Goal: Task Accomplishment & Management: Use online tool/utility

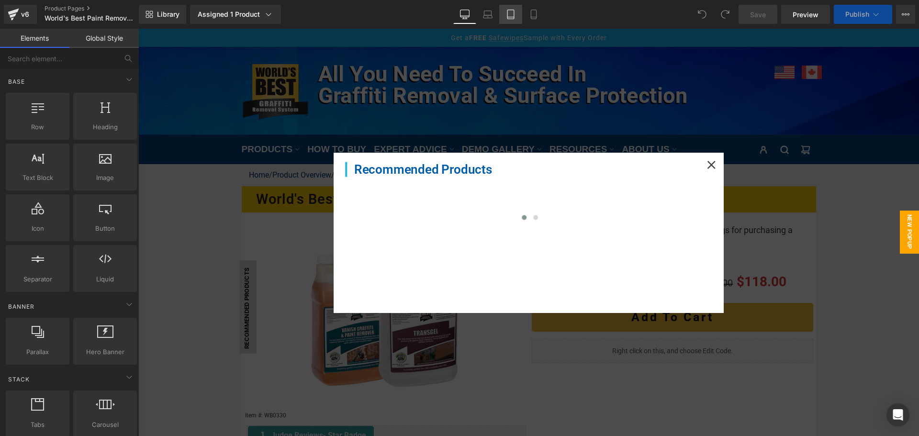
click at [511, 20] on link "Tablet" at bounding box center [510, 14] width 23 height 19
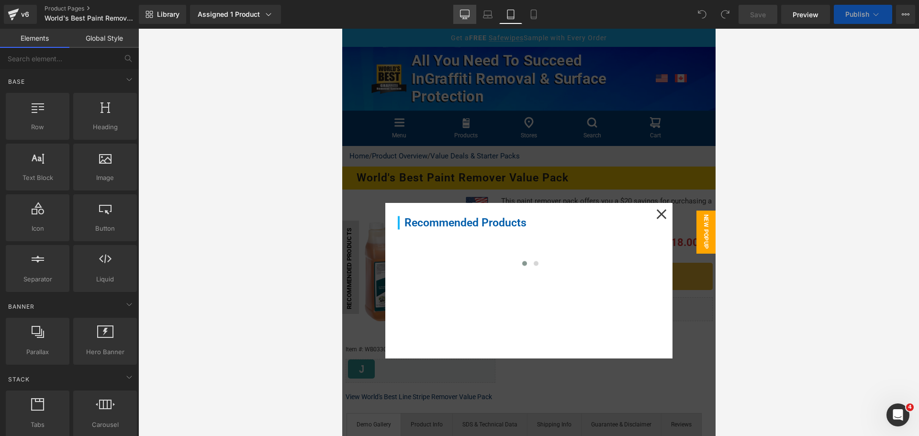
click at [459, 13] on link "Desktop" at bounding box center [464, 14] width 23 height 19
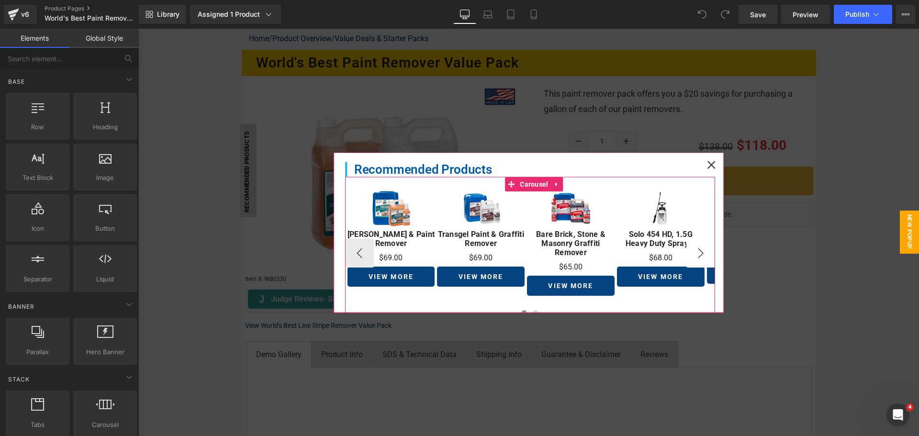
click at [686, 248] on button "›" at bounding box center [700, 252] width 29 height 29
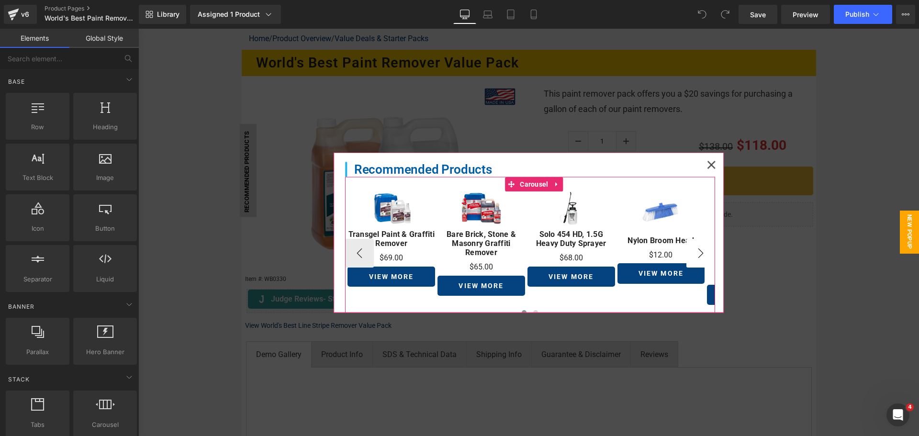
click at [686, 248] on button "›" at bounding box center [700, 252] width 29 height 29
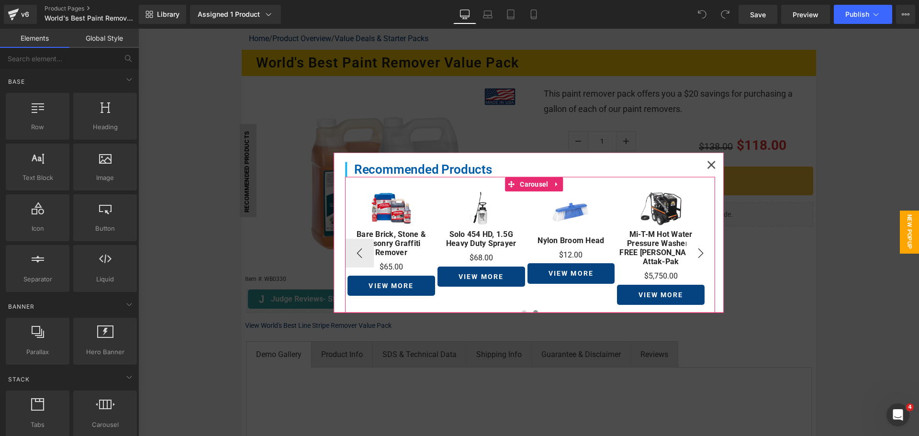
click at [686, 248] on button "›" at bounding box center [700, 252] width 29 height 29
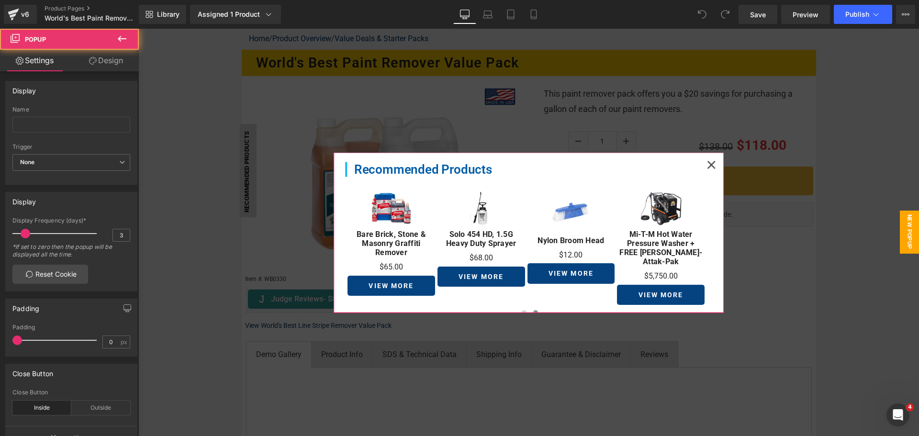
click at [707, 166] on icon at bounding box center [711, 165] width 8 height 8
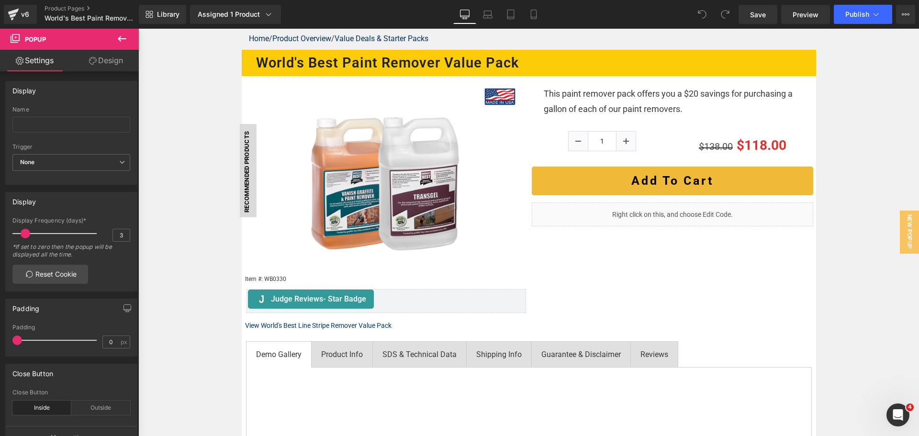
scroll to position [423, 0]
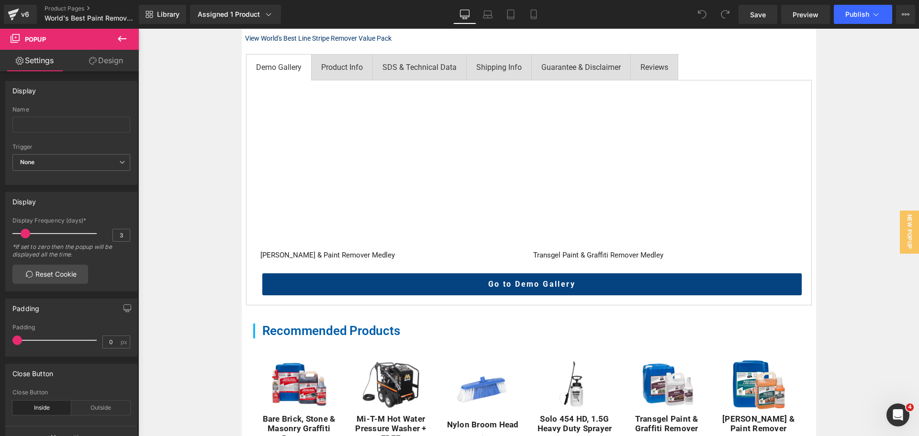
click at [122, 39] on icon at bounding box center [122, 39] width 9 height 6
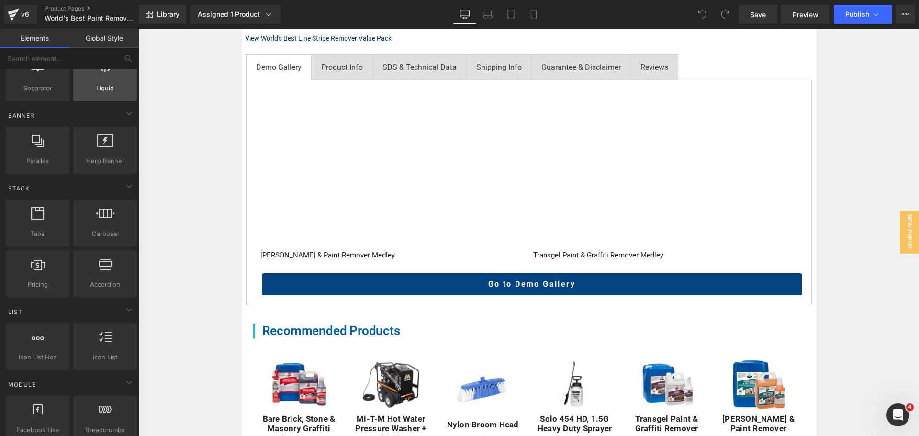
scroll to position [191, 0]
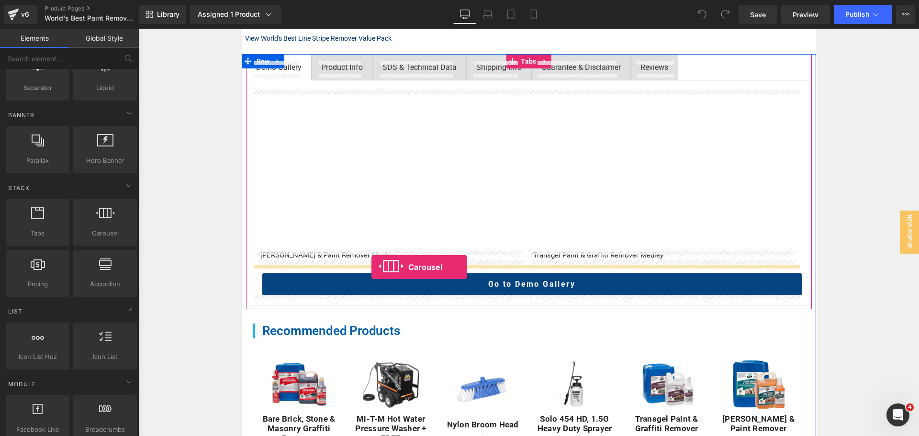
drag, startPoint x: 246, startPoint y: 256, endPoint x: 371, endPoint y: 267, distance: 125.3
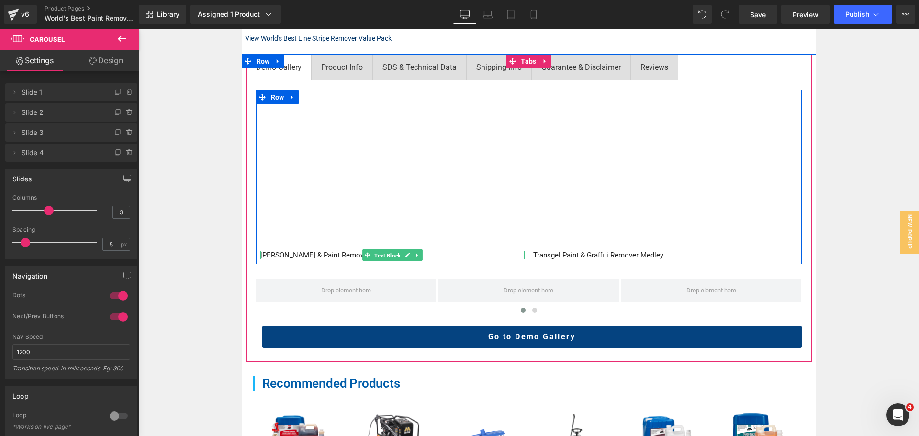
click at [397, 257] on span "Text Block" at bounding box center [387, 255] width 30 height 11
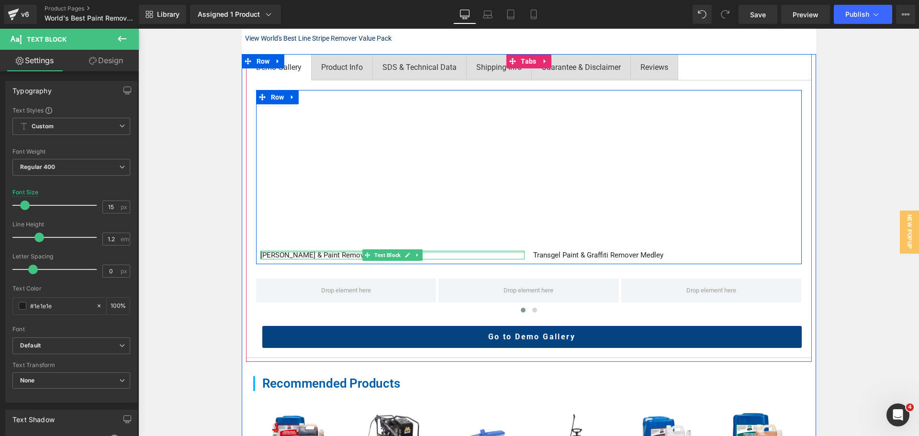
click at [260, 253] on div at bounding box center [392, 252] width 264 height 2
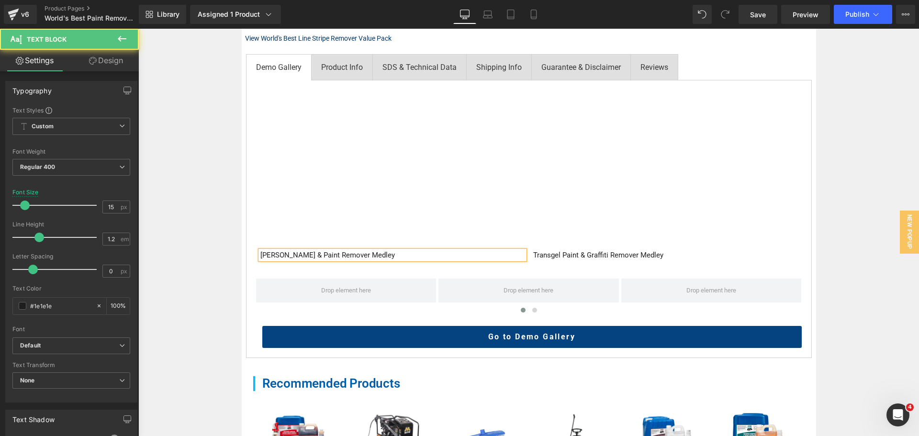
click at [261, 254] on p "Vanish Graffiti & Paint Remover Medley" at bounding box center [392, 255] width 264 height 9
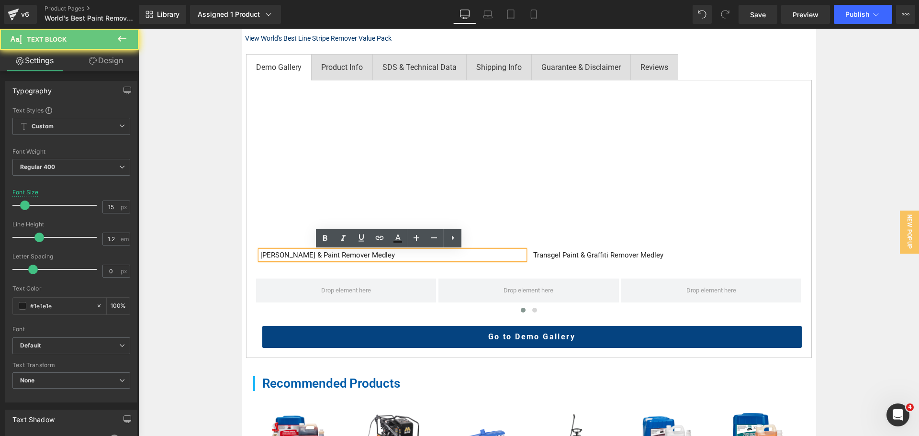
click at [260, 254] on p "Vanish Graffiti & Paint Remover Medley" at bounding box center [392, 255] width 264 height 9
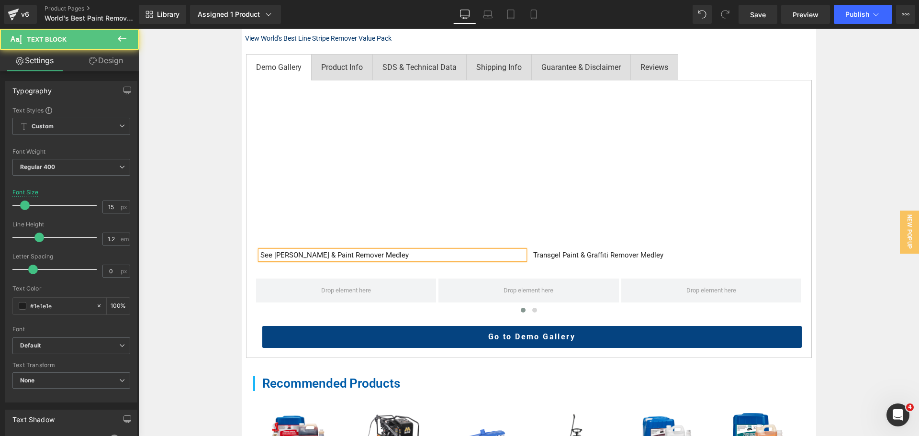
drag, startPoint x: 403, startPoint y: 252, endPoint x: 248, endPoint y: 250, distance: 154.6
click at [248, 250] on div "Vimeo See Vanish Graffiti & Paint Remover Medley Text Block Vimeo Transgel Pain…" at bounding box center [529, 219] width 566 height 278
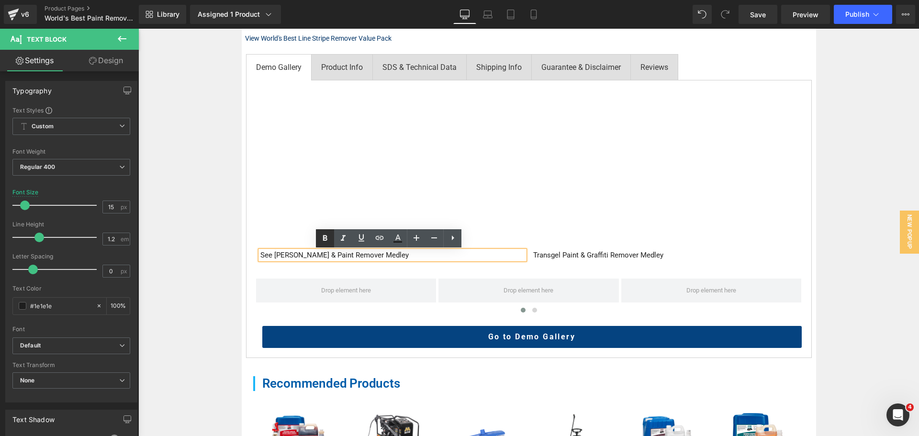
click at [330, 234] on icon at bounding box center [324, 238] width 11 height 11
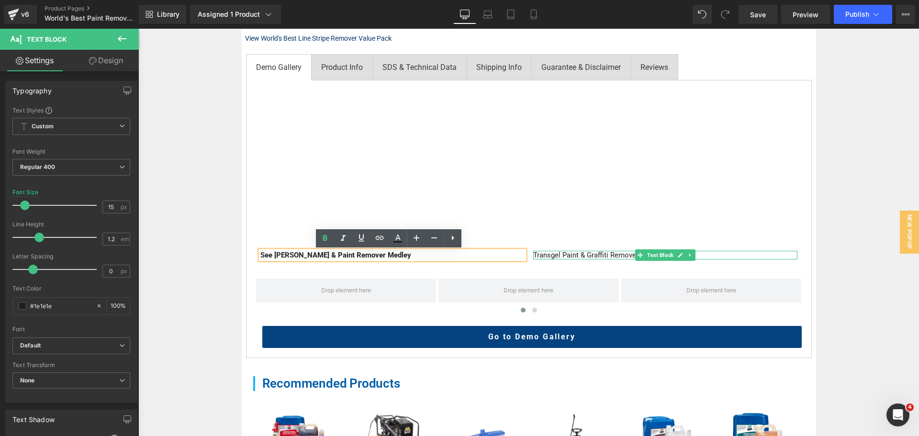
click at [541, 256] on p "Transgel Paint & Graffiti Remover Medley" at bounding box center [665, 255] width 264 height 9
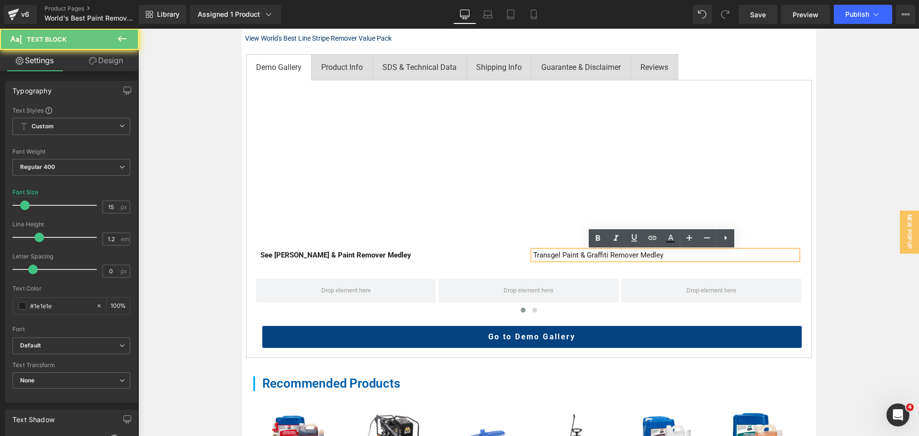
click at [533, 255] on p "Transgel Paint & Graffiti Remover Medley" at bounding box center [665, 255] width 264 height 9
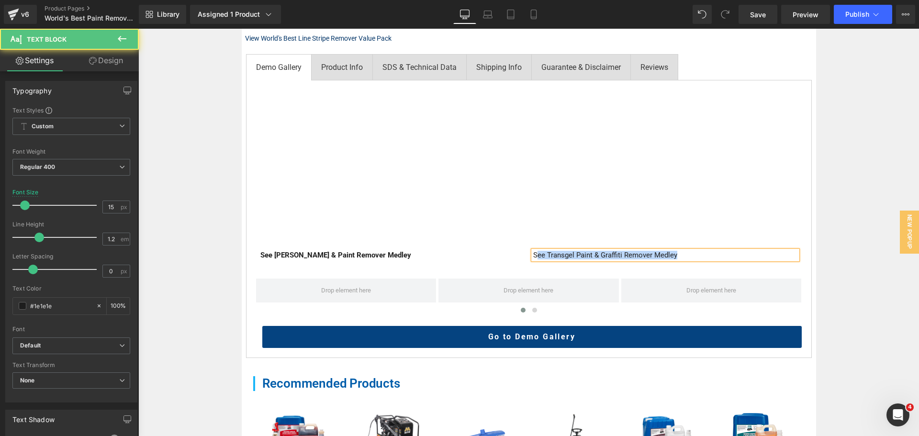
drag, startPoint x: 642, startPoint y: 258, endPoint x: 532, endPoint y: 259, distance: 110.1
click at [533, 259] on p "See Transgel Paint & Graffiti Remover Medley" at bounding box center [665, 255] width 264 height 9
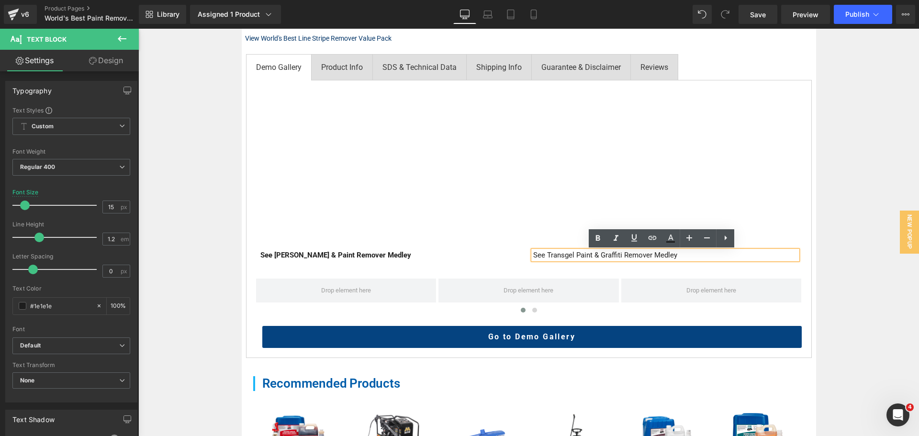
click at [533, 256] on p "See Transgel Paint & Graffiti Remover Medley" at bounding box center [665, 255] width 264 height 9
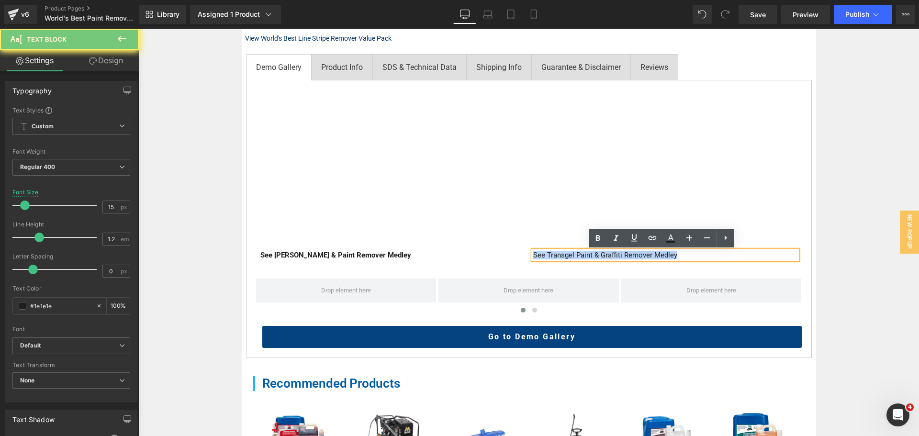
click at [533, 256] on p "See Transgel Paint & Graffiti Remover Medley" at bounding box center [665, 255] width 264 height 9
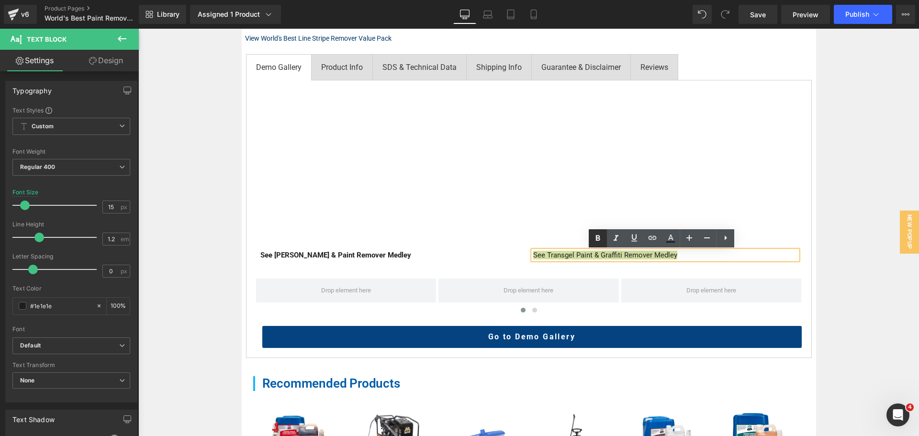
click at [601, 238] on icon at bounding box center [597, 238] width 11 height 11
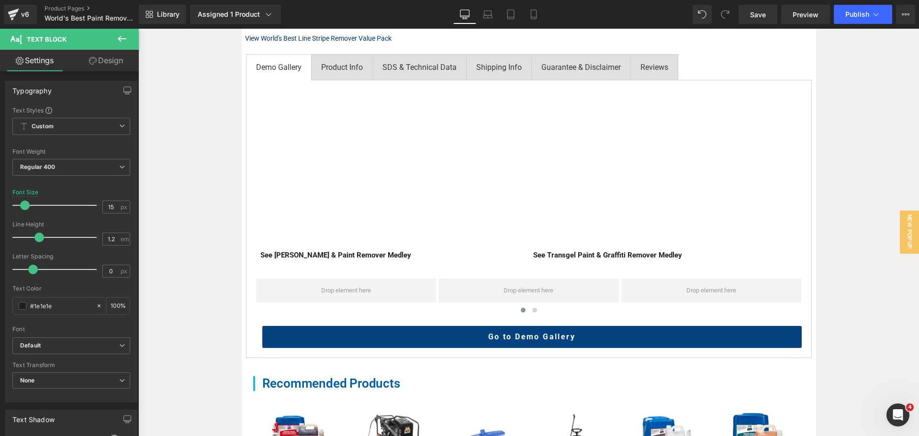
click at [222, 226] on div "Home / Product Overview / Value Deals & Starter Packs Text Block World's Best P…" at bounding box center [528, 225] width 780 height 969
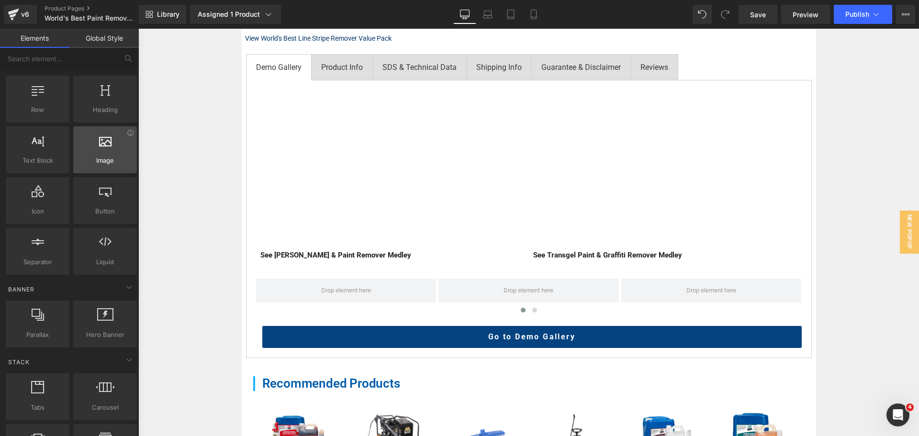
scroll to position [0, 0]
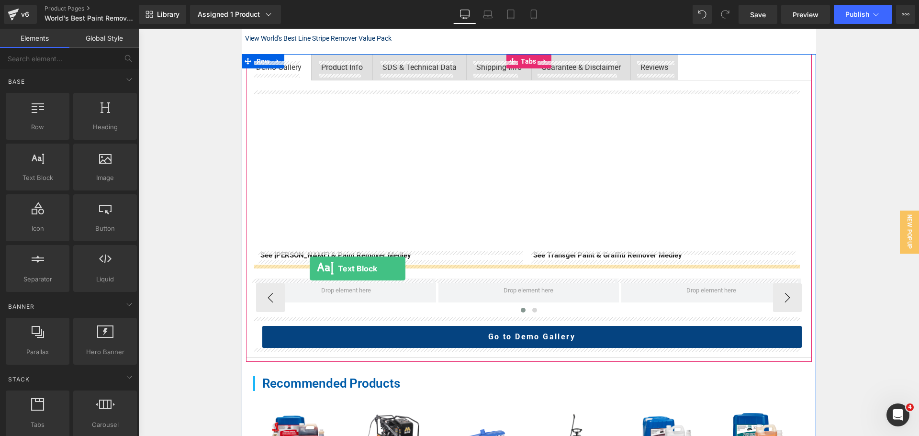
drag, startPoint x: 318, startPoint y: 282, endPoint x: 310, endPoint y: 268, distance: 15.9
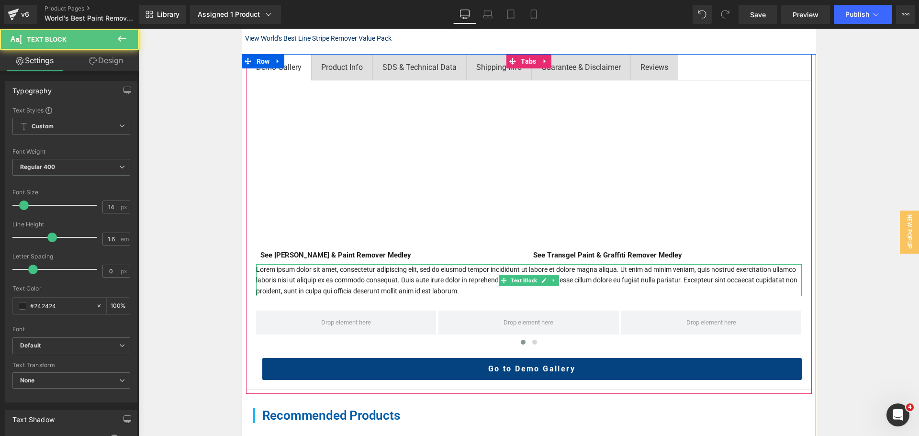
click at [323, 272] on p "Lorem ipsum dolor sit amet, consectetur adipiscing elit, sed do eiusmod tempor …" at bounding box center [528, 280] width 545 height 32
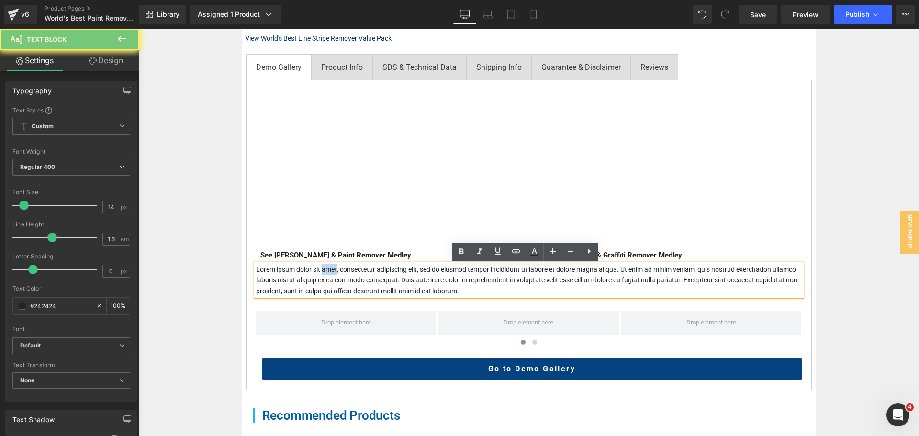
click at [323, 272] on p "Lorem ipsum dolor sit amet, consectetur adipiscing elit, sed do eiusmod tempor …" at bounding box center [528, 280] width 545 height 32
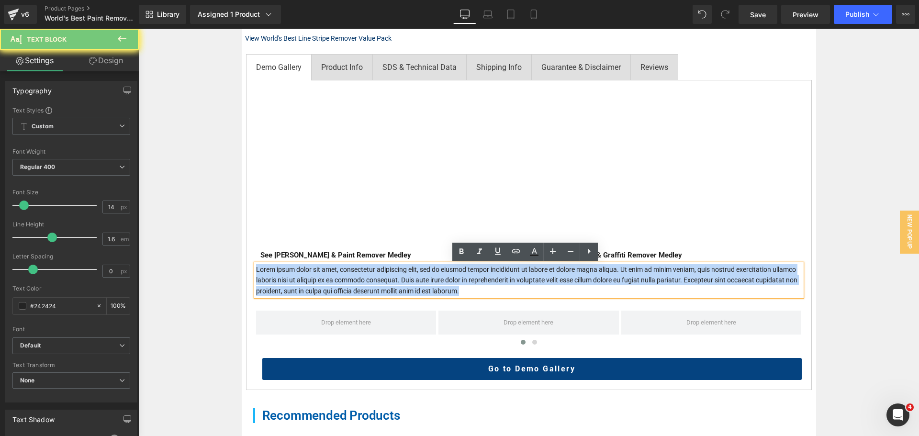
click at [323, 272] on p "Lorem ipsum dolor sit amet, consectetur adipiscing elit, sed do eiusmod tempor …" at bounding box center [528, 280] width 545 height 32
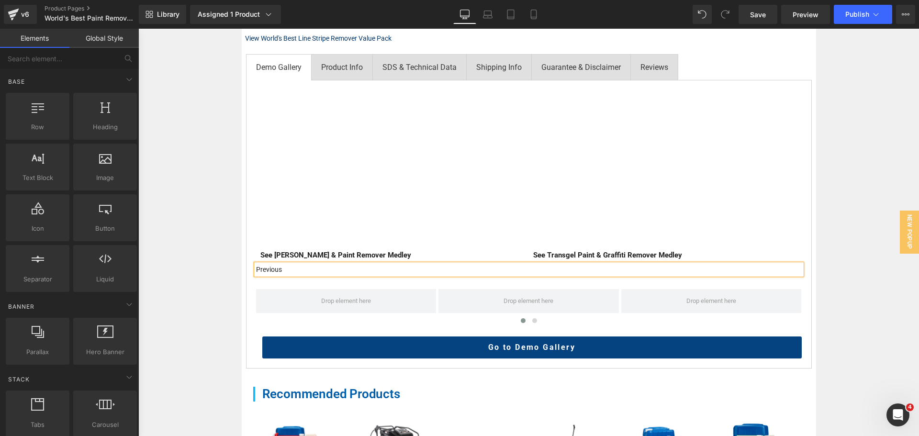
click at [213, 271] on div "Home / Product Overview / Value Deals & Starter Packs Text Block World's Best P…" at bounding box center [528, 230] width 780 height 979
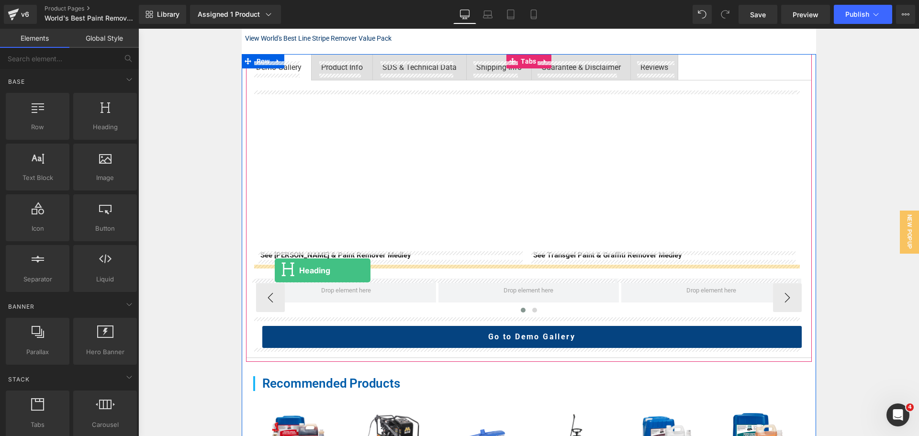
drag, startPoint x: 244, startPoint y: 156, endPoint x: 275, endPoint y: 270, distance: 118.4
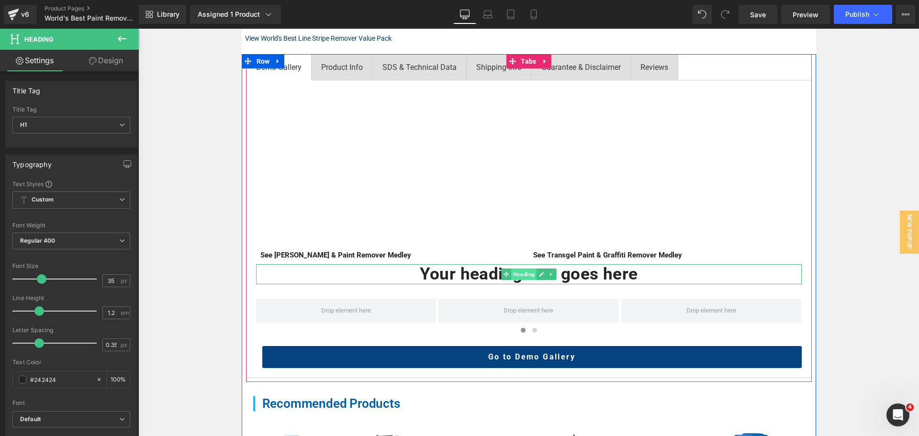
click at [518, 276] on span "Heading" at bounding box center [523, 273] width 25 height 11
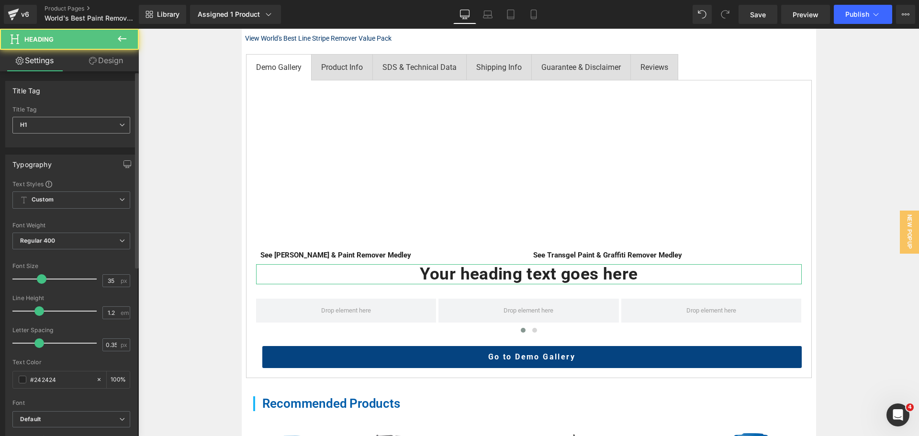
click at [29, 124] on span "H1" at bounding box center [71, 125] width 118 height 17
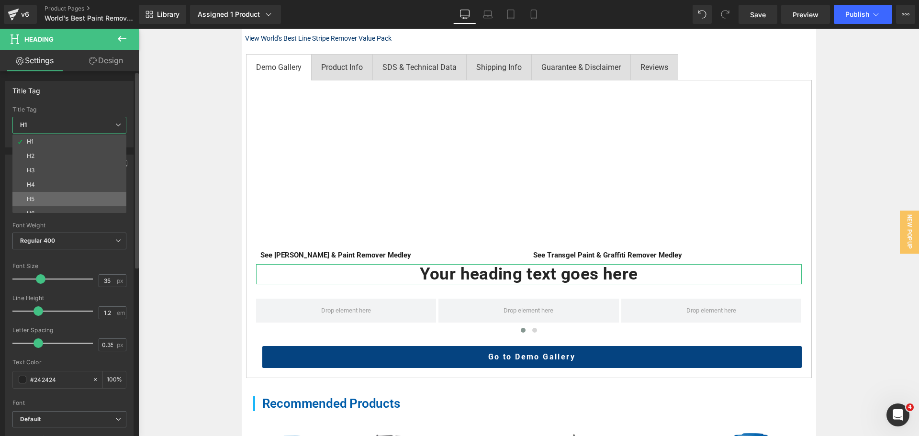
click at [45, 198] on li "H5" at bounding box center [71, 199] width 118 height 14
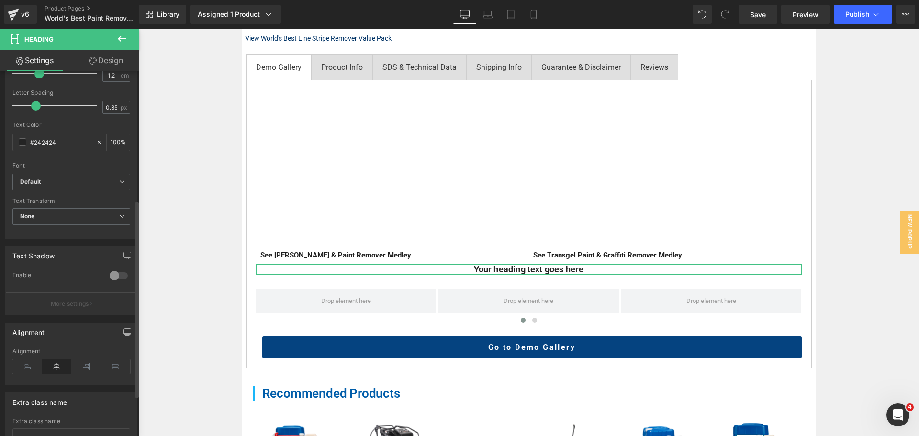
scroll to position [239, 0]
click at [30, 366] on icon at bounding box center [27, 364] width 30 height 14
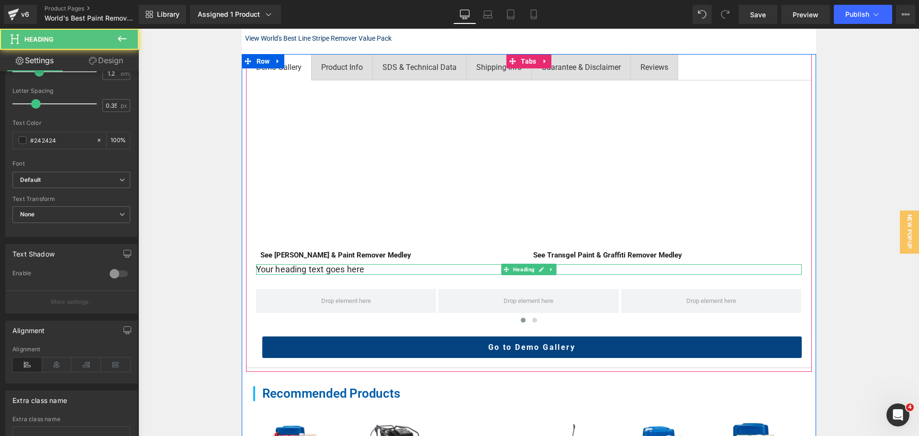
click at [291, 270] on h5 "Your heading text goes here" at bounding box center [528, 269] width 545 height 11
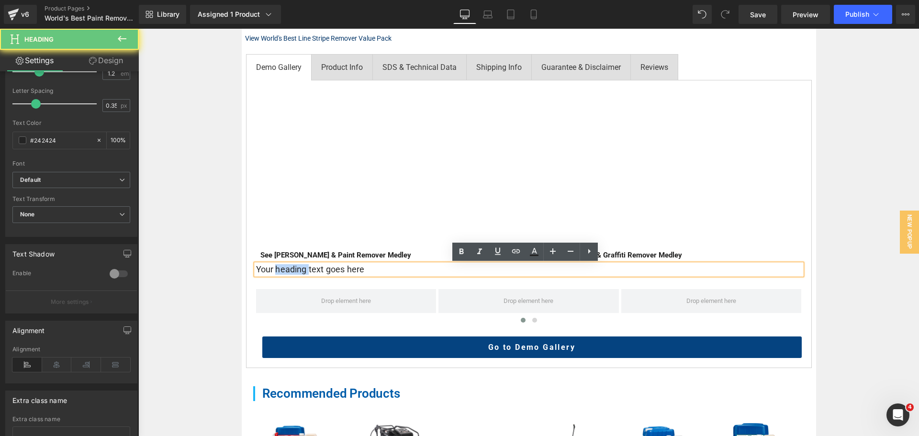
click at [291, 270] on h5 "Your heading text goes here" at bounding box center [528, 269] width 545 height 11
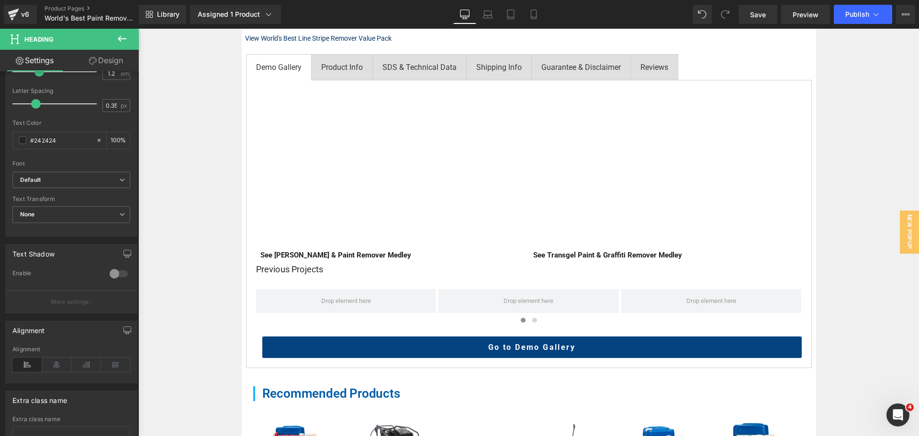
drag, startPoint x: 106, startPoint y: 56, endPoint x: 92, endPoint y: 76, distance: 24.7
click at [106, 56] on link "Design" at bounding box center [105, 61] width 69 height 22
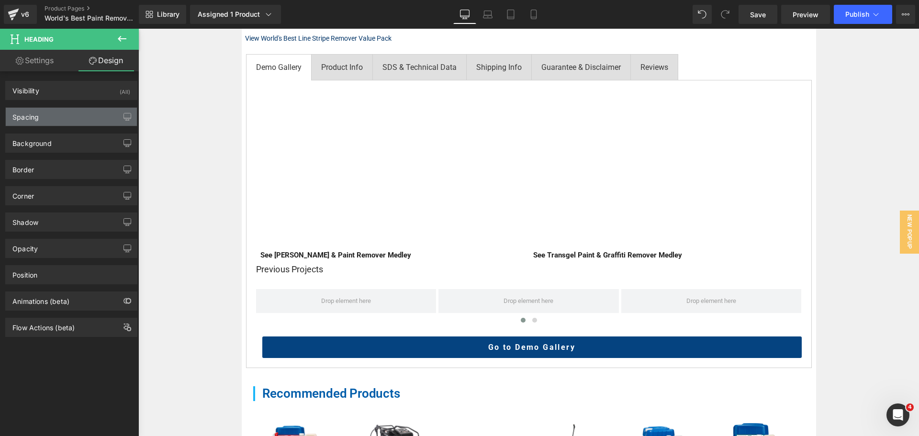
click at [78, 116] on div "Spacing" at bounding box center [71, 117] width 131 height 18
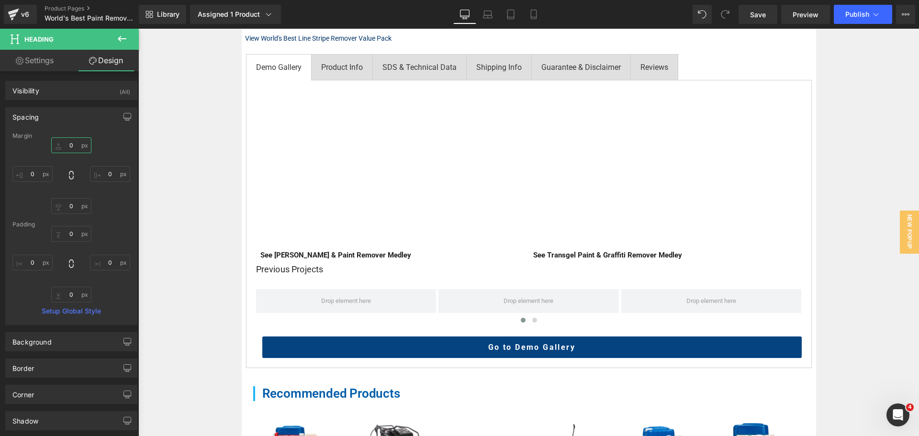
click at [70, 147] on input "0" at bounding box center [71, 145] width 40 height 16
type input "15"
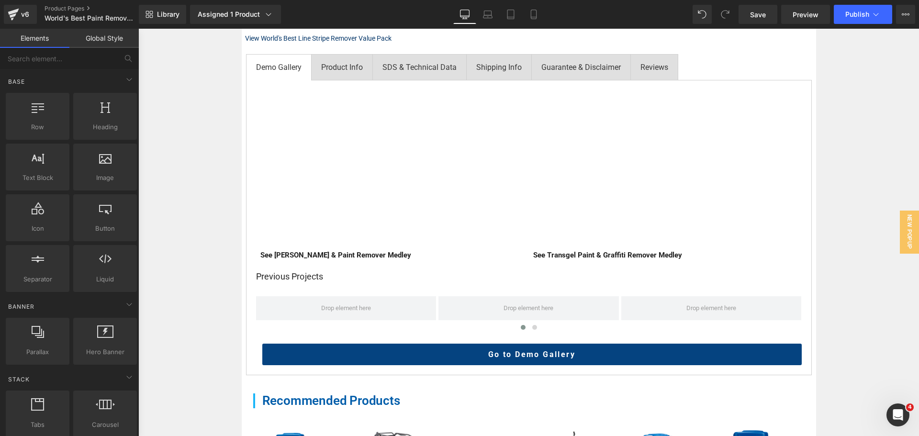
click at [226, 281] on div "Home / Product Overview / Value Deals & Starter Packs Text Block World's Best P…" at bounding box center [528, 234] width 780 height 986
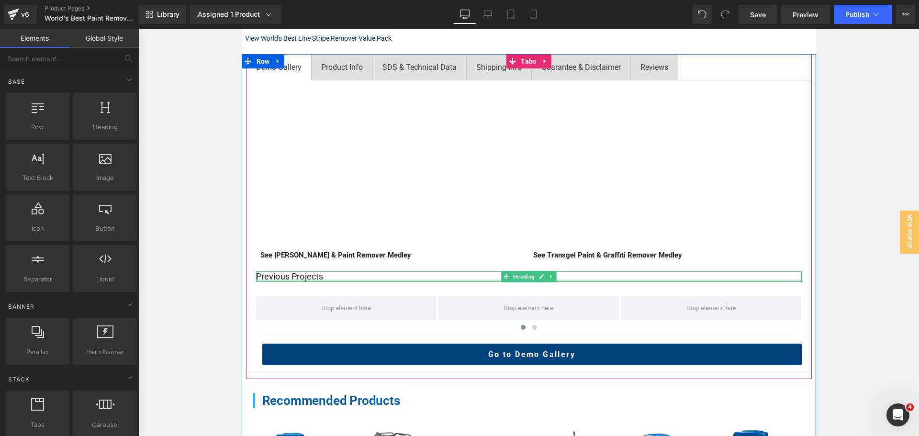
click at [272, 281] on div at bounding box center [528, 280] width 545 height 2
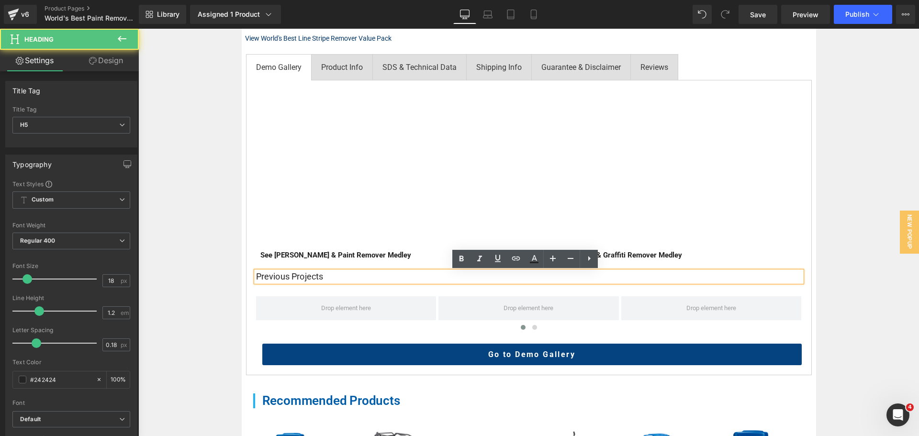
click at [272, 278] on h5 "Previous Projects" at bounding box center [528, 276] width 545 height 11
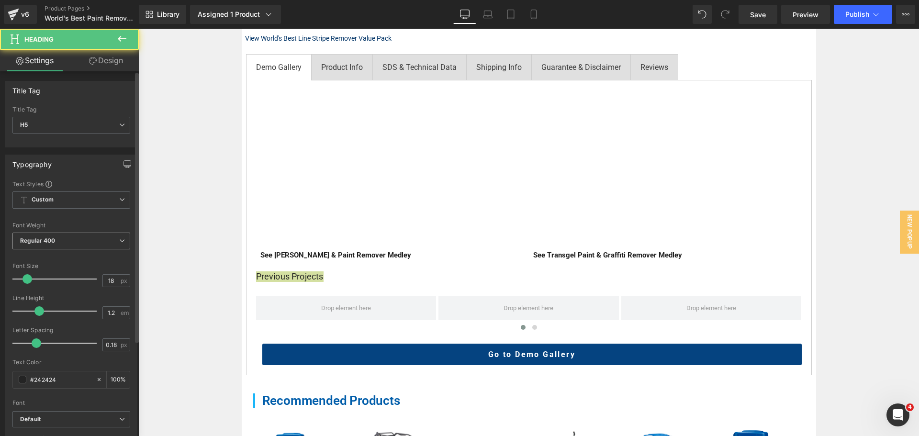
click at [77, 237] on span "Regular 400" at bounding box center [71, 241] width 118 height 17
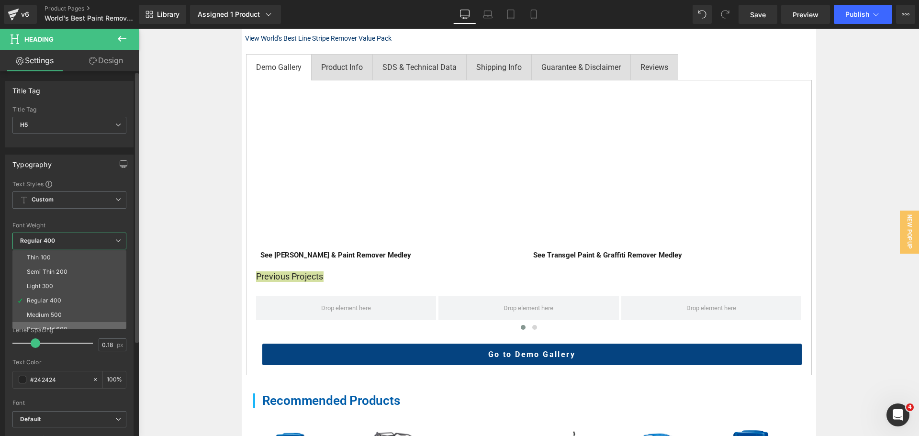
click at [55, 323] on li "Semi Bold 600" at bounding box center [71, 329] width 118 height 14
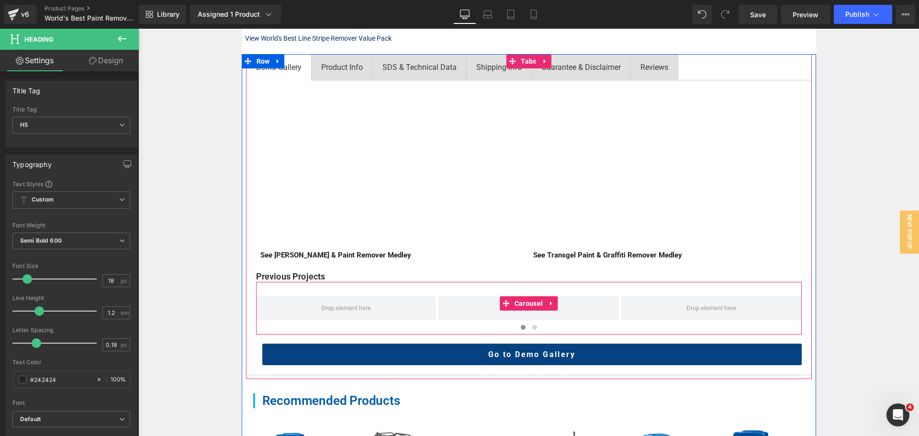
click at [229, 316] on div "Home / Product Overview / Value Deals & Starter Packs Text Block World's Best P…" at bounding box center [528, 234] width 780 height 986
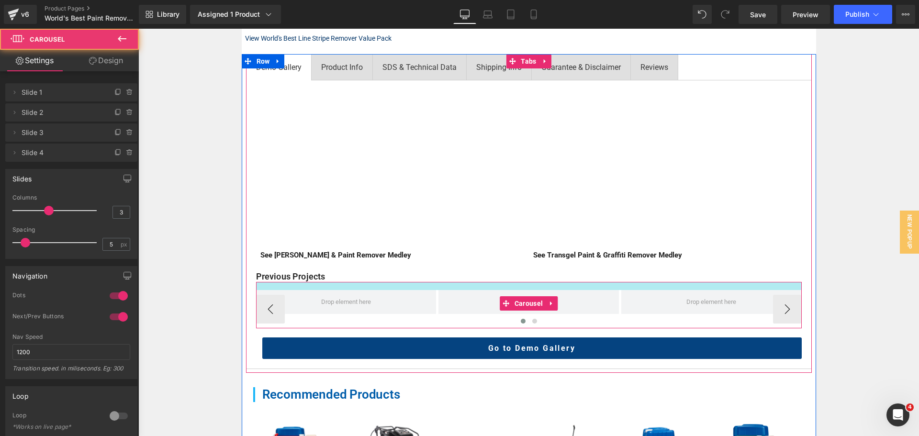
drag, startPoint x: 357, startPoint y: 288, endPoint x: 359, endPoint y: 282, distance: 6.4
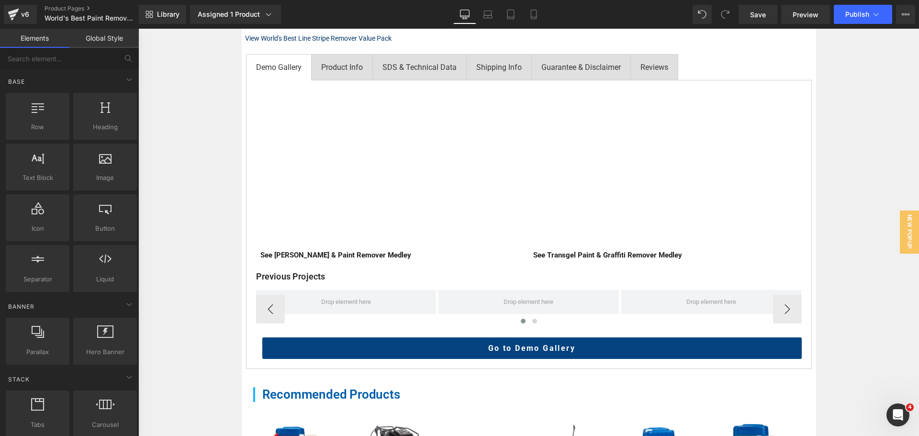
click at [221, 285] on div "Home / Product Overview / Value Deals & Starter Packs Text Block World's Best P…" at bounding box center [528, 231] width 780 height 980
click at [198, 304] on div "Home / Product Overview / Value Deals & Starter Packs Text Block World's Best P…" at bounding box center [528, 231] width 780 height 980
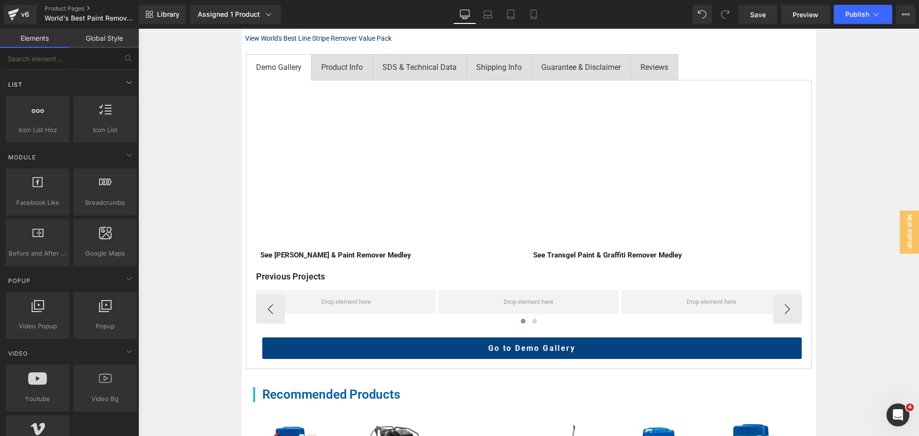
scroll to position [431, 0]
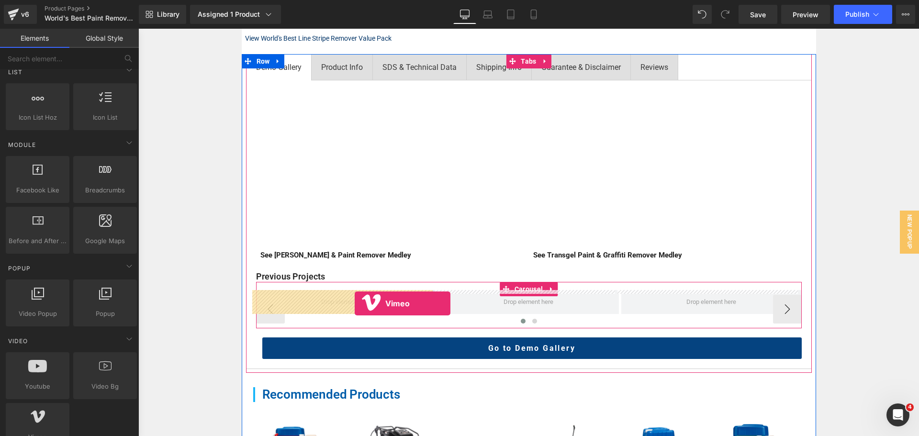
drag, startPoint x: 199, startPoint y: 447, endPoint x: 355, endPoint y: 303, distance: 212.0
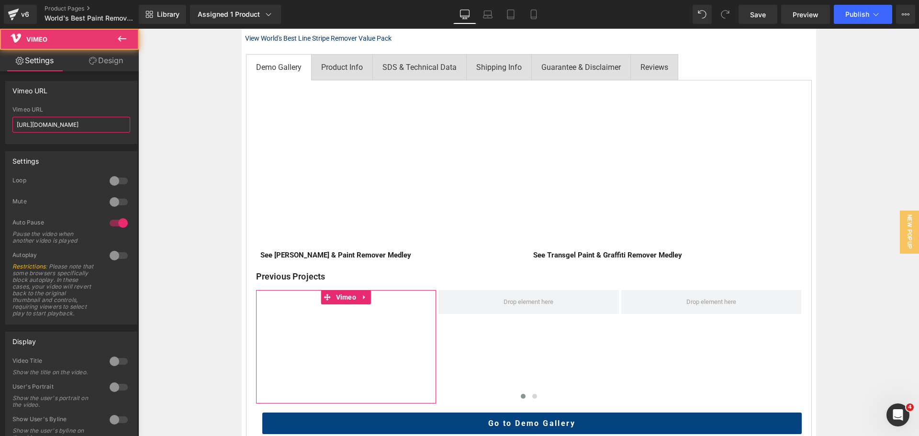
click at [88, 127] on input "https://vimeo.com/57600809" at bounding box center [71, 125] width 118 height 16
paste input "1103604745?fl=pl&fe=sh"
type input "https://vimeo.com/1103604745?fl=pl&fe=sh"
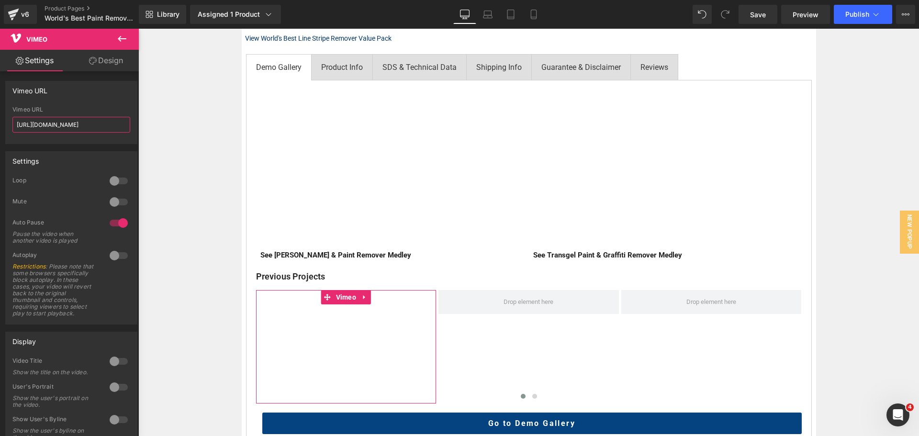
scroll to position [0, 13]
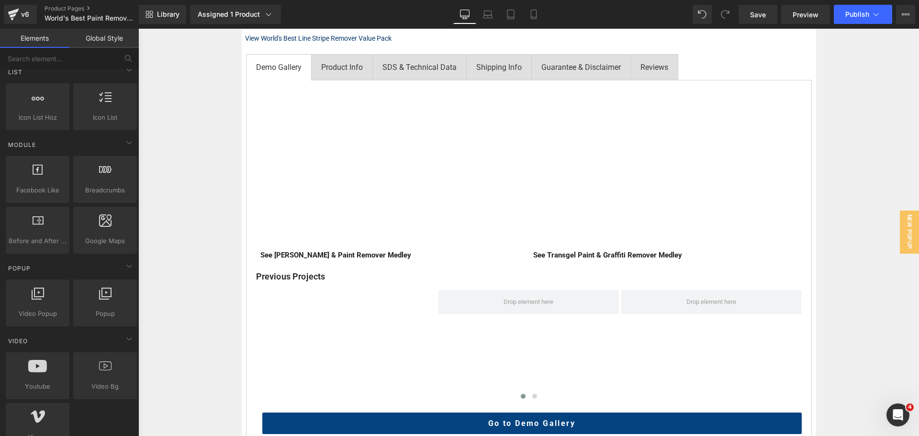
click at [188, 224] on div "Home / Product Overview / Value Deals & Starter Packs Text Block World's Best P…" at bounding box center [528, 268] width 780 height 1055
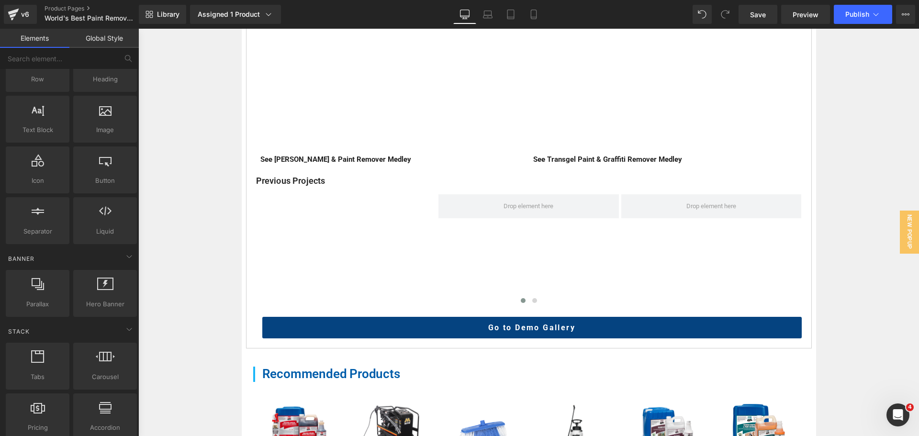
scroll to position [0, 0]
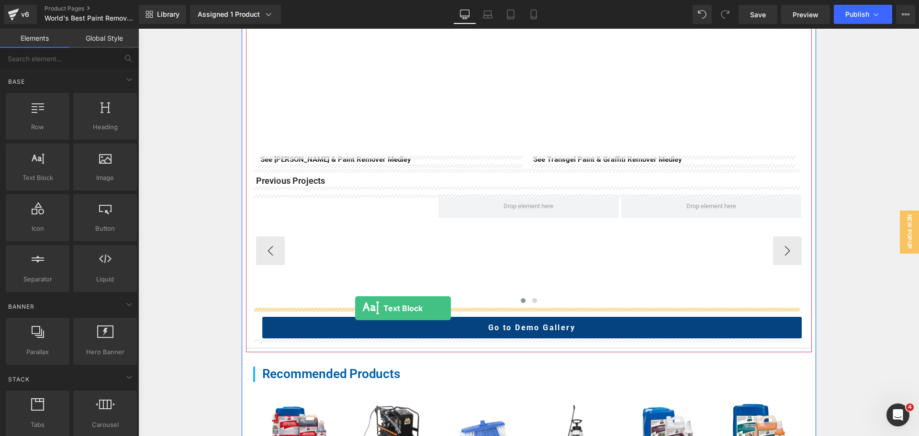
drag, startPoint x: 177, startPoint y: 202, endPoint x: 355, endPoint y: 308, distance: 207.0
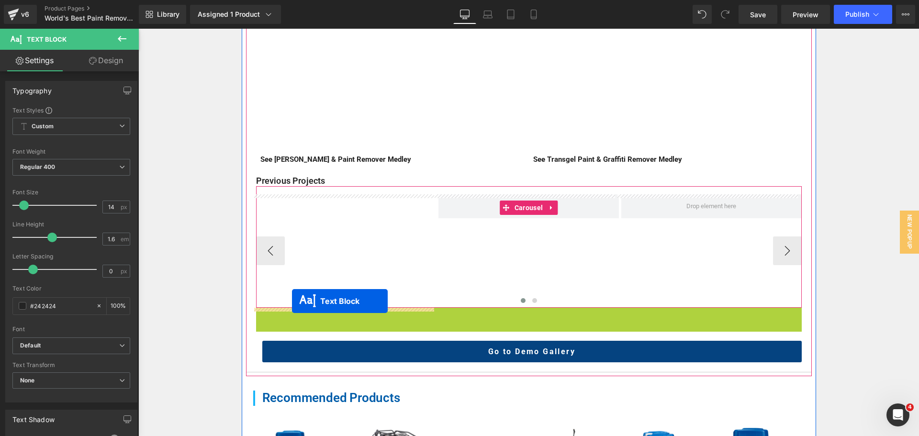
drag, startPoint x: 513, startPoint y: 323, endPoint x: 292, endPoint y: 301, distance: 222.7
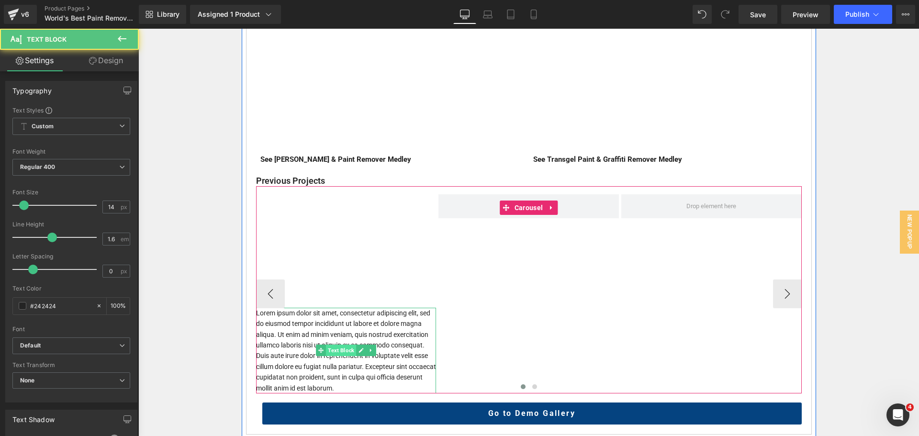
click at [329, 346] on span "Text Block" at bounding box center [341, 350] width 30 height 11
click at [358, 348] on icon at bounding box center [360, 350] width 5 height 6
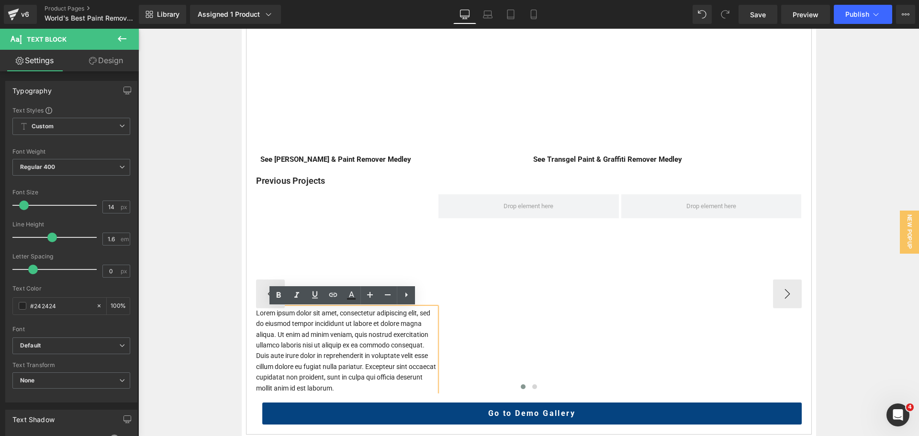
click at [303, 332] on p "Lorem ipsum dolor sit amet, consectetur adipiscing elit, sed do eiusmod tempor …" at bounding box center [346, 351] width 180 height 86
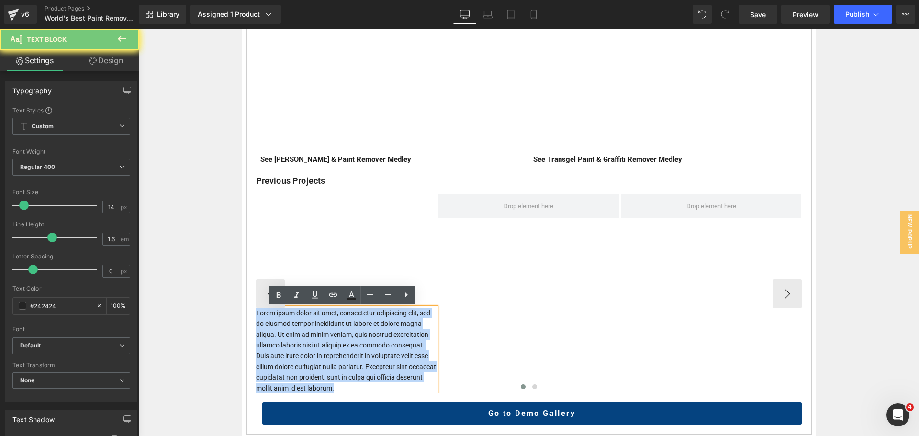
click at [303, 332] on p "Lorem ipsum dolor sit amet, consectetur adipiscing elit, sed do eiusmod tempor …" at bounding box center [346, 351] width 180 height 86
click at [352, 371] on p "Lorem ipsum dolor sit amet, consectetur adipiscing elit, sed do eiusmod tempor …" at bounding box center [346, 351] width 180 height 86
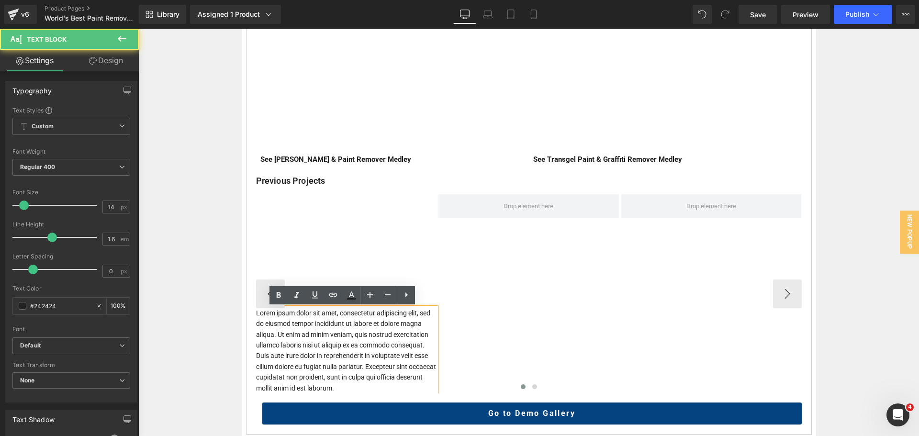
click at [362, 388] on div at bounding box center [528, 388] width 545 height 12
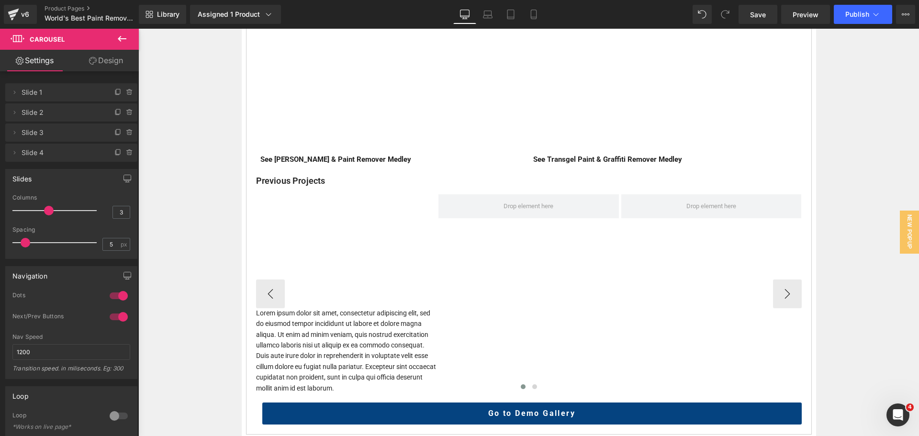
click at [356, 388] on div at bounding box center [528, 388] width 545 height 12
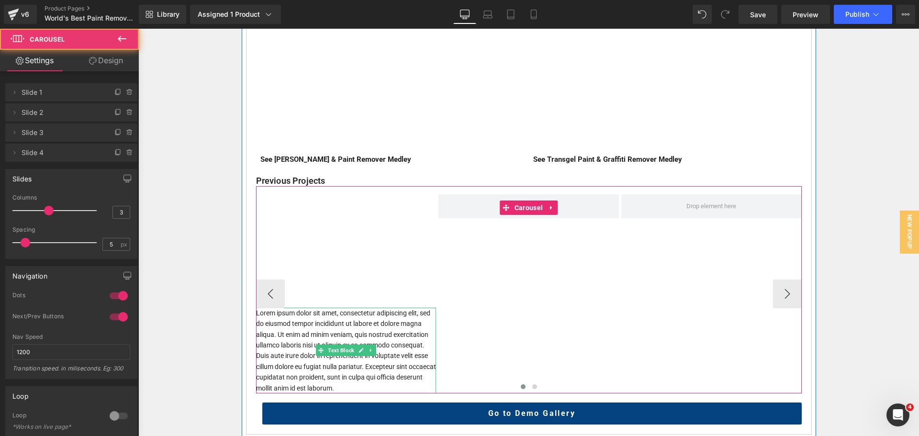
click at [301, 350] on p "Lorem ipsum dolor sit amet, consectetur adipiscing elit, sed do eiusmod tempor …" at bounding box center [346, 351] width 180 height 86
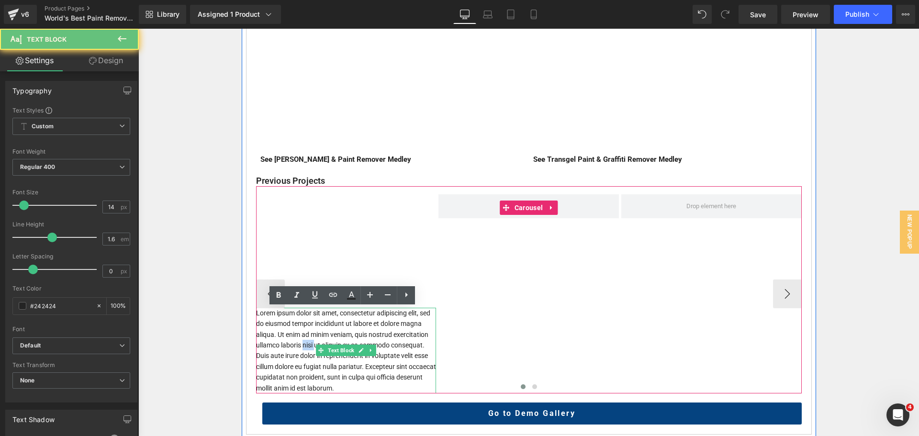
click at [301, 350] on p "Lorem ipsum dolor sit amet, consectetur adipiscing elit, sed do eiusmod tempor …" at bounding box center [346, 351] width 180 height 86
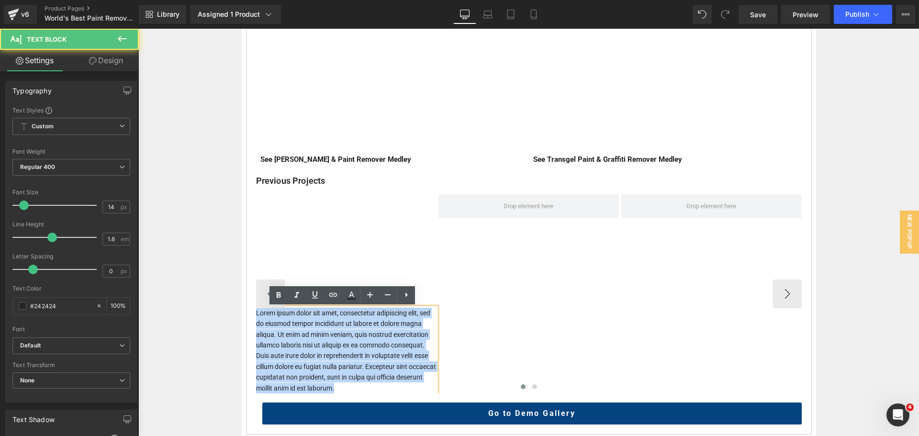
click at [301, 350] on p "Lorem ipsum dolor sit amet, consectetur adipiscing elit, sed do eiusmod tempor …" at bounding box center [346, 351] width 180 height 86
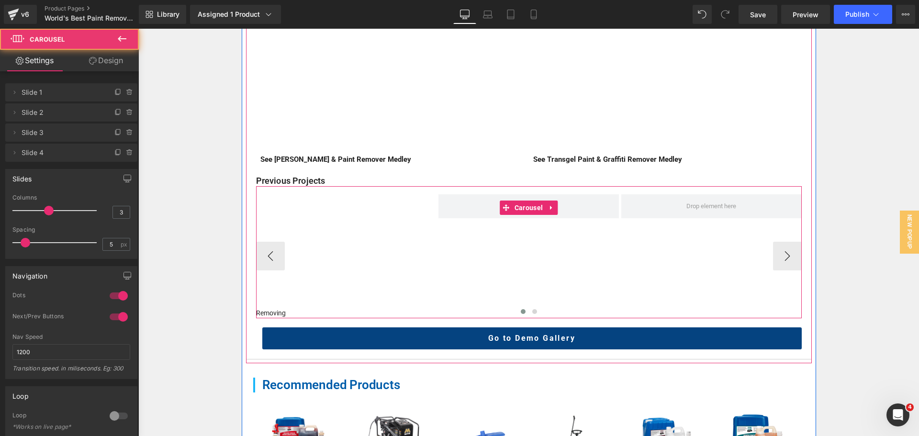
click at [287, 312] on div at bounding box center [528, 313] width 545 height 12
click at [277, 312] on div at bounding box center [528, 313] width 545 height 12
click at [277, 314] on div at bounding box center [528, 313] width 545 height 12
click at [276, 309] on div at bounding box center [528, 313] width 545 height 12
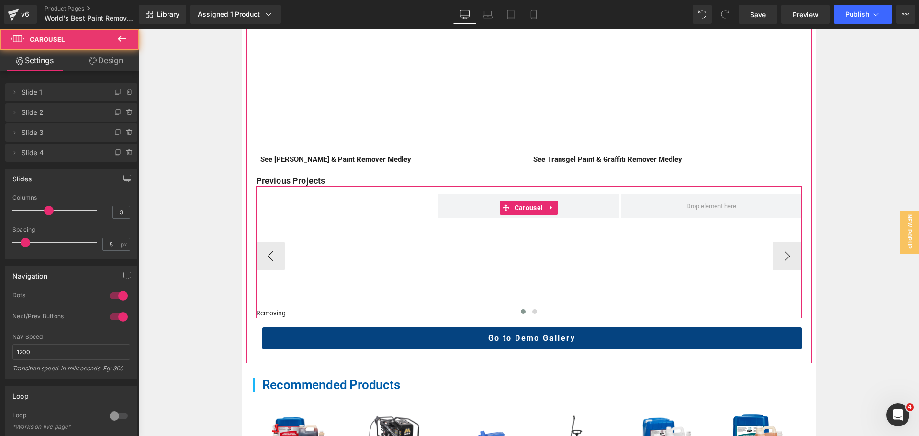
click at [289, 311] on div at bounding box center [528, 313] width 545 height 12
click at [274, 311] on div at bounding box center [528, 313] width 545 height 12
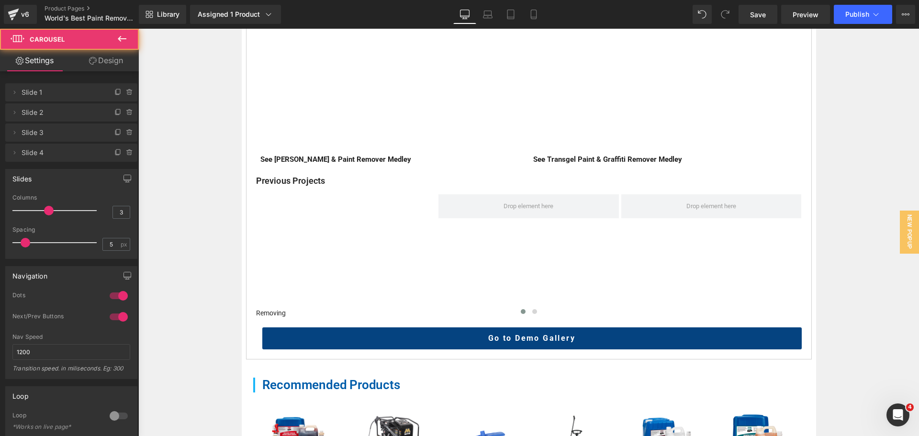
click at [209, 299] on div "Home / Product Overview / Value Deals & Starter Packs Text Block World's Best P…" at bounding box center [528, 178] width 780 height 1066
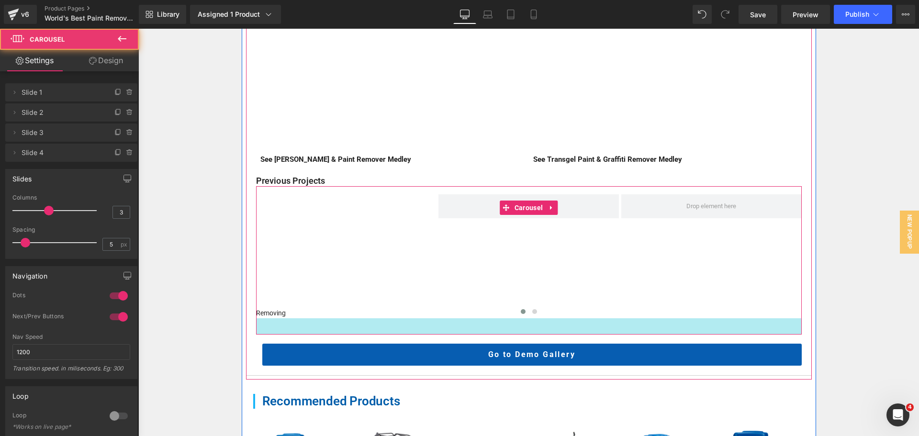
drag, startPoint x: 358, startPoint y: 319, endPoint x: 356, endPoint y: 335, distance: 16.5
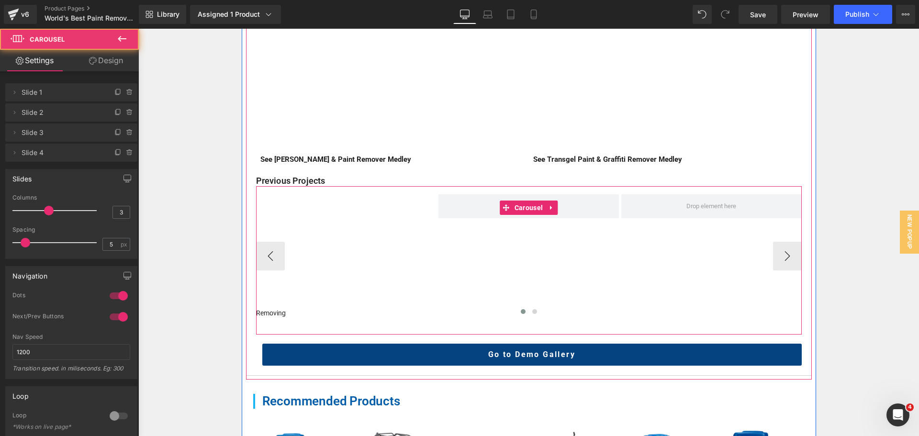
click at [271, 313] on div at bounding box center [528, 313] width 545 height 12
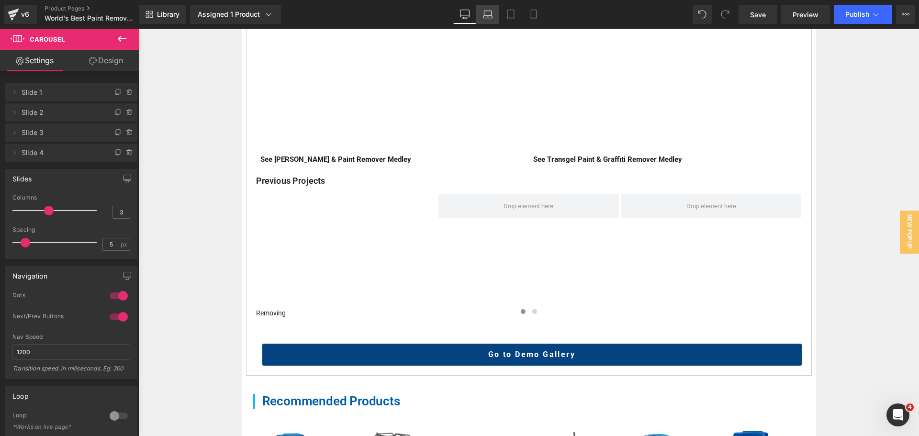
click at [495, 12] on link "Laptop" at bounding box center [487, 14] width 23 height 19
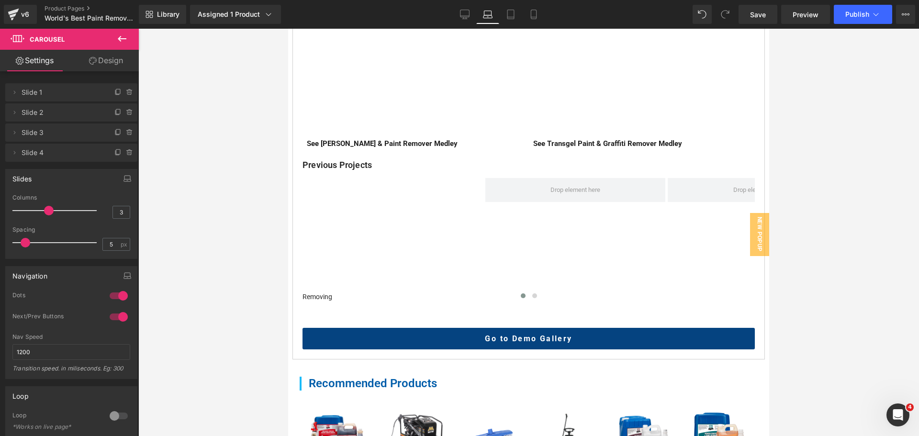
scroll to position [469, 0]
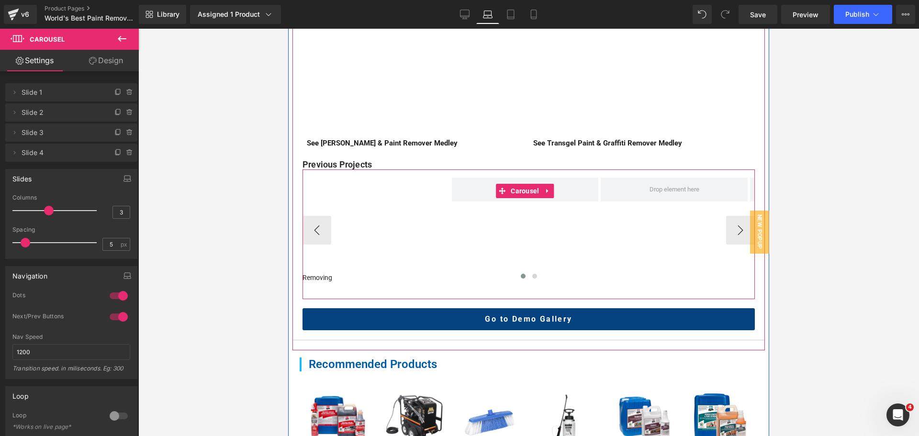
click at [325, 284] on div at bounding box center [528, 277] width 452 height 12
click at [312, 284] on div at bounding box center [528, 277] width 452 height 12
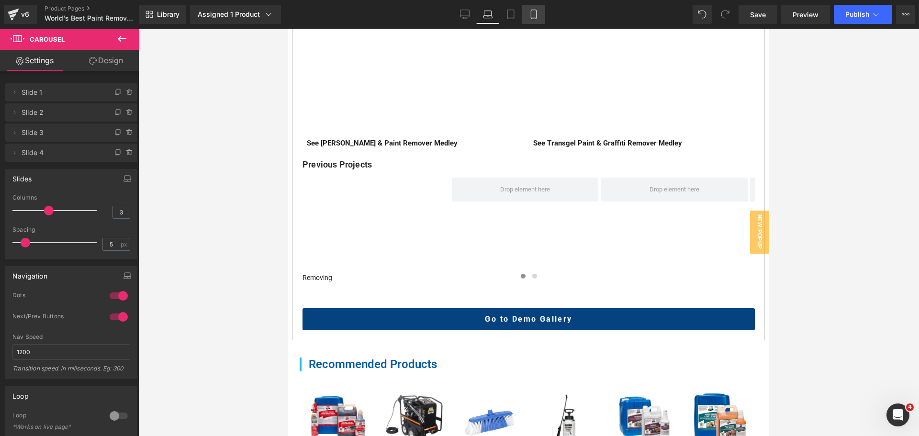
click at [526, 10] on link "Mobile" at bounding box center [533, 14] width 23 height 19
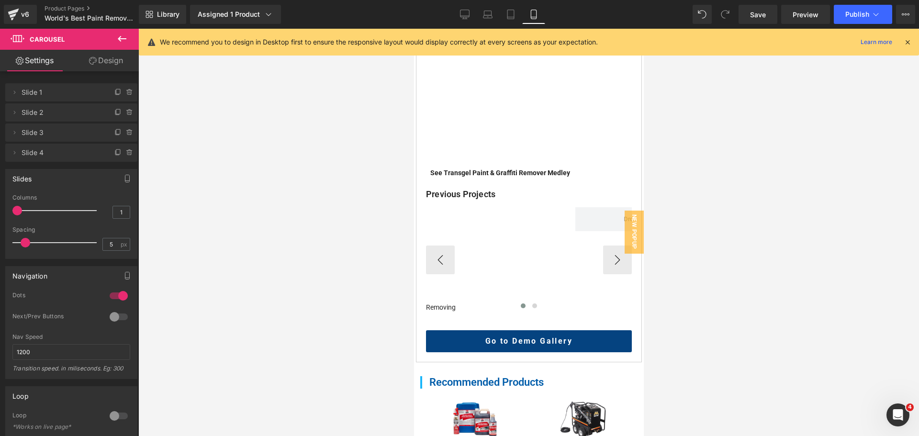
scroll to position [624, 0]
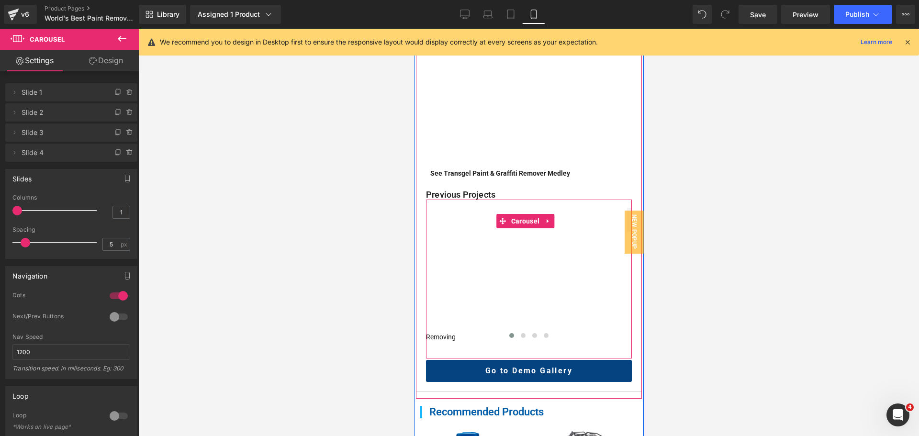
click at [443, 331] on div at bounding box center [528, 337] width 206 height 12
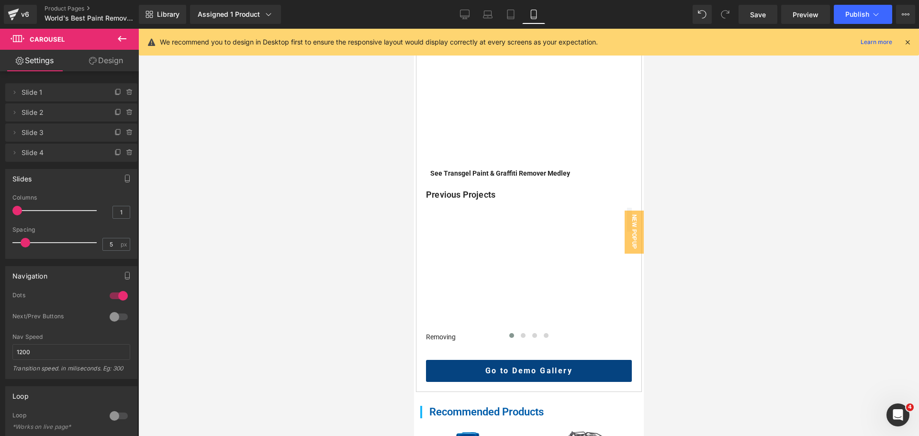
drag, startPoint x: 468, startPoint y: 10, endPoint x: 601, endPoint y: 11, distance: 132.5
click at [468, 11] on icon at bounding box center [465, 15] width 10 height 10
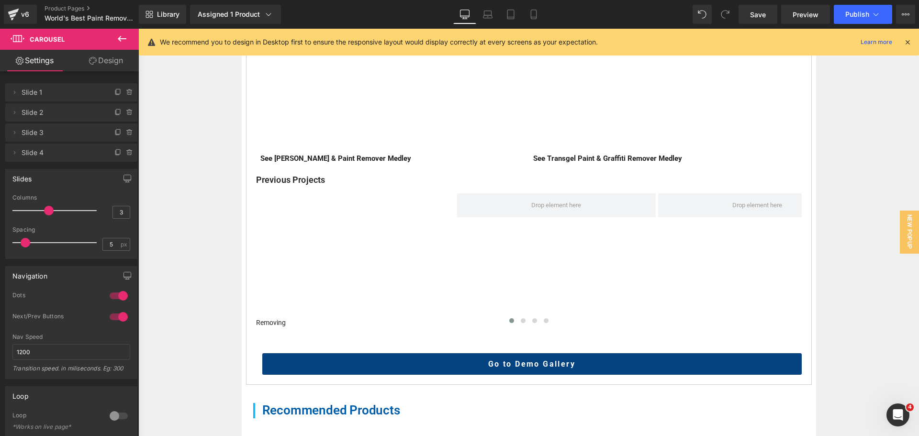
scroll to position [519, 0]
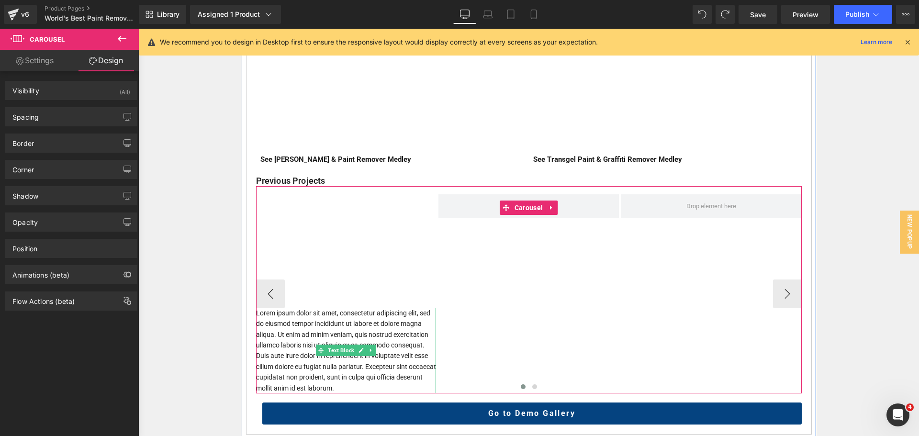
click at [387, 321] on p "Lorem ipsum dolor sit amet, consectetur adipiscing elit, sed do eiusmod tempor …" at bounding box center [346, 351] width 180 height 86
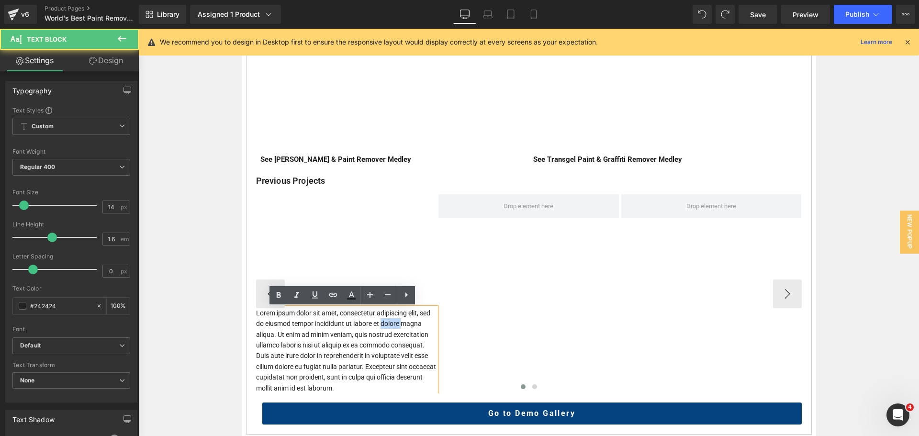
click at [387, 321] on p "Lorem ipsum dolor sit amet, consectetur adipiscing elit, sed do eiusmod tempor …" at bounding box center [346, 351] width 180 height 86
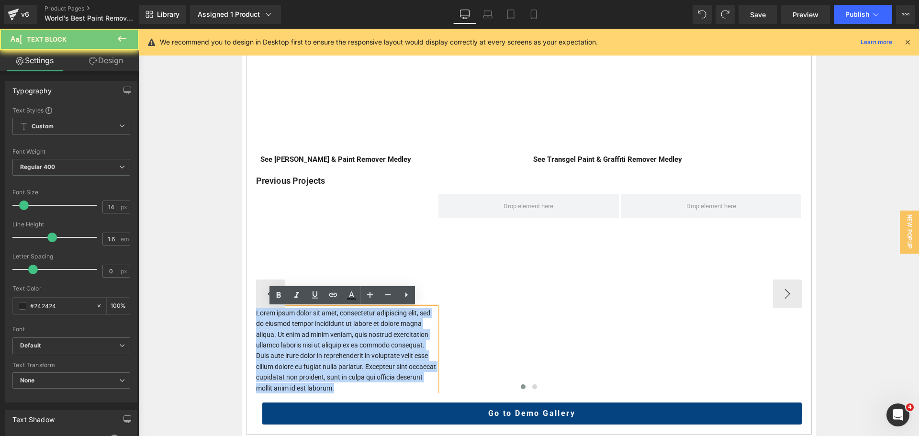
click at [387, 321] on p "Lorem ipsum dolor sit amet, consectetur adipiscing elit, sed do eiusmod tempor …" at bounding box center [346, 351] width 180 height 86
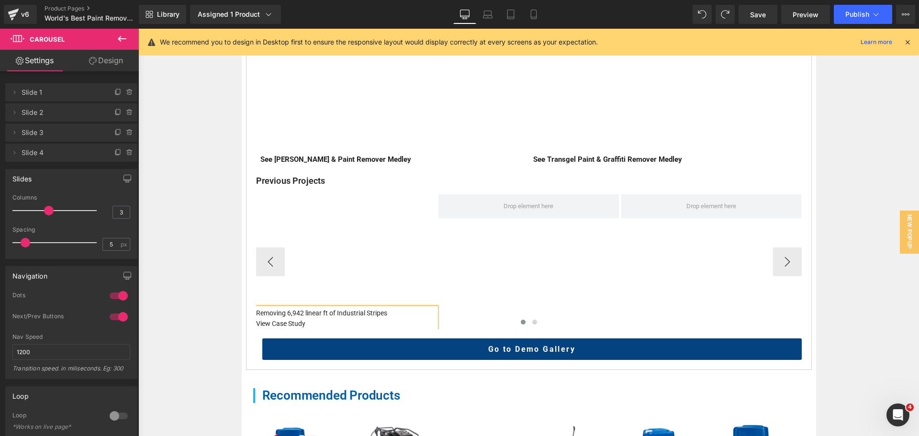
drag, startPoint x: 309, startPoint y: 322, endPoint x: 252, endPoint y: 323, distance: 56.5
click at [256, 324] on div at bounding box center [528, 323] width 545 height 12
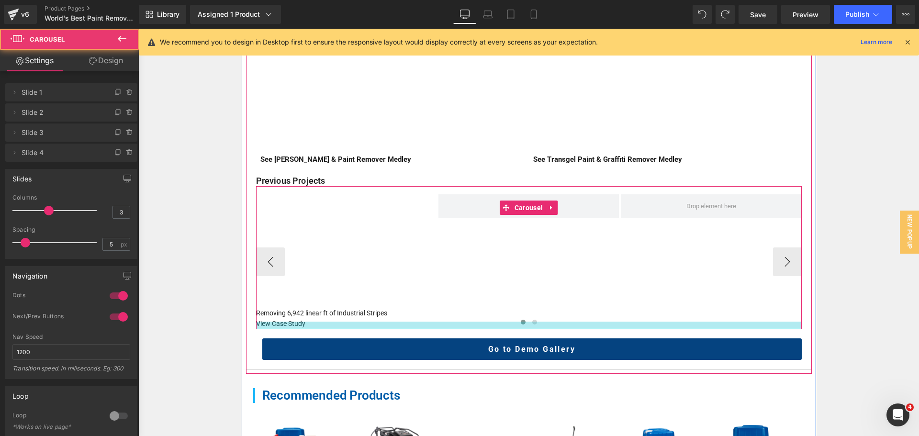
click at [280, 321] on div at bounding box center [528, 323] width 545 height 12
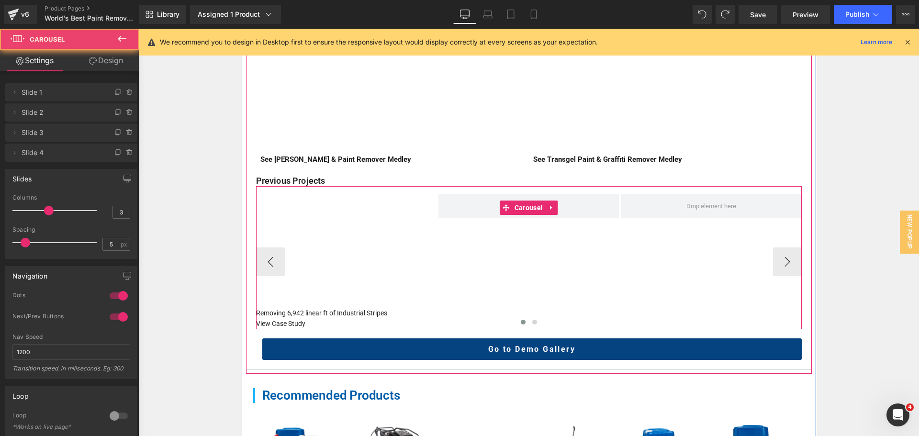
click at [280, 321] on div at bounding box center [528, 323] width 545 height 12
click at [282, 313] on p "Removing 6,942 linear ft of Industrial Stripes" at bounding box center [346, 313] width 180 height 11
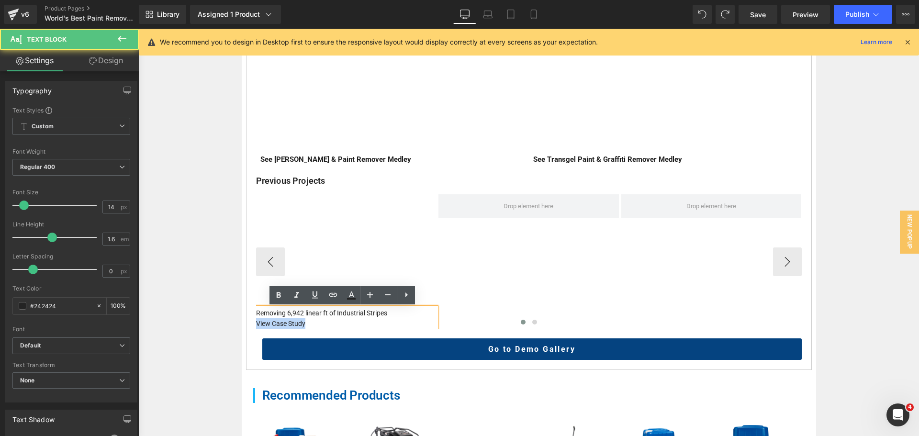
drag, startPoint x: 390, startPoint y: 313, endPoint x: 393, endPoint y: 325, distance: 12.2
click at [393, 325] on div "Vimeo Removing 6,942 linear ft of Industrial Stripes View Case Study Text Block…" at bounding box center [528, 261] width 545 height 135
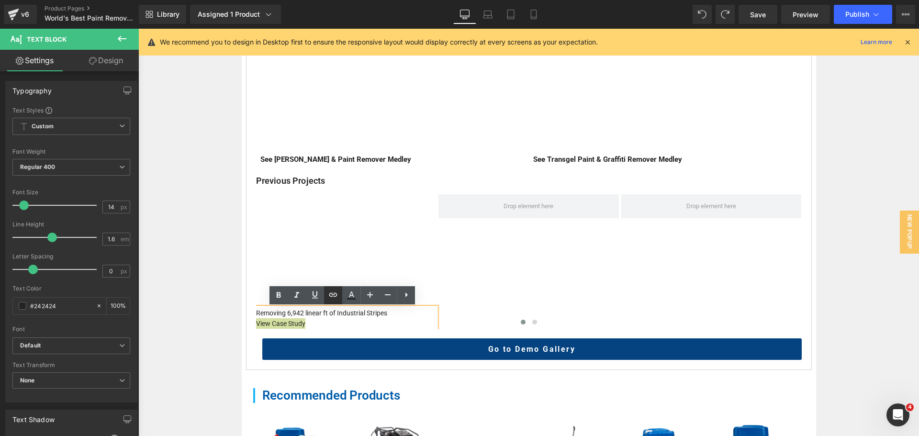
click at [331, 296] on icon at bounding box center [333, 295] width 8 height 4
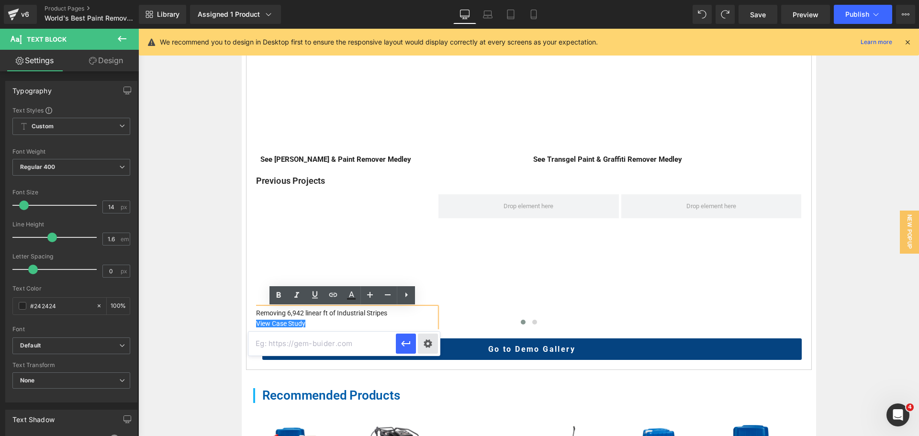
click at [430, 0] on div "Text Color Highlight Color #333333 Edit or remove link: Edit - Unlink - Cancel" at bounding box center [459, 0] width 919 height 0
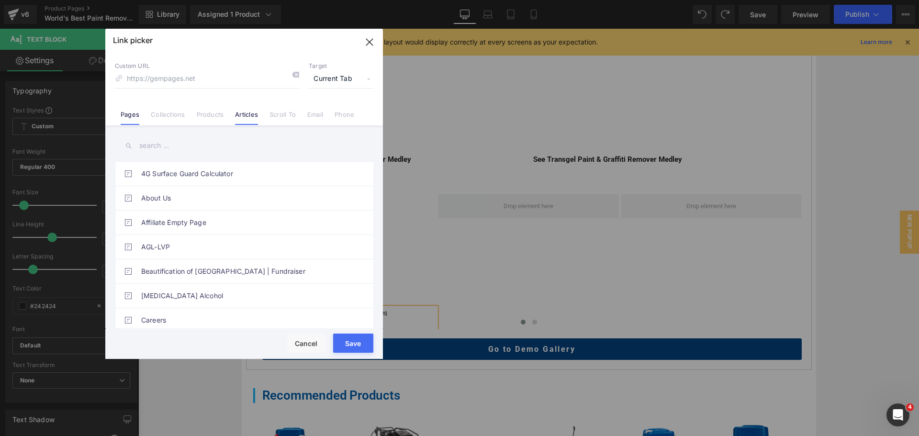
click at [257, 115] on link "Articles" at bounding box center [246, 118] width 23 height 14
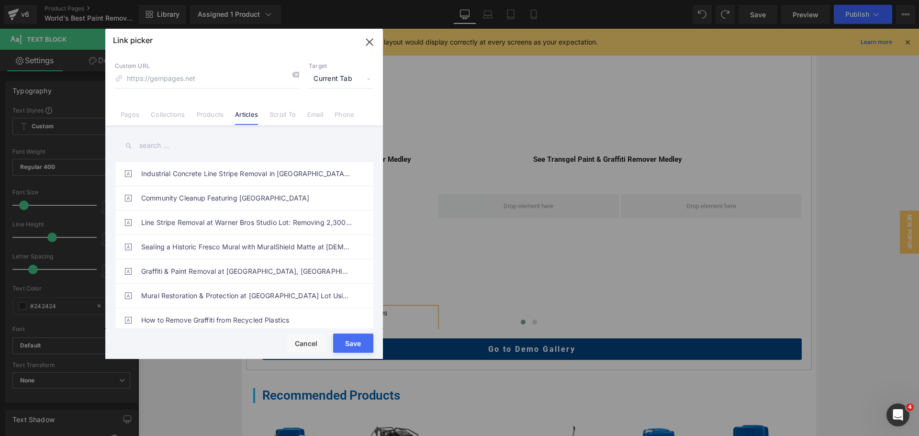
click at [225, 146] on input "text" at bounding box center [244, 146] width 258 height 22
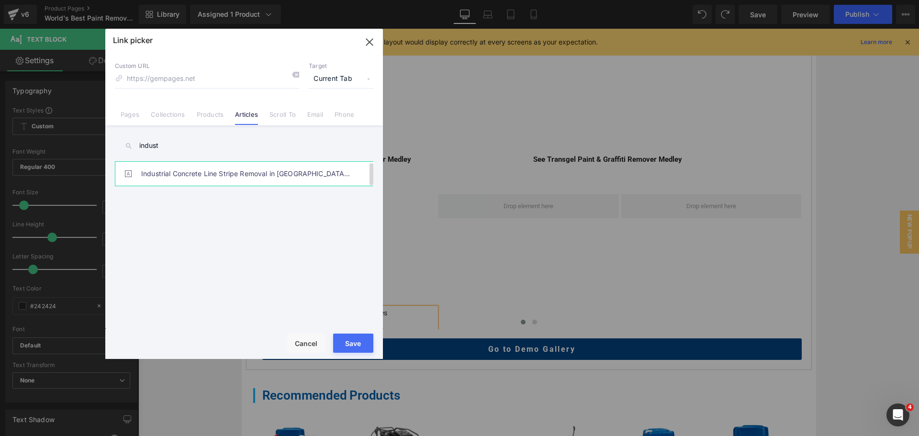
type input "indust"
click at [233, 168] on link "Industrial Concrete Line Stripe Removal in Hawthorne, CA: Transgel & Vanish" at bounding box center [246, 174] width 211 height 24
click at [351, 342] on button "Save" at bounding box center [353, 342] width 40 height 19
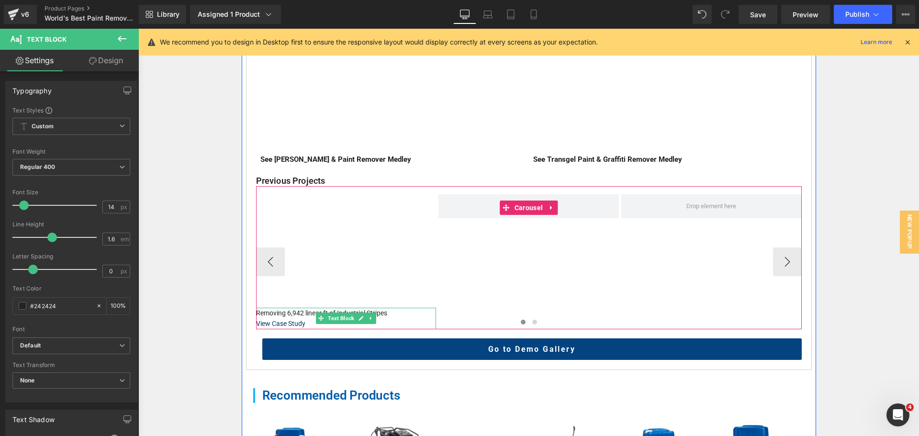
click at [390, 314] on p "Removing 6,942 linear ft of Industrial Stripes" at bounding box center [346, 313] width 180 height 11
click at [288, 312] on p "Removing 6,942 linear ft of Industrial Stripes" at bounding box center [346, 313] width 180 height 11
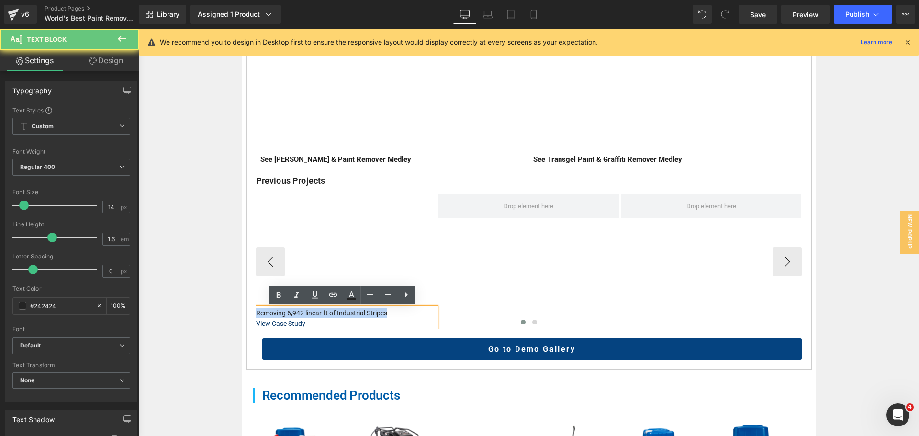
click at [288, 312] on p "Removing 6,942 linear ft of Industrial Stripes" at bounding box center [346, 313] width 180 height 11
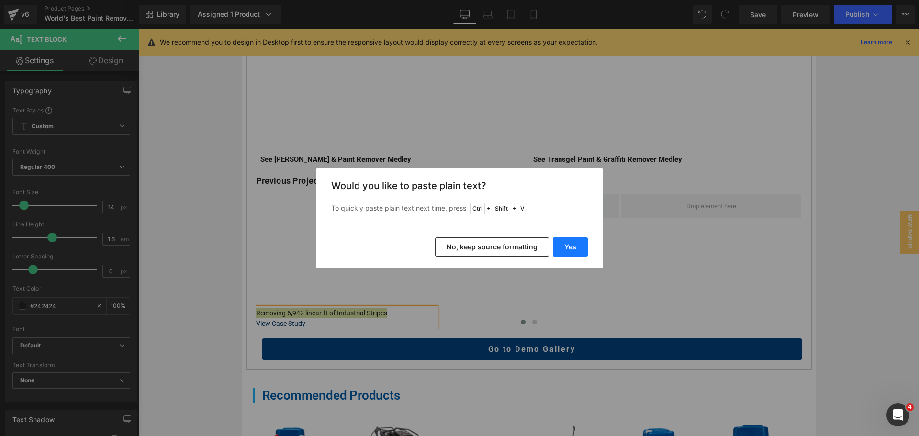
click at [564, 245] on button "Yes" at bounding box center [570, 246] width 35 height 19
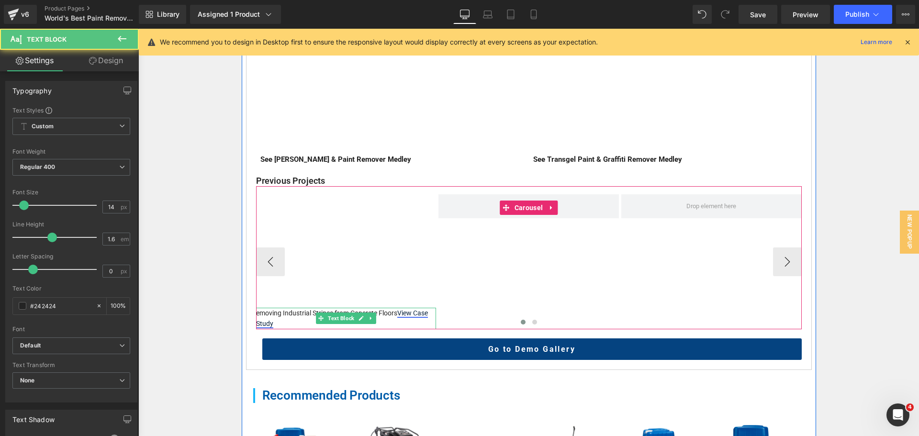
click at [394, 311] on link "View Case Study" at bounding box center [342, 318] width 172 height 18
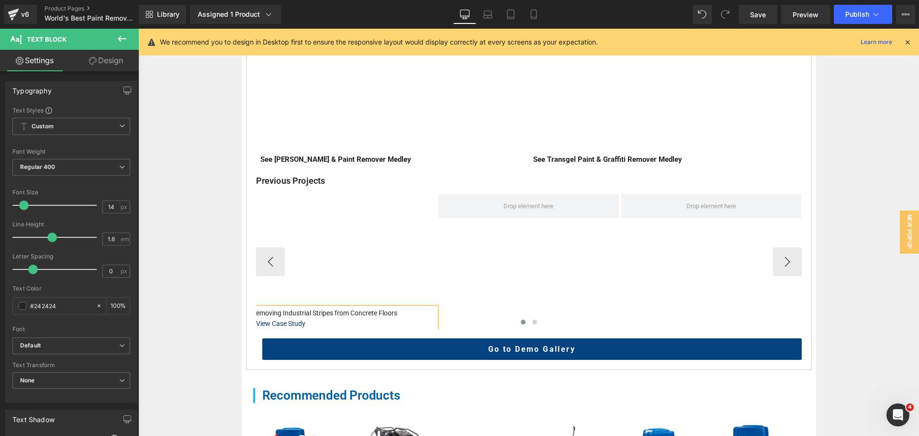
click at [256, 311] on p "emoving Industrial Stripes from Concrete Floors" at bounding box center [346, 313] width 180 height 11
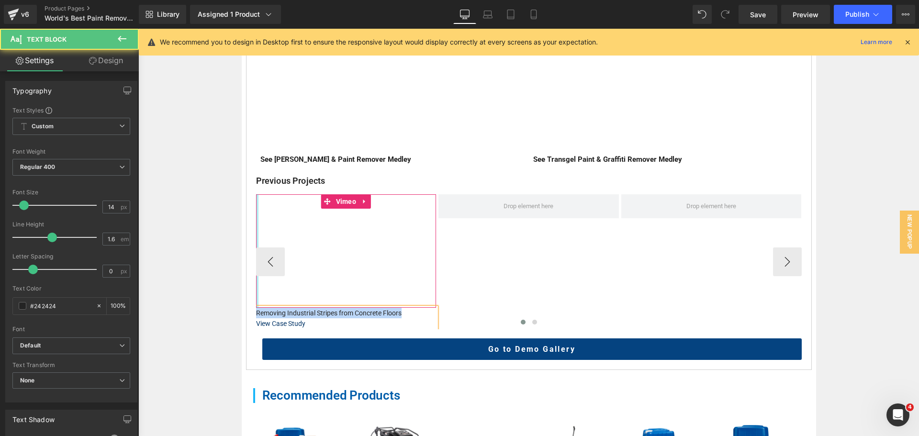
drag, startPoint x: 400, startPoint y: 312, endPoint x: 254, endPoint y: 303, distance: 146.7
click at [256, 303] on div "Vimeo Removing Industrial Stripes from Concrete Floors View Case Study Text Blo…" at bounding box center [346, 261] width 180 height 135
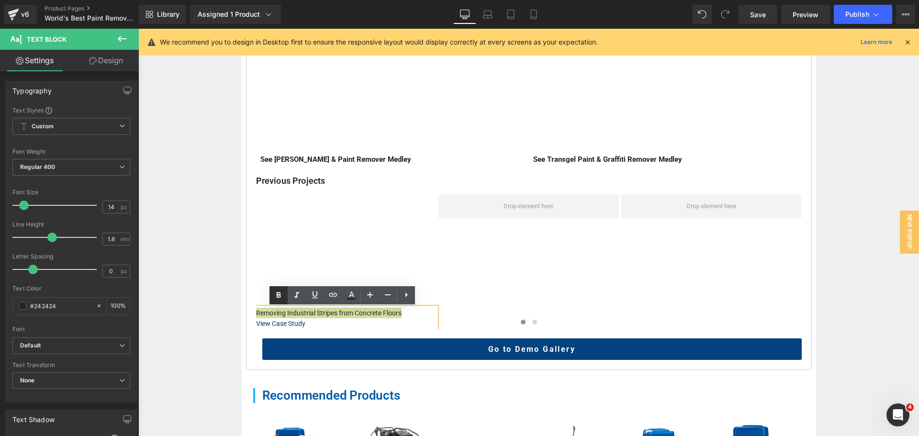
click at [278, 293] on icon at bounding box center [279, 295] width 4 height 6
click at [216, 303] on div "Home / Product Overview / Value Deals & Starter Packs Text Block World's Best P…" at bounding box center [528, 183] width 780 height 1077
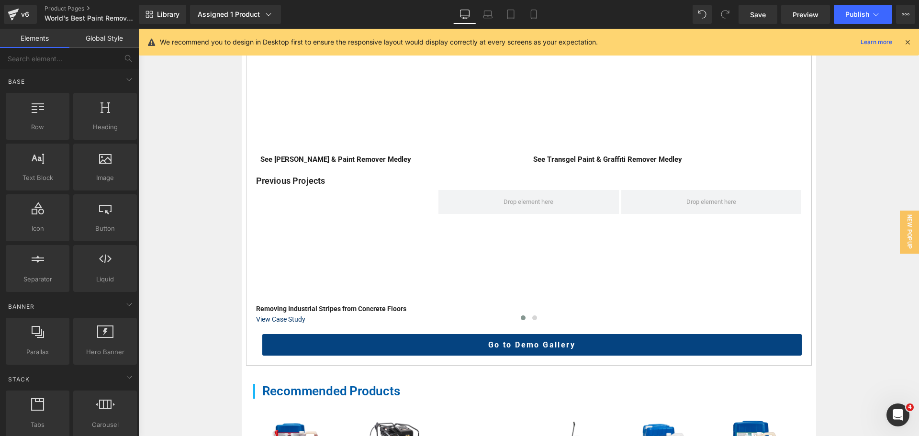
click at [193, 295] on div "Home / Product Overview / Value Deals & Starter Packs Text Block World's Best P…" at bounding box center [528, 181] width 780 height 1072
click at [200, 350] on div "Home / Product Overview / Value Deals & Starter Packs Text Block World's Best P…" at bounding box center [528, 181] width 780 height 1072
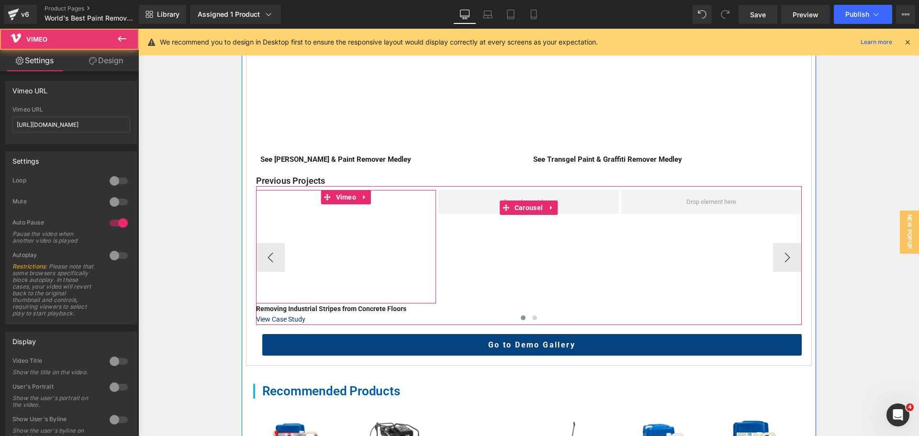
click at [361, 199] on div at bounding box center [346, 246] width 180 height 113
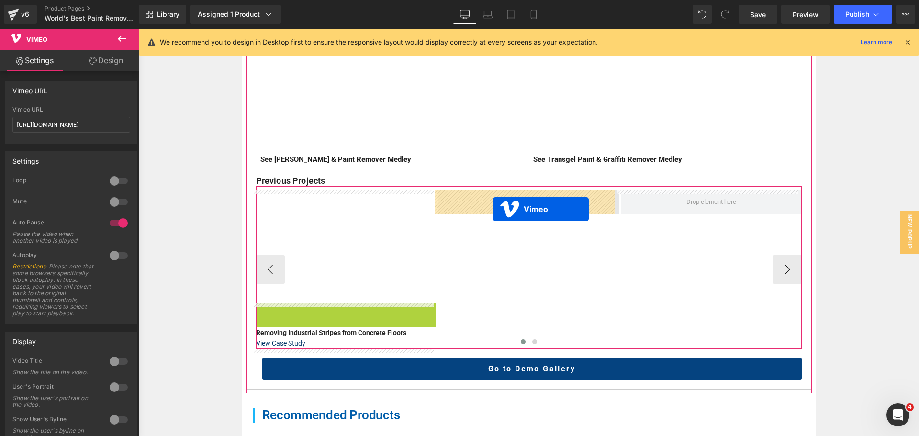
drag, startPoint x: 333, startPoint y: 311, endPoint x: 493, endPoint y: 209, distance: 189.5
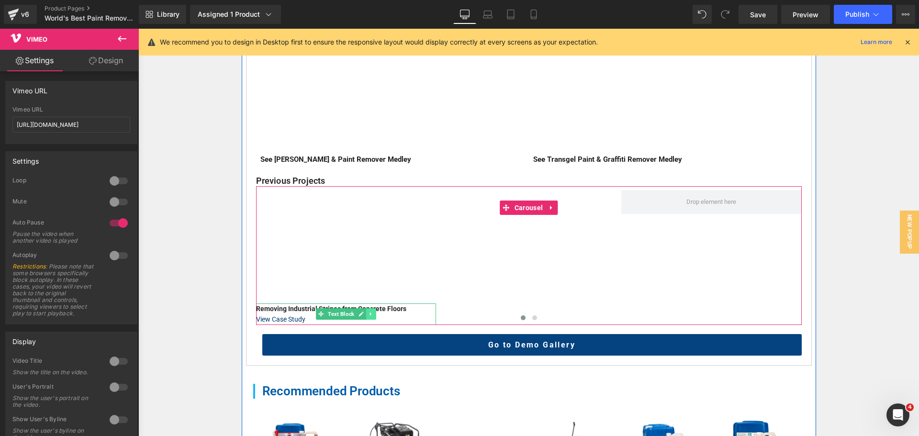
click at [368, 312] on icon at bounding box center [370, 314] width 5 height 6
click at [367, 312] on link at bounding box center [366, 313] width 10 height 11
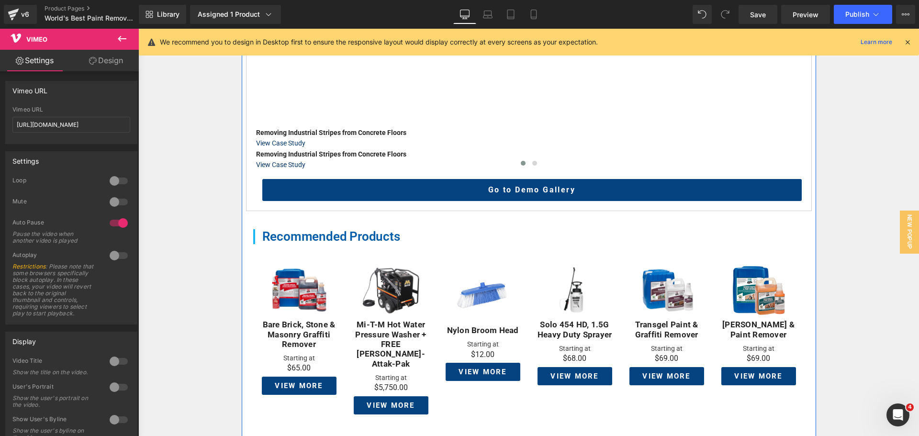
scroll to position [657, 0]
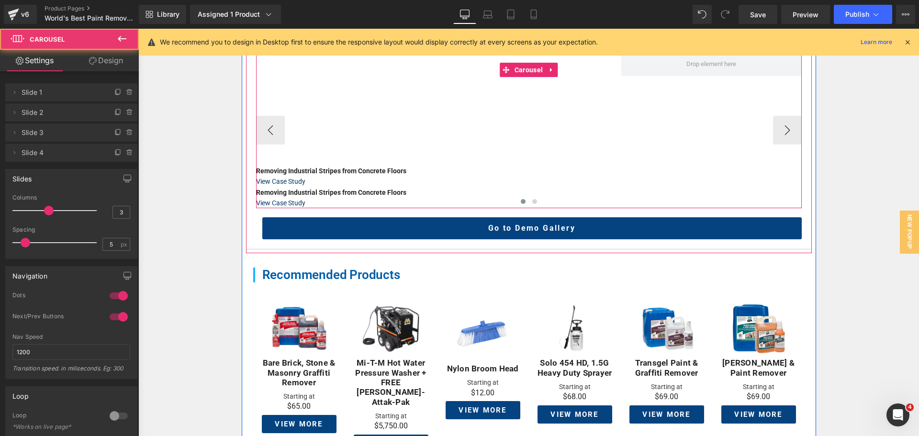
click at [331, 198] on div at bounding box center [528, 203] width 545 height 12
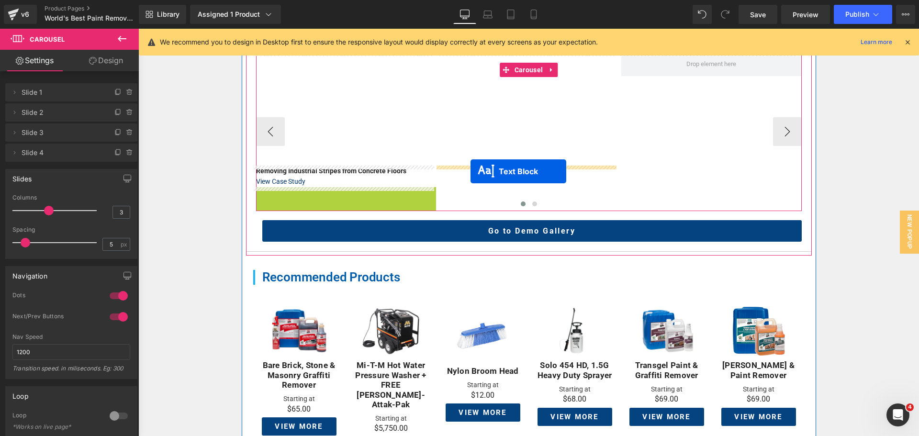
drag, startPoint x: 320, startPoint y: 193, endPoint x: 470, endPoint y: 171, distance: 152.3
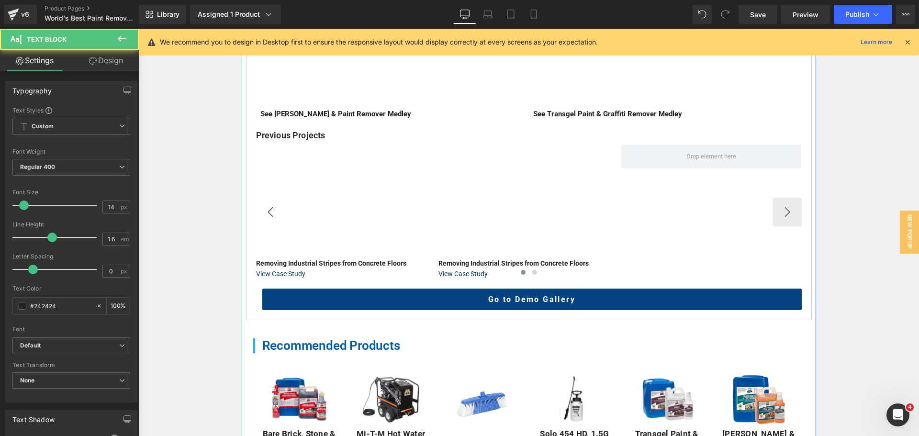
scroll to position [561, 0]
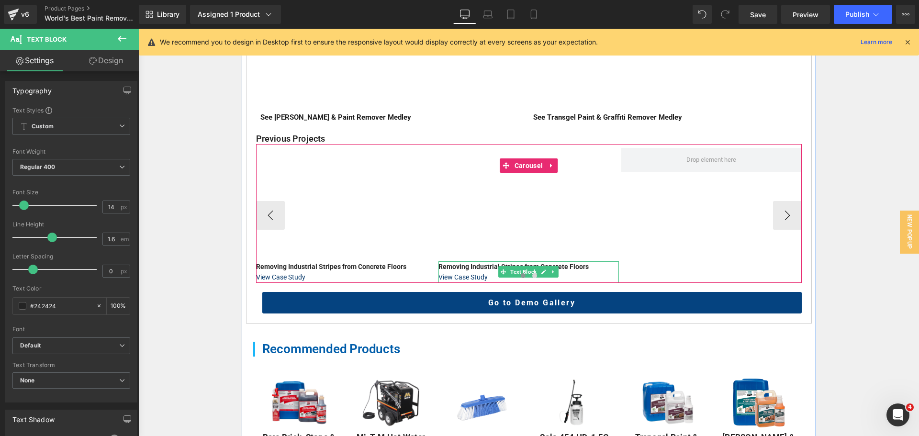
click at [482, 265] on strong "Removing Industrial Stripes from Concrete Floors" at bounding box center [513, 267] width 150 height 8
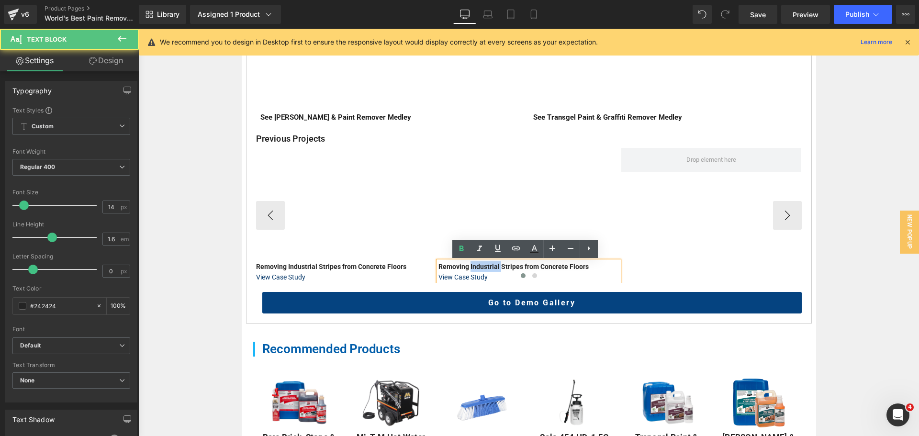
click at [482, 265] on strong "Removing Industrial Stripes from Concrete Floors" at bounding box center [513, 267] width 150 height 8
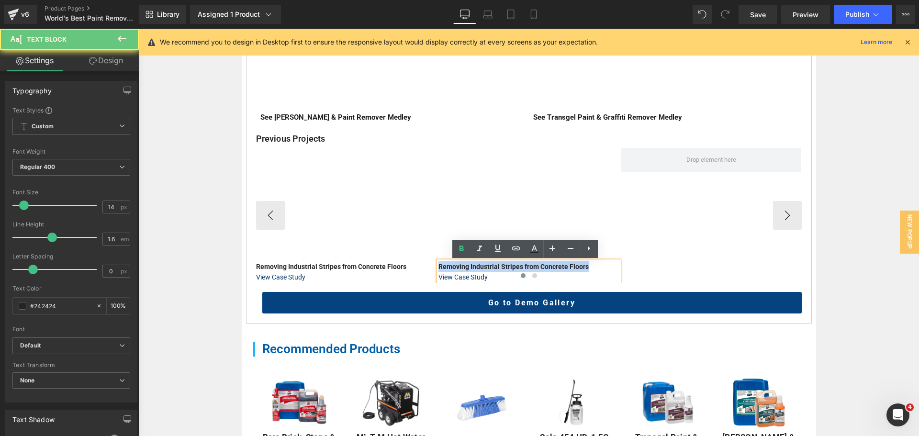
click at [482, 265] on strong "Removing Industrial Stripes from Concrete Floors" at bounding box center [513, 267] width 150 height 8
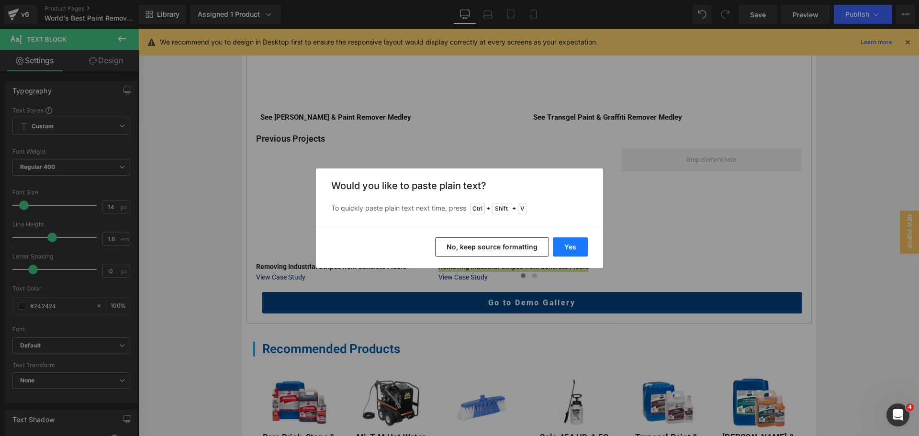
click at [564, 242] on button "Yes" at bounding box center [570, 246] width 35 height 19
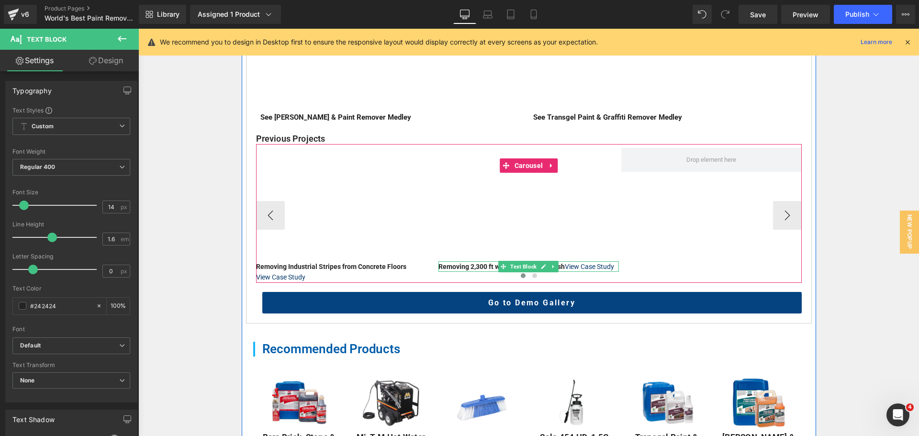
click at [490, 267] on b "Removing 2,300 ft with Transgel & Vanish" at bounding box center [501, 267] width 126 height 8
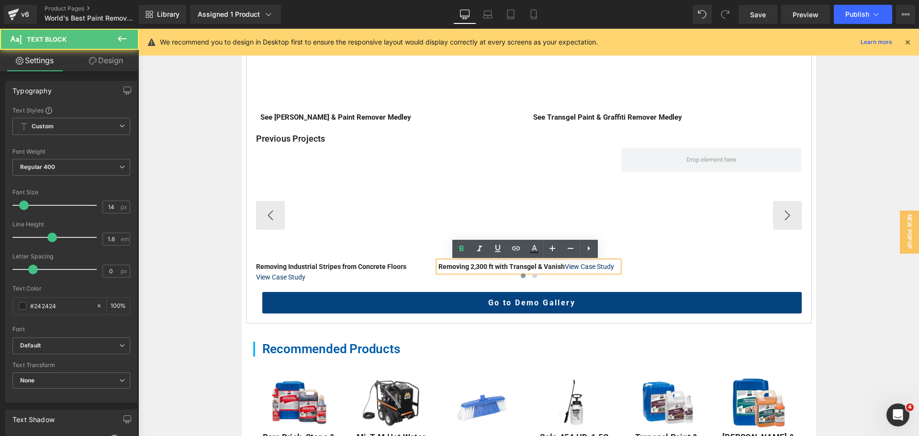
click at [484, 265] on b "Removing 2,300 ft with Transgel & Vanish" at bounding box center [501, 267] width 126 height 8
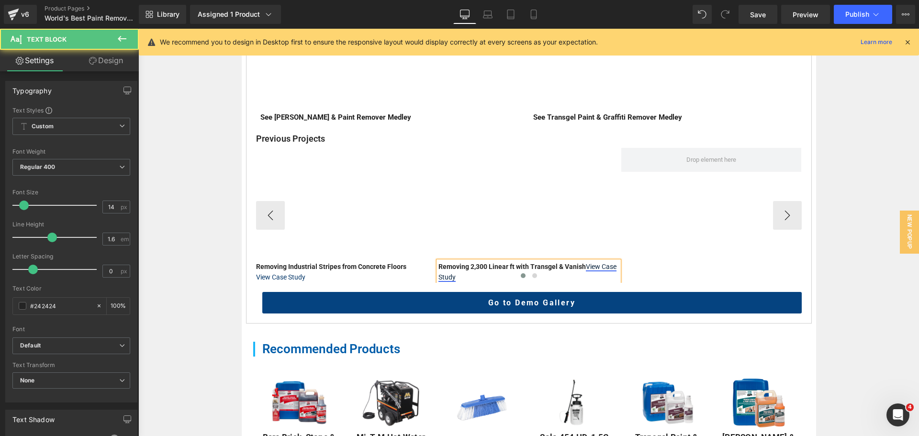
click at [580, 265] on link "View Case Study" at bounding box center [527, 272] width 178 height 18
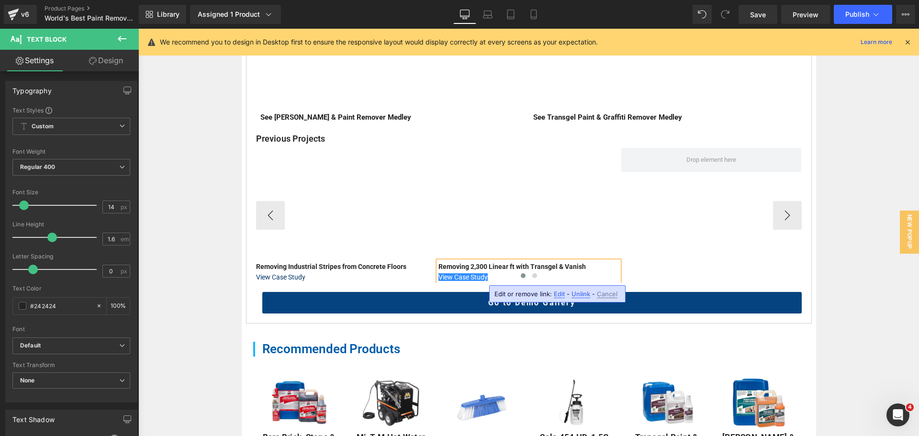
click at [491, 277] on div at bounding box center [528, 277] width 545 height 12
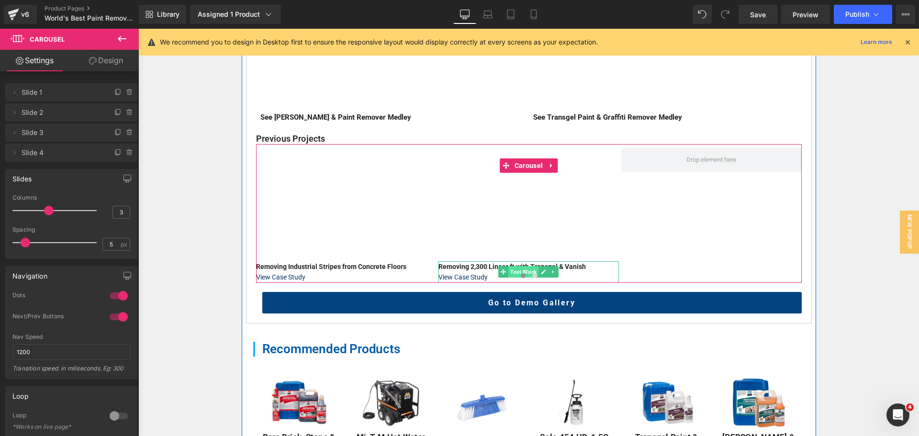
click at [521, 268] on span "Text Block" at bounding box center [523, 271] width 30 height 11
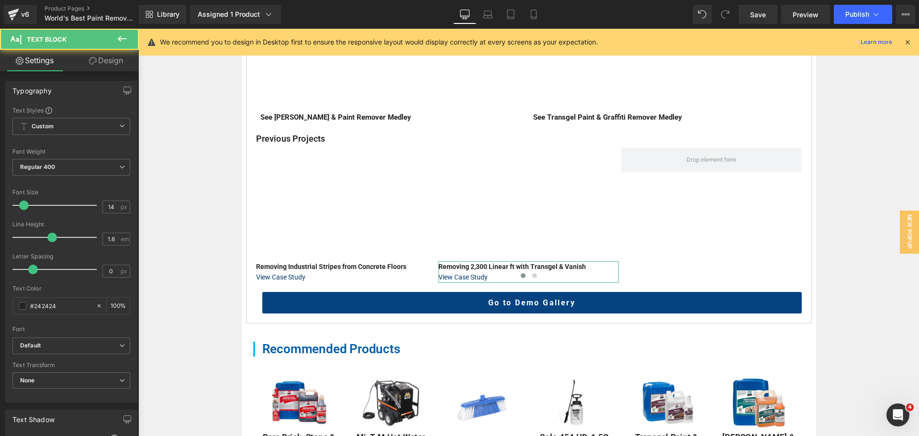
click at [100, 60] on link "Design" at bounding box center [105, 61] width 69 height 22
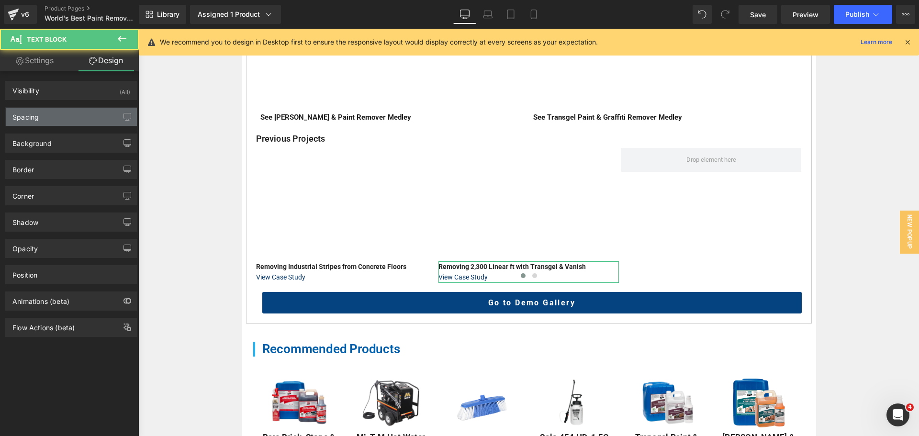
click at [57, 111] on div "Spacing" at bounding box center [71, 117] width 131 height 18
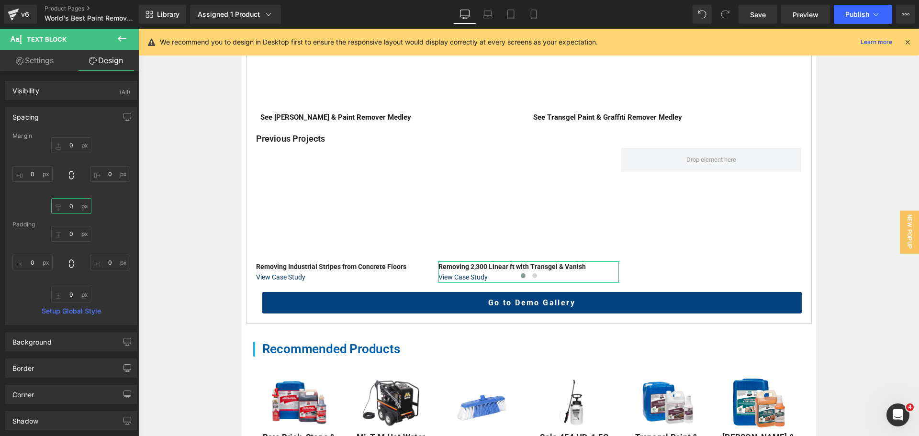
click at [74, 206] on input "0" at bounding box center [71, 206] width 40 height 16
click at [74, 295] on input "0" at bounding box center [71, 295] width 40 height 16
type input "15"
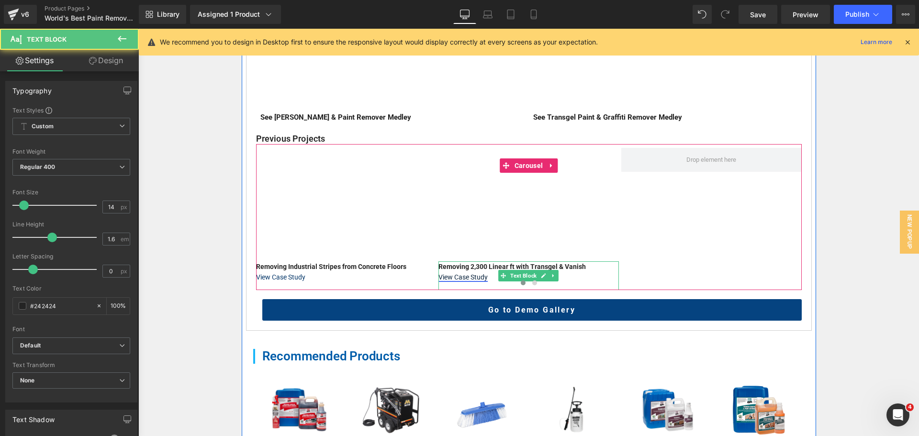
click at [480, 277] on link "View Case Study" at bounding box center [462, 277] width 49 height 8
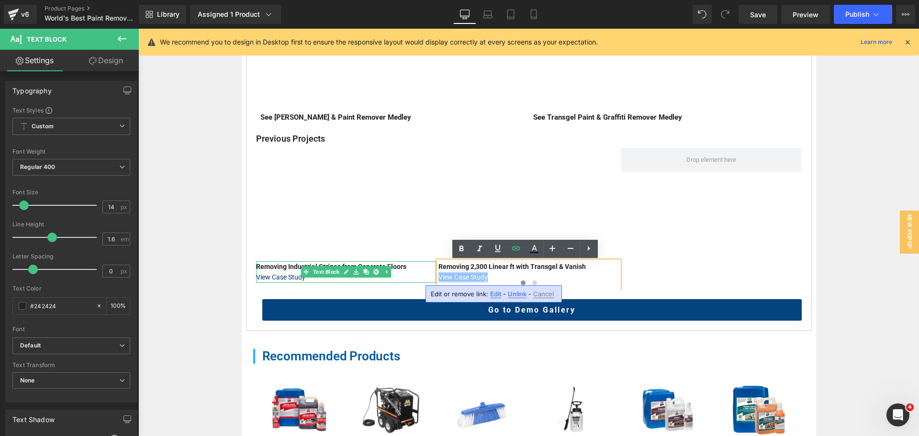
drag, startPoint x: 487, startPoint y: 277, endPoint x: 427, endPoint y: 277, distance: 59.8
click at [427, 277] on div "Vimeo Removing Industrial Stripes from Concrete Floors View Case Study Text Blo…" at bounding box center [621, 219] width 731 height 142
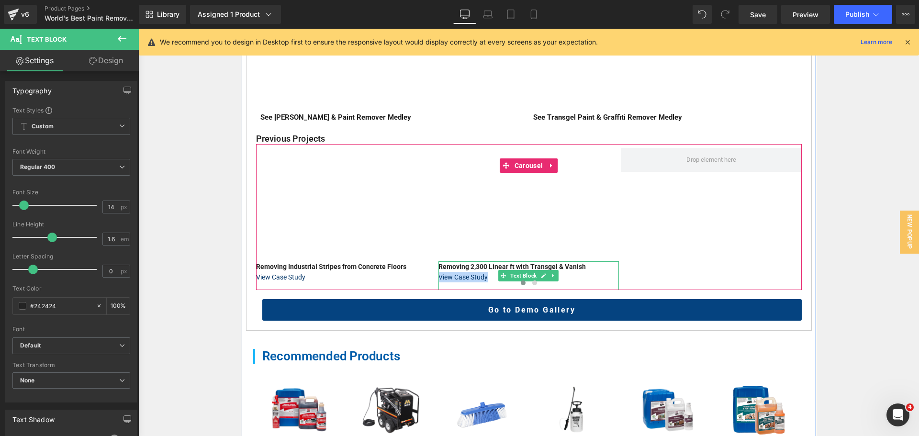
click at [490, 273] on p "View Case Study" at bounding box center [528, 277] width 180 height 11
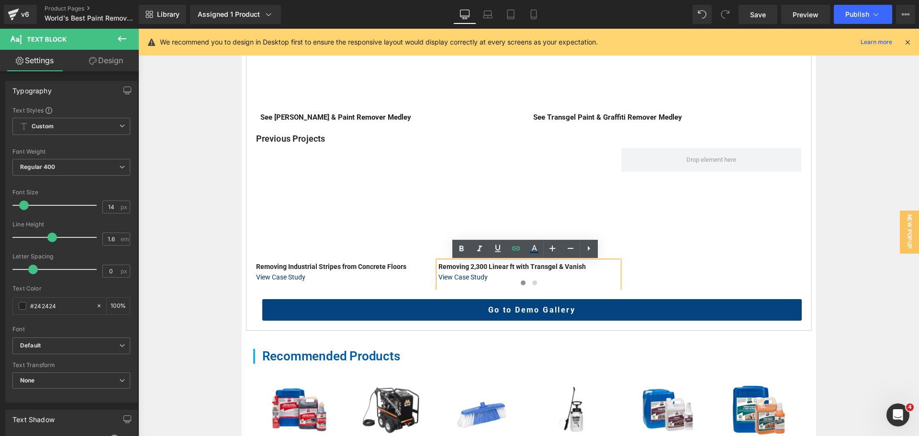
drag, startPoint x: 491, startPoint y: 275, endPoint x: 434, endPoint y: 273, distance: 57.0
click at [438, 273] on div "Removing 2,300 Linear ft with Transgel & Vanish View Case Study" at bounding box center [528, 275] width 180 height 29
click at [515, 249] on icon at bounding box center [515, 248] width 11 height 11
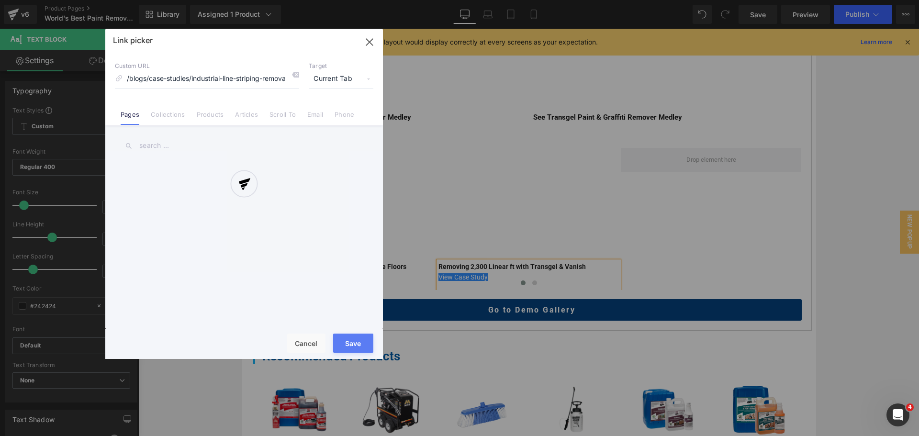
click at [613, 0] on div "Text Color Highlight Color #333333 Edit or remove link: Edit - Unlink - Cancel …" at bounding box center [459, 0] width 919 height 0
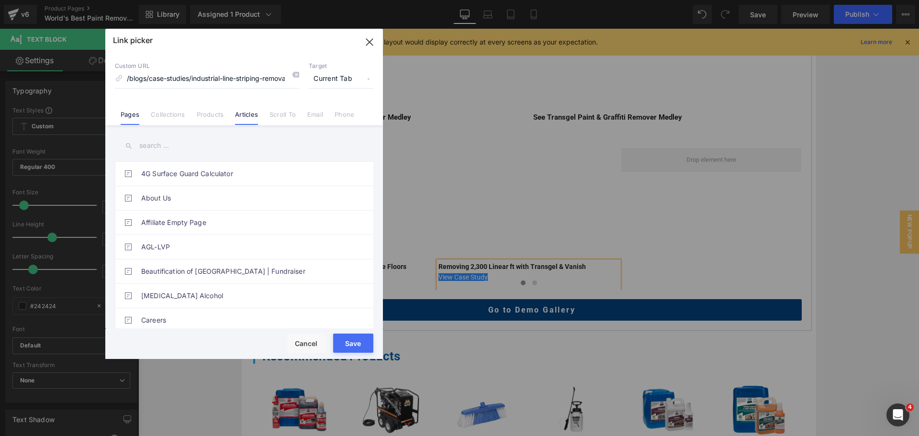
click at [238, 115] on link "Articles" at bounding box center [246, 118] width 23 height 14
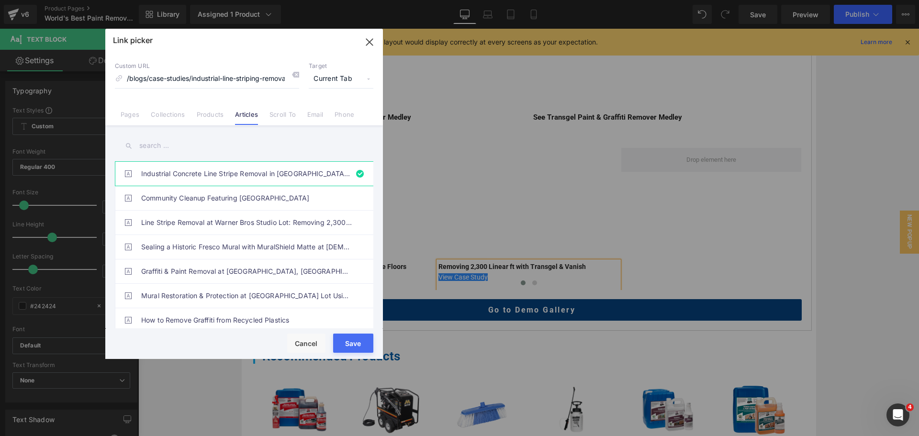
click at [200, 144] on input "text" at bounding box center [244, 146] width 258 height 22
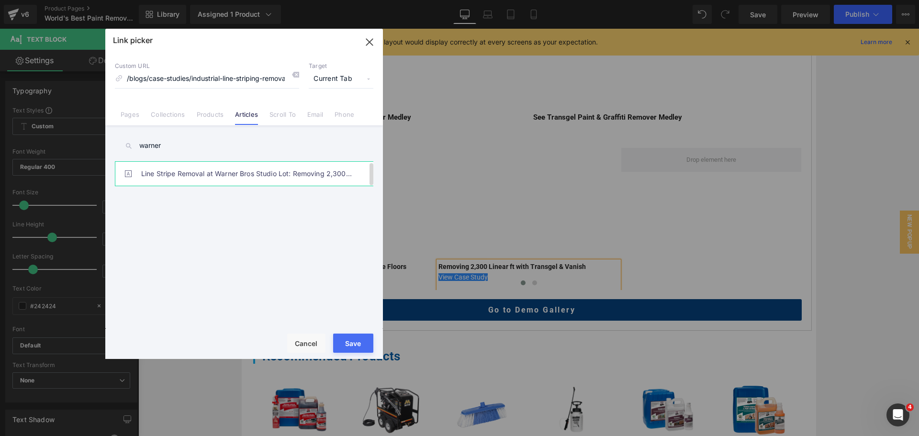
type input "warner"
click at [217, 167] on link "Line Stripe Removal at Warner Bros Studio Lot: Removing 2,300 ft with Transgel …" at bounding box center [246, 174] width 211 height 24
click at [353, 345] on button "Save" at bounding box center [353, 342] width 40 height 19
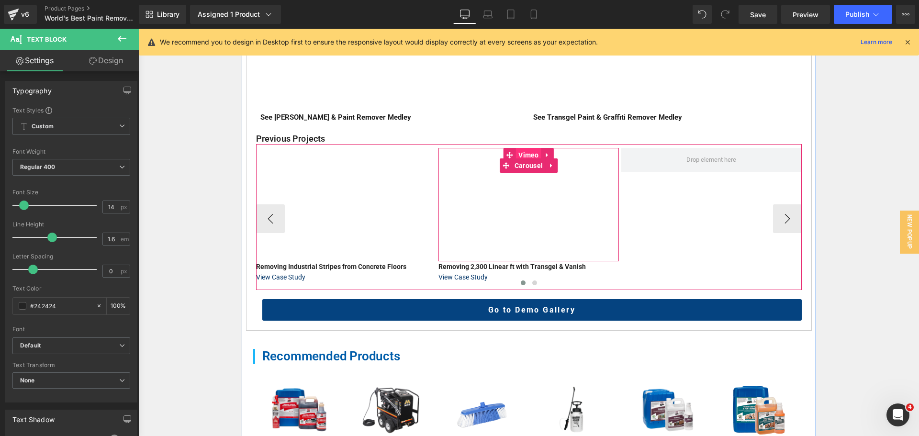
click at [516, 152] on span "Vimeo" at bounding box center [528, 155] width 25 height 14
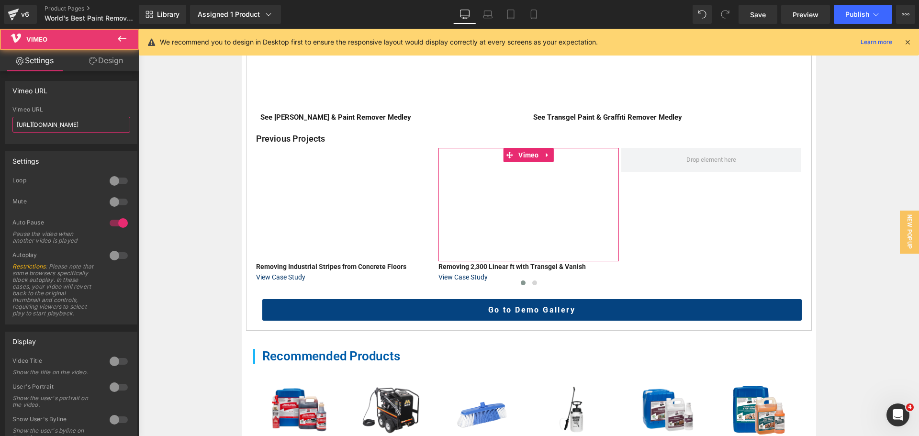
click at [92, 127] on input "https://vimeo.com/1103604745?fl=pl&fe=sh" at bounding box center [71, 125] width 118 height 16
paste input "074100741"
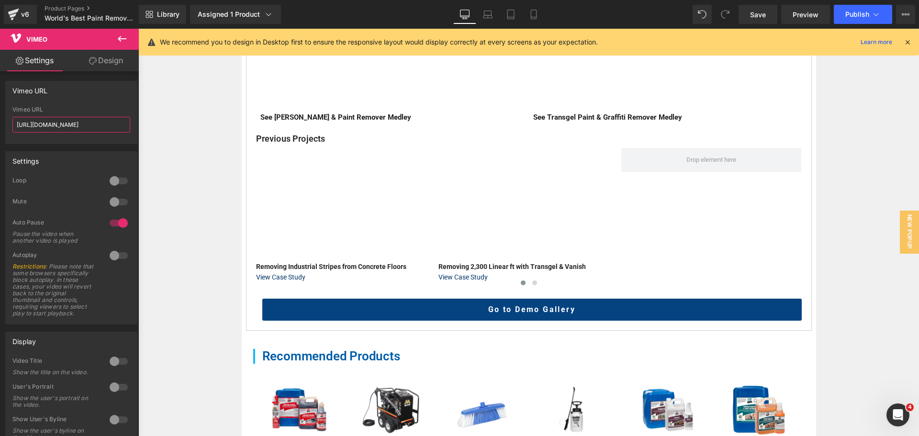
scroll to position [0, 12]
type input "https://vimeo.com/1074100741?fl=pl&fe=sh"
click at [222, 217] on div "Home / Product Overview / Value Deals & Starter Packs Text Block World's Best P…" at bounding box center [528, 142] width 780 height 1079
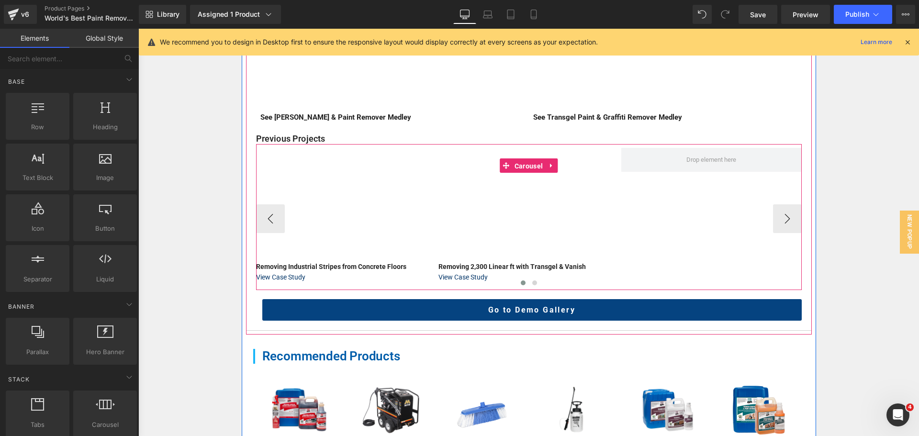
drag, startPoint x: 520, startPoint y: 166, endPoint x: 491, endPoint y: 168, distance: 28.8
click at [520, 166] on span "Carousel" at bounding box center [528, 166] width 33 height 14
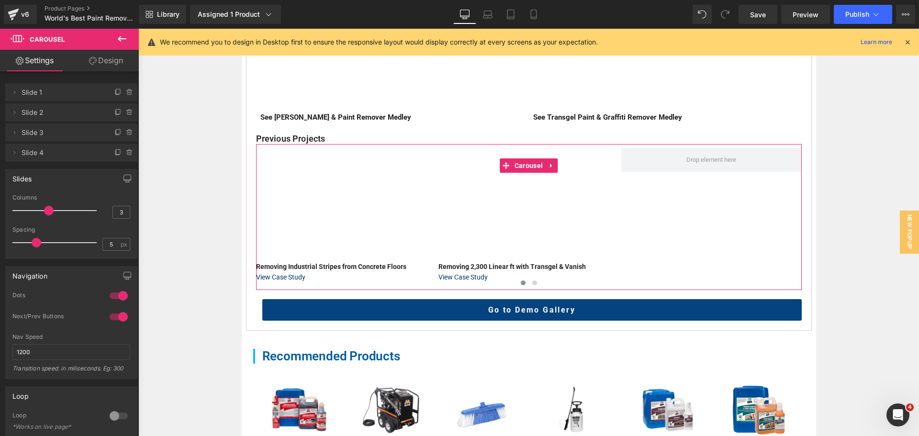
click at [35, 241] on div at bounding box center [56, 242] width 79 height 19
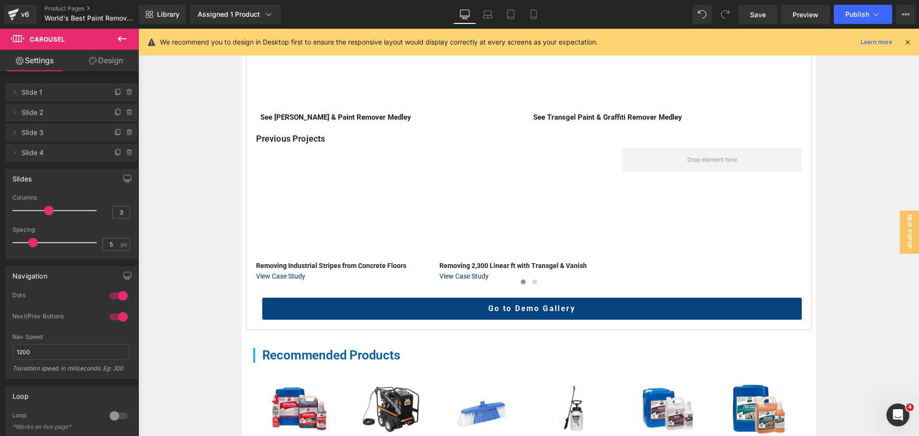
click at [29, 238] on div at bounding box center [56, 242] width 79 height 19
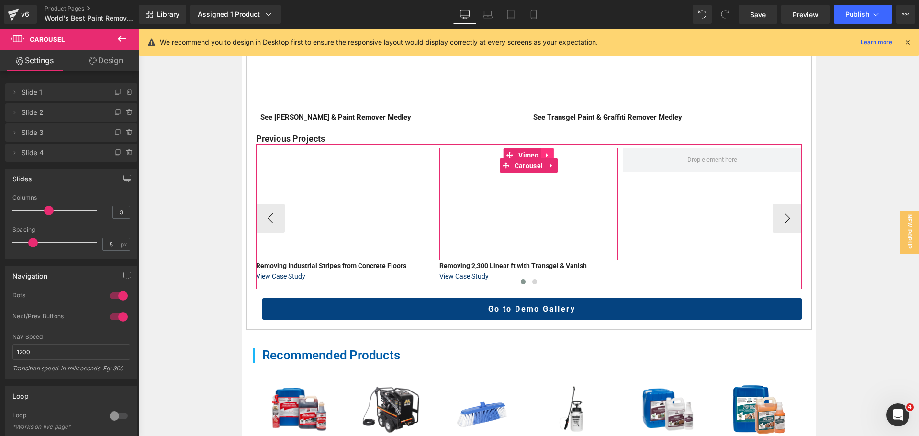
click at [548, 156] on link at bounding box center [547, 155] width 12 height 14
click at [538, 157] on icon at bounding box center [541, 155] width 7 height 7
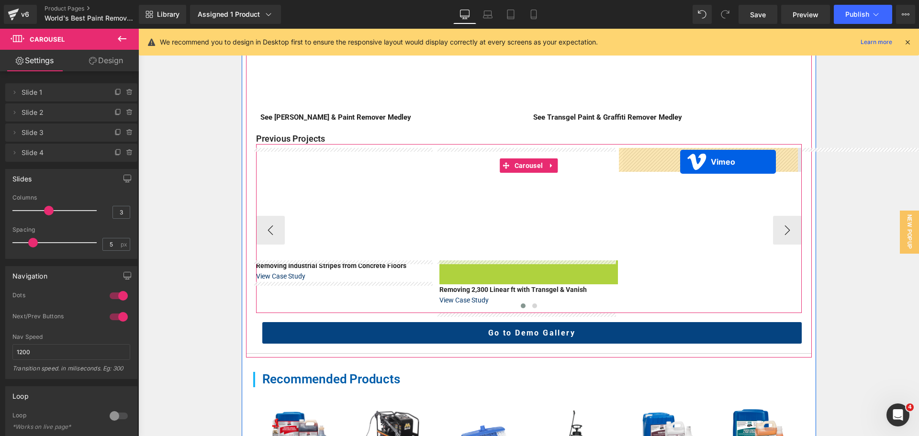
drag, startPoint x: 514, startPoint y: 266, endPoint x: 680, endPoint y: 162, distance: 195.8
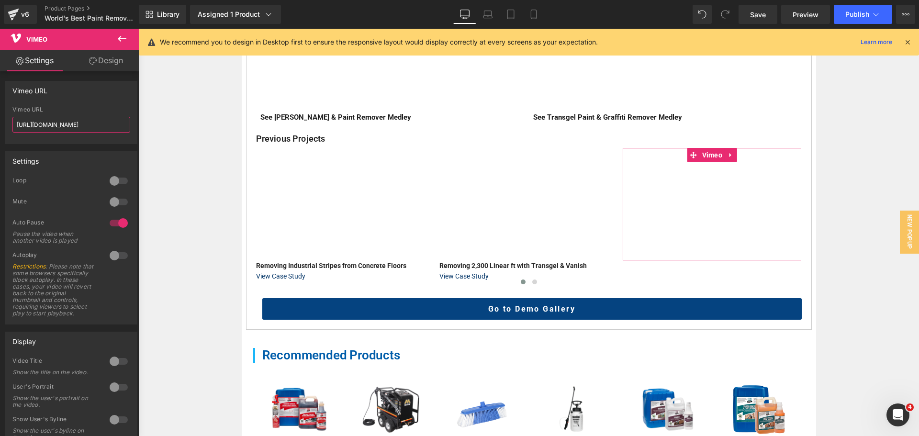
click at [100, 129] on input "https://vimeo.com/1074100741?fl=pl&fe=sh" at bounding box center [71, 125] width 118 height 16
paste input "574165103"
type input "https://vimeo.com/574165103"
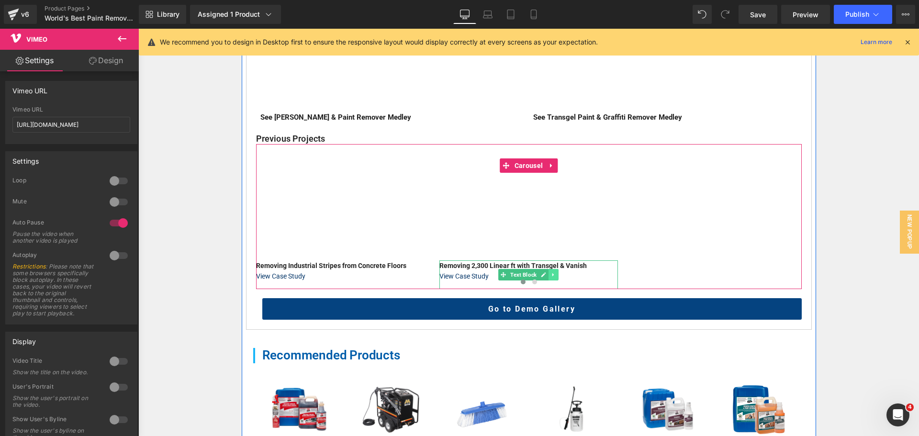
click at [551, 272] on icon at bounding box center [553, 275] width 5 height 6
click at [546, 272] on icon at bounding box center [548, 274] width 5 height 5
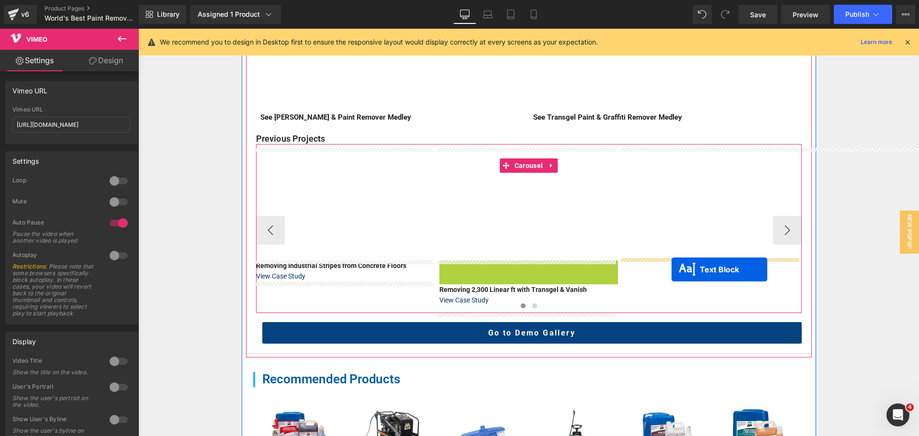
drag, startPoint x: 486, startPoint y: 275, endPoint x: 671, endPoint y: 269, distance: 185.7
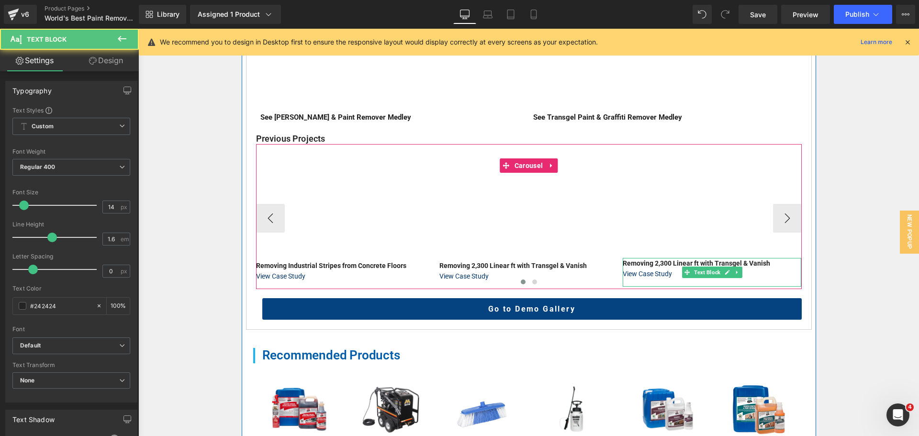
click at [693, 265] on b "Removing 2,300 Linear ft with Transgel & Vanish" at bounding box center [695, 263] width 147 height 8
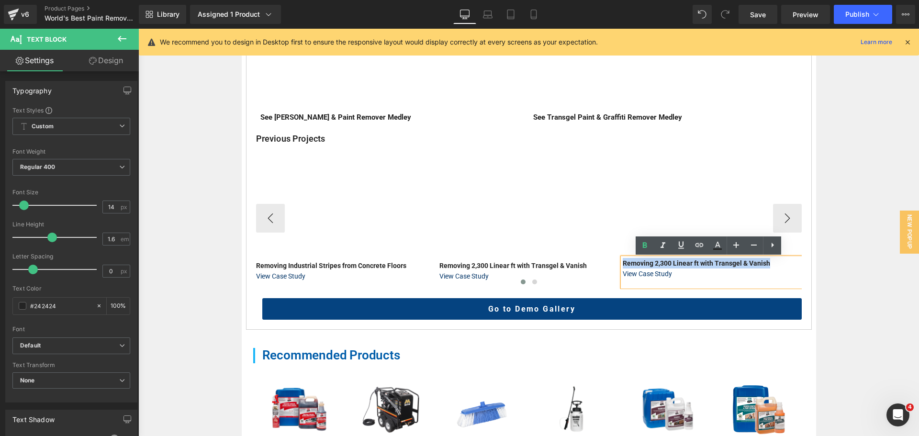
drag, startPoint x: 771, startPoint y: 261, endPoint x: 621, endPoint y: 255, distance: 149.9
click at [622, 259] on p "Removing 2,300 Linear ft with Transgel & Vanish" at bounding box center [711, 263] width 178 height 11
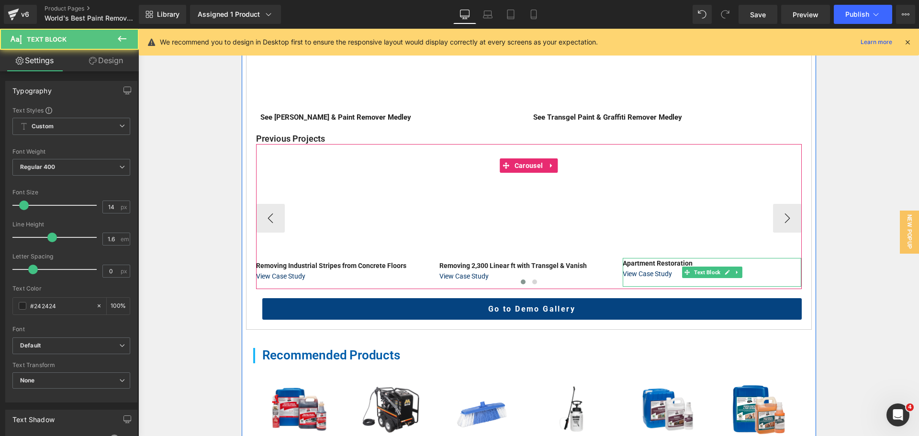
click at [698, 264] on p "Apartment Restoration" at bounding box center [711, 263] width 178 height 11
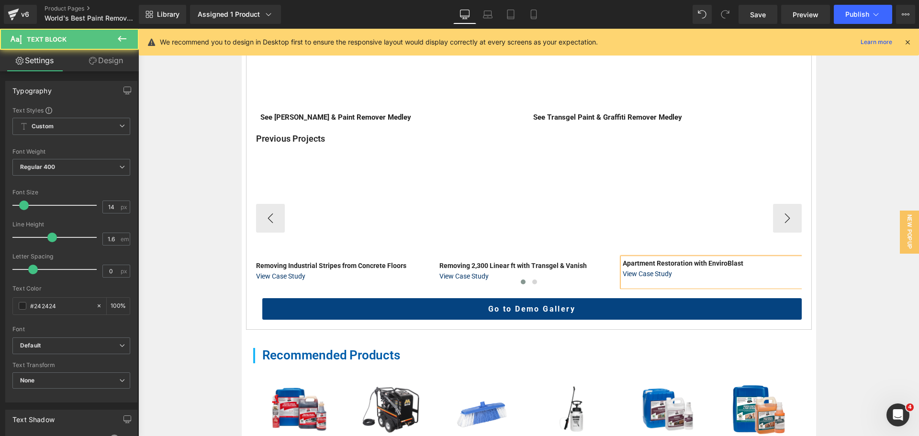
click at [692, 275] on p "View Case Study" at bounding box center [711, 273] width 178 height 11
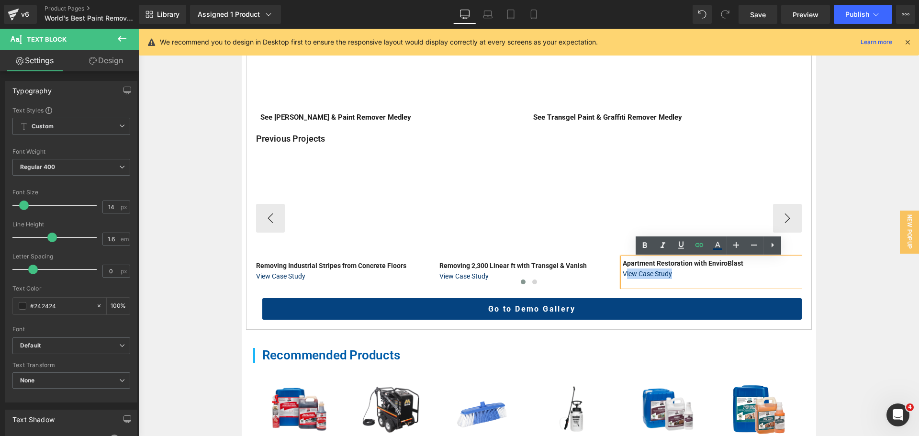
drag, startPoint x: 683, startPoint y: 277, endPoint x: 624, endPoint y: 280, distance: 59.4
click at [624, 280] on div "Vimeo Removing Industrial Stripes from Concrete Floors View Case Study Text Blo…" at bounding box center [528, 218] width 545 height 141
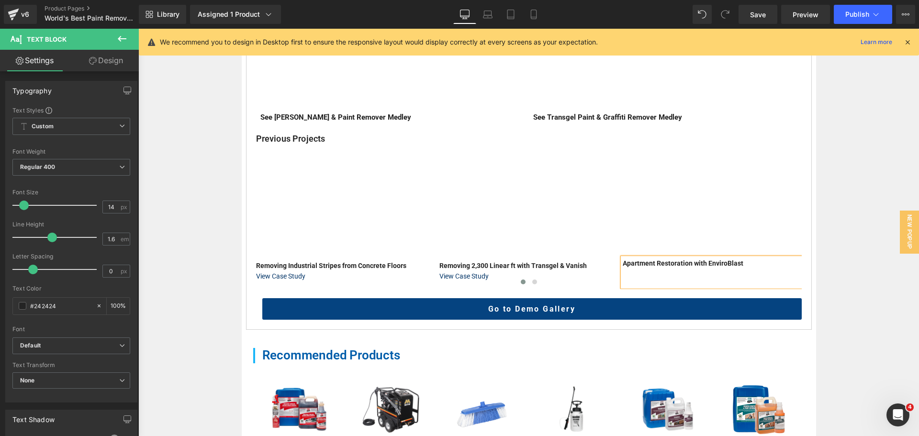
click at [822, 270] on div "Home / Product Overview / Value Deals & Starter Packs Text Block World's Best P…" at bounding box center [528, 142] width 780 height 1078
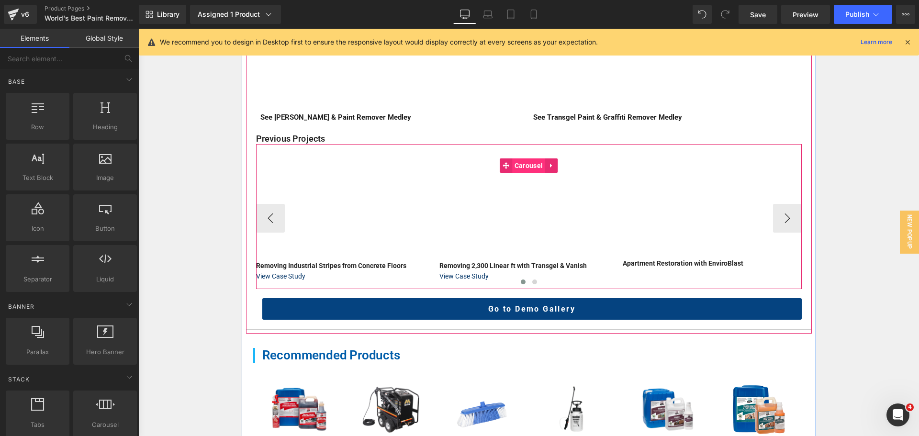
click at [526, 167] on span "Carousel" at bounding box center [528, 165] width 33 height 14
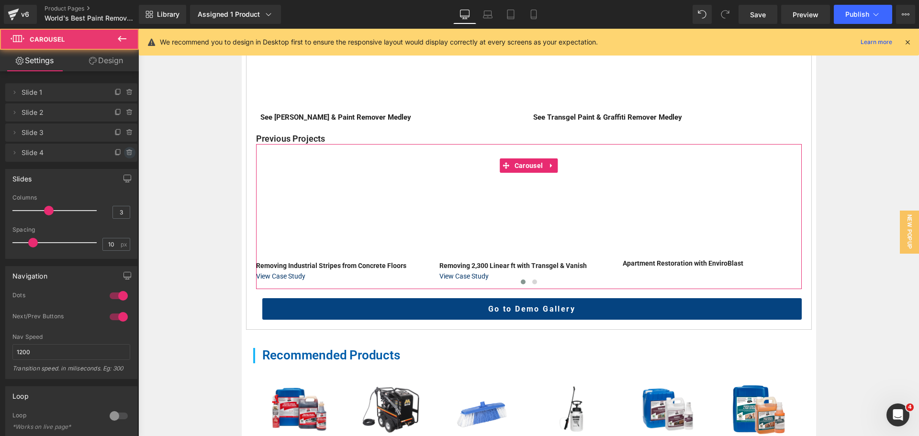
click at [130, 153] on icon at bounding box center [130, 153] width 0 height 2
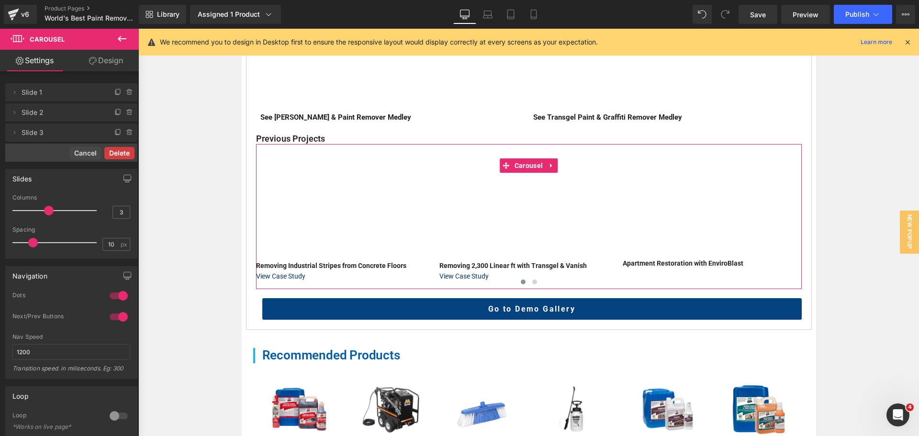
click at [121, 153] on button "Delete" at bounding box center [119, 153] width 30 height 12
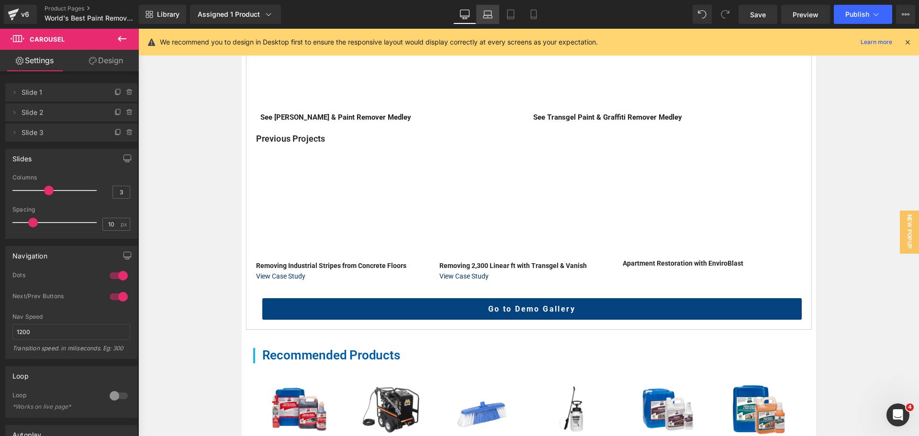
click at [482, 13] on link "Laptop" at bounding box center [487, 14] width 23 height 19
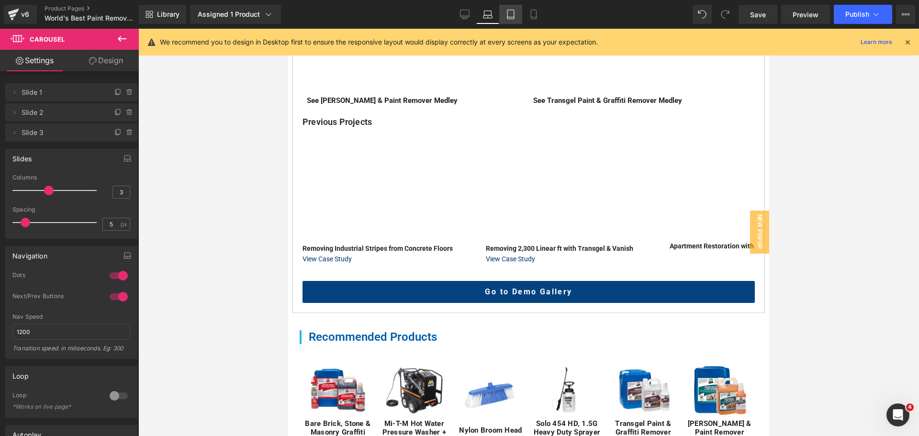
scroll to position [511, 0]
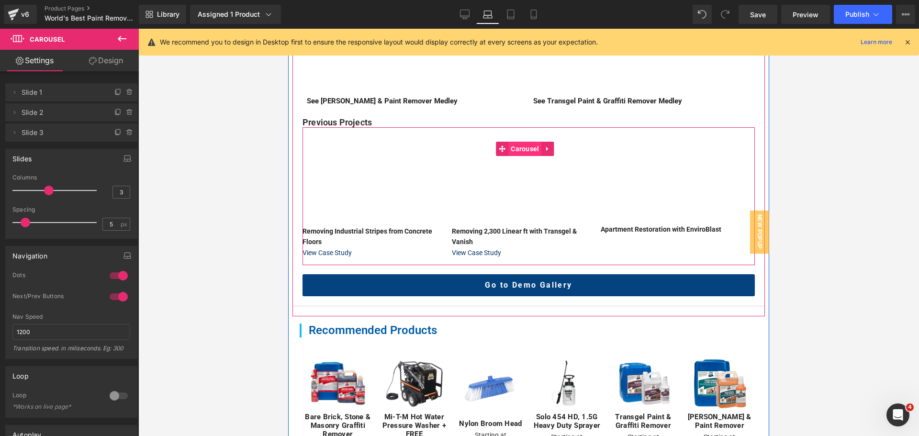
click at [524, 156] on span "Carousel" at bounding box center [524, 149] width 33 height 14
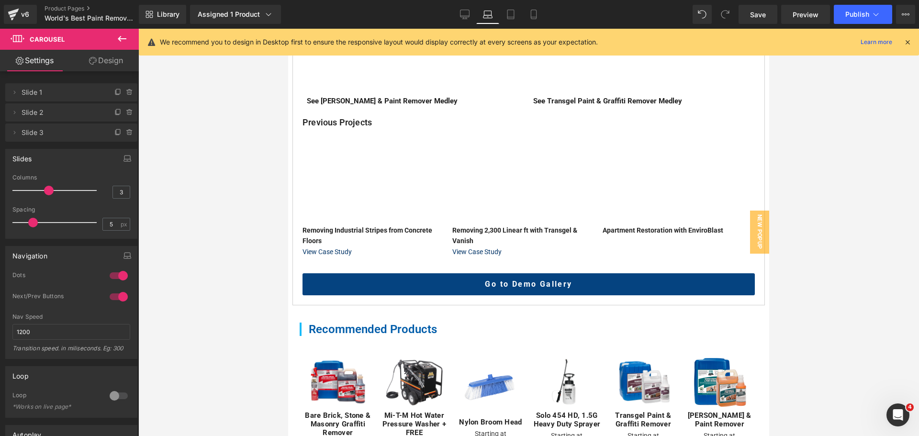
drag, startPoint x: 27, startPoint y: 220, endPoint x: 34, endPoint y: 220, distance: 7.2
click at [34, 220] on span at bounding box center [33, 223] width 10 height 10
click at [517, 12] on link "Tablet" at bounding box center [510, 14] width 23 height 19
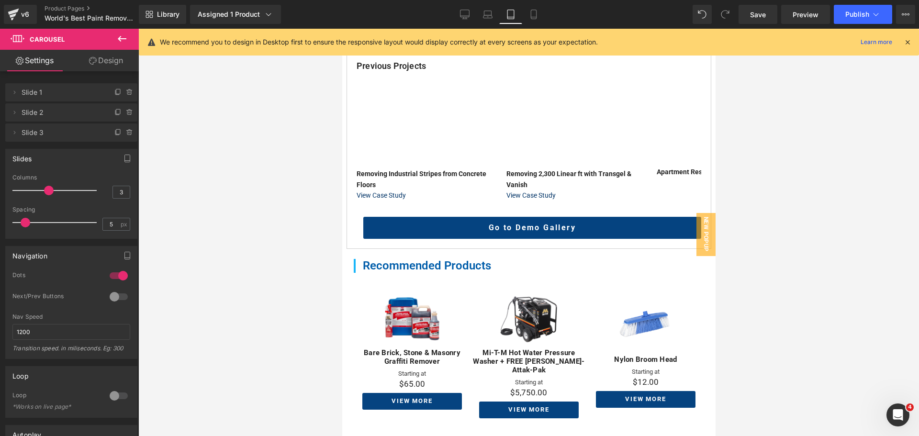
scroll to position [468, 0]
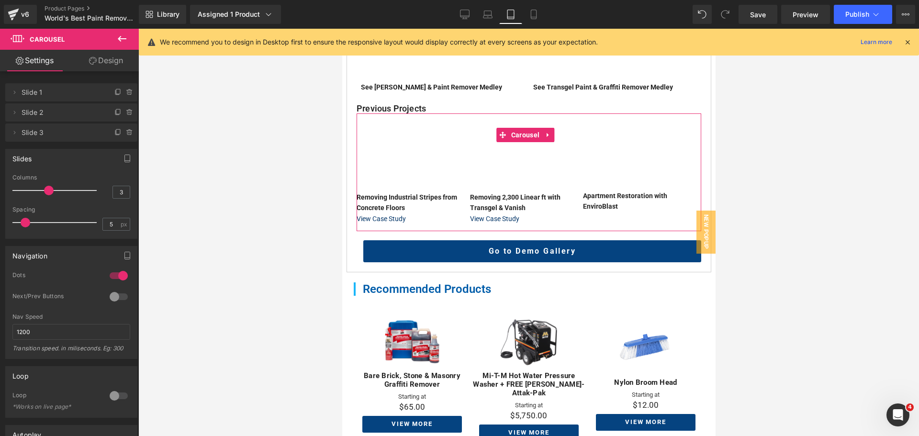
click at [40, 220] on div at bounding box center [56, 222] width 79 height 19
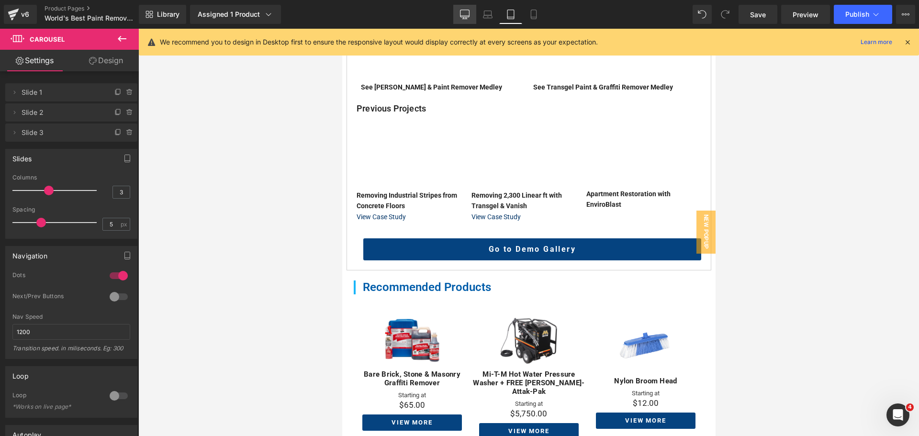
click at [468, 11] on icon at bounding box center [465, 15] width 10 height 10
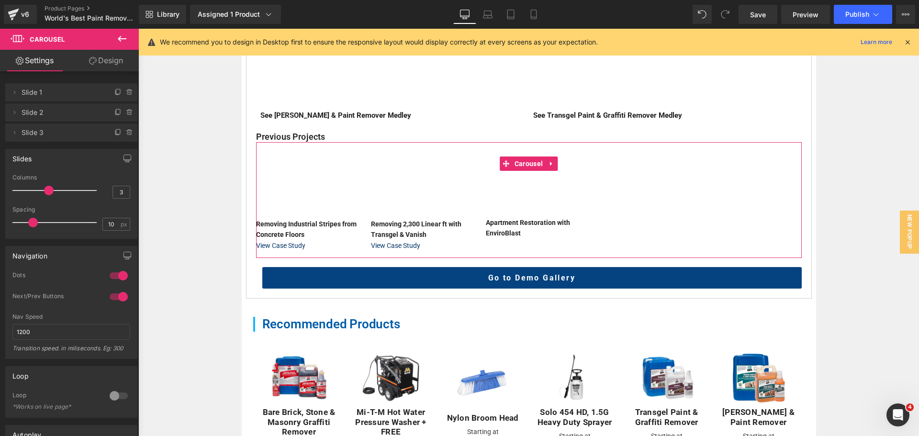
scroll to position [562, 0]
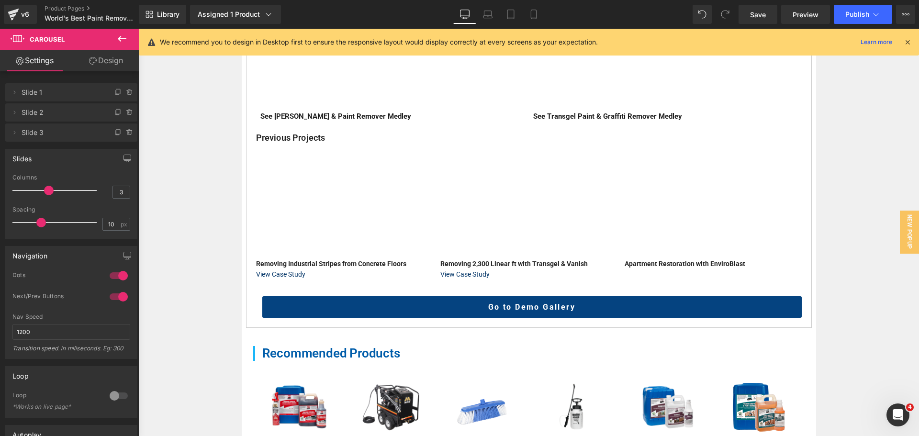
drag, startPoint x: 31, startPoint y: 224, endPoint x: 38, endPoint y: 224, distance: 7.2
click at [38, 224] on span at bounding box center [41, 223] width 10 height 10
click at [497, 14] on link "Laptop" at bounding box center [487, 14] width 23 height 19
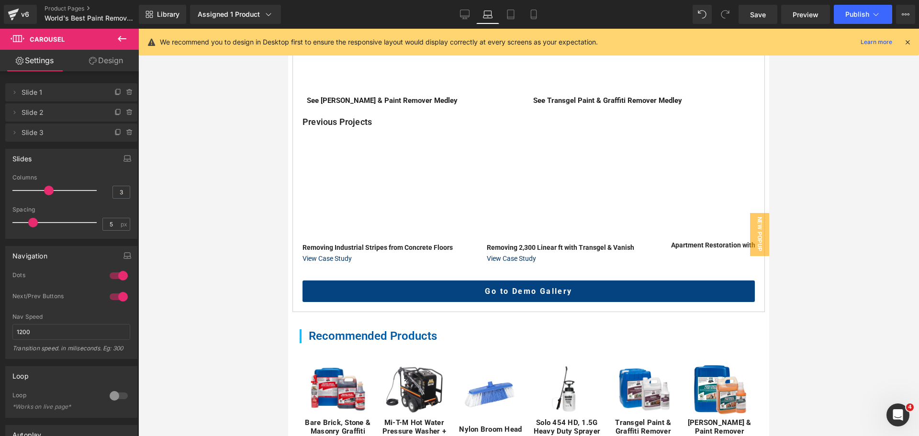
scroll to position [512, 0]
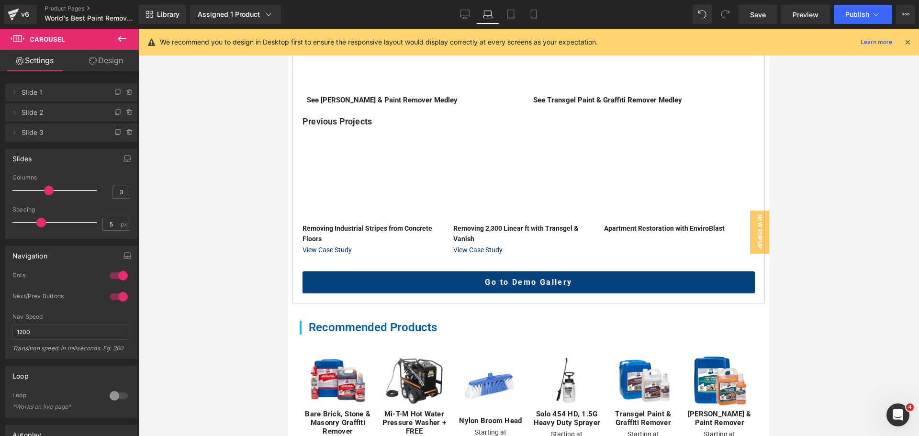
drag, startPoint x: 35, startPoint y: 224, endPoint x: 44, endPoint y: 224, distance: 8.1
click at [44, 224] on span at bounding box center [41, 223] width 10 height 10
click at [512, 16] on icon at bounding box center [511, 15] width 10 height 10
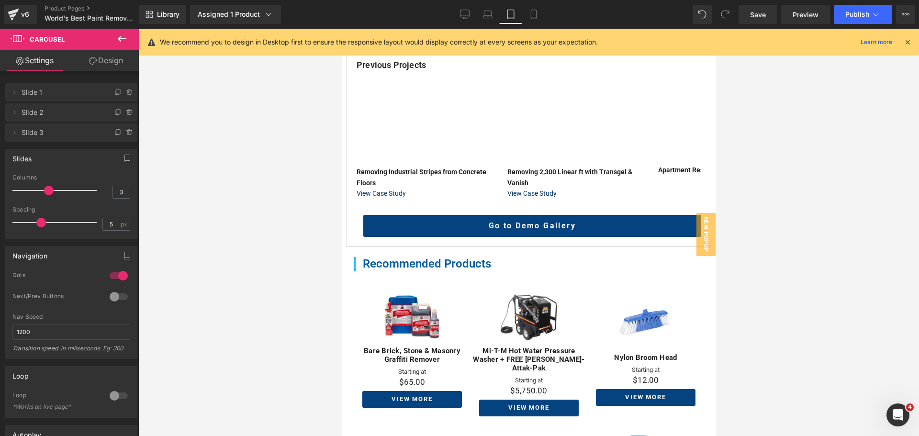
scroll to position [469, 0]
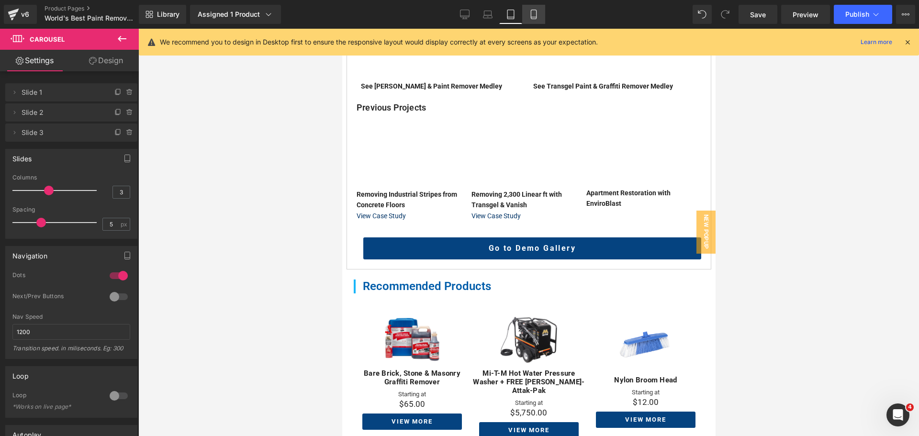
click at [538, 13] on link "Mobile" at bounding box center [533, 14] width 23 height 19
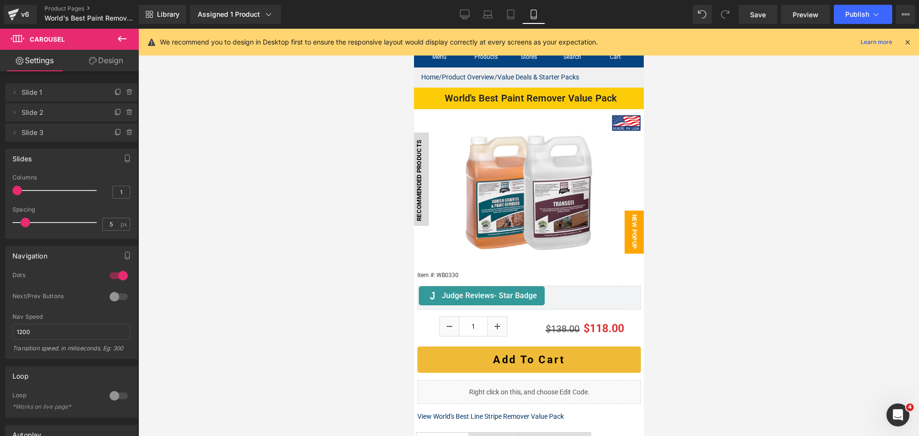
scroll to position [0, 0]
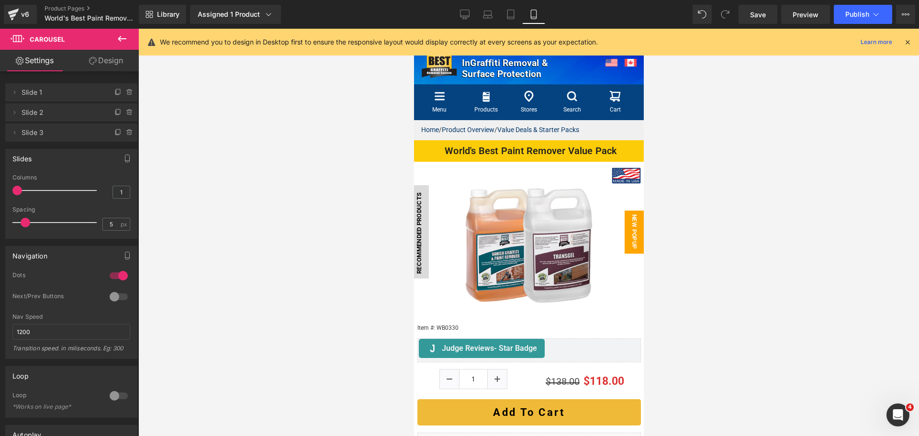
click at [632, 236] on span "New Popup" at bounding box center [633, 232] width 19 height 43
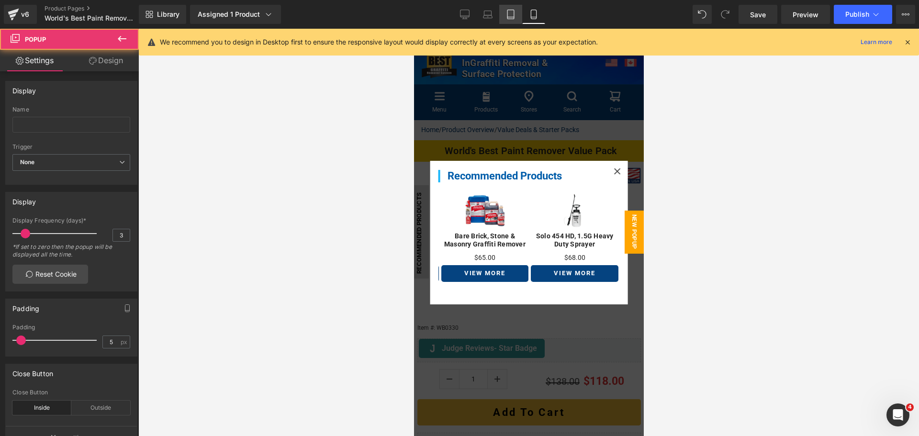
click at [502, 13] on link "Tablet" at bounding box center [510, 14] width 23 height 19
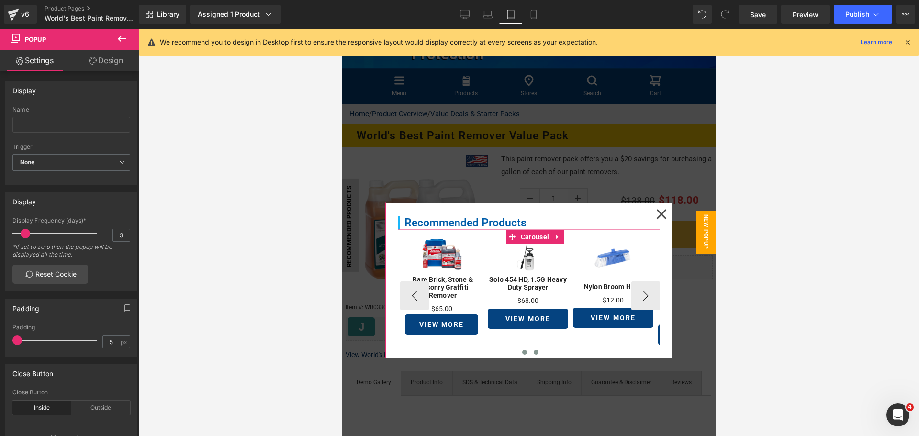
click at [531, 347] on button at bounding box center [535, 352] width 11 height 10
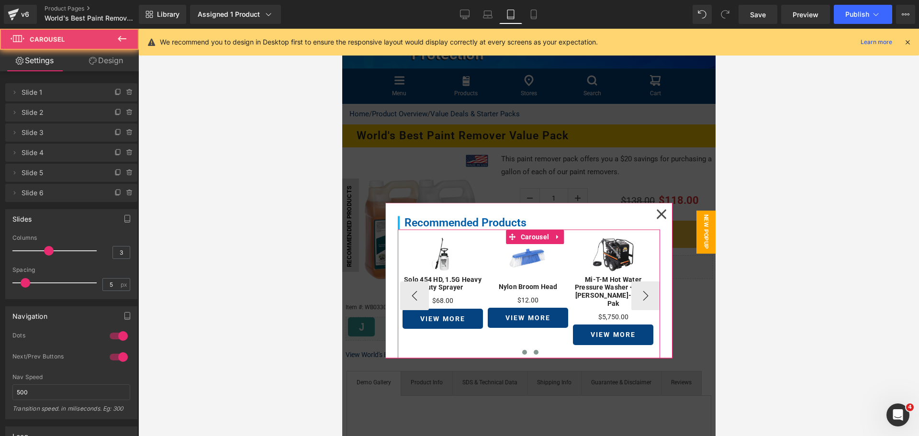
click at [519, 347] on button at bounding box center [523, 352] width 11 height 10
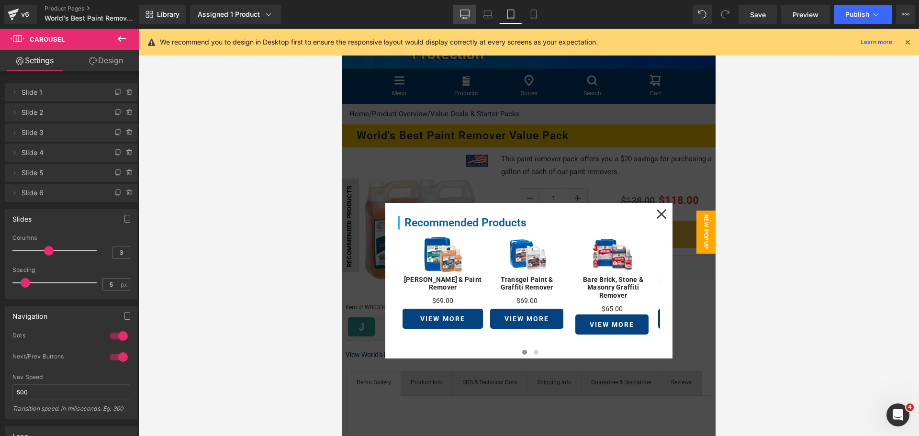
click at [475, 15] on link "Desktop" at bounding box center [464, 14] width 23 height 19
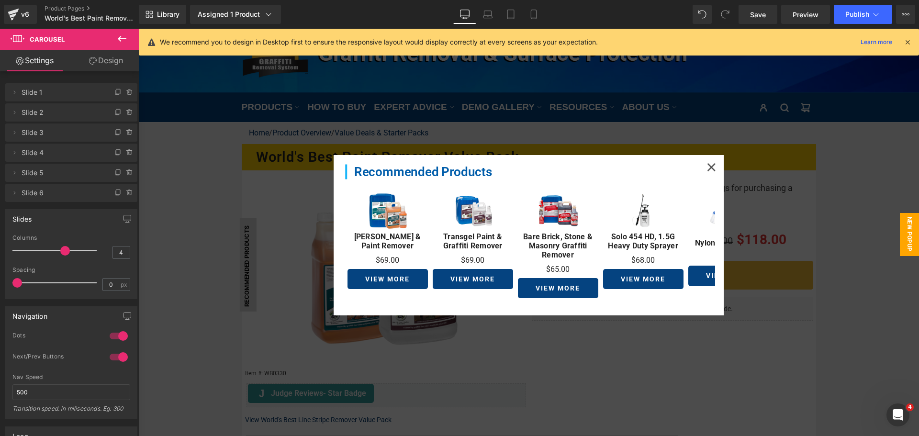
scroll to position [9, 0]
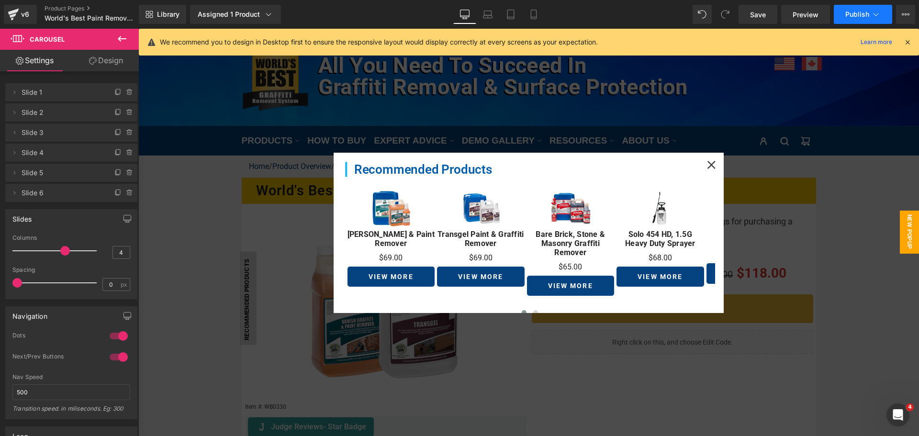
click at [868, 17] on span "Publish" at bounding box center [857, 15] width 24 height 8
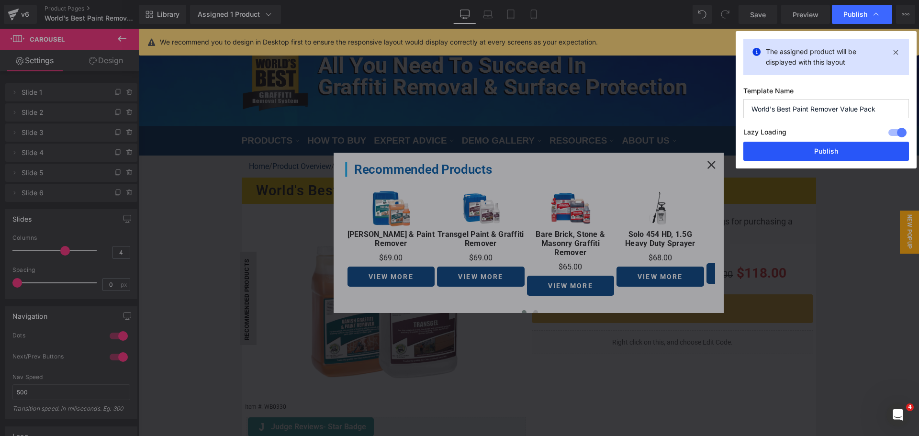
click at [851, 147] on button "Publish" at bounding box center [826, 151] width 166 height 19
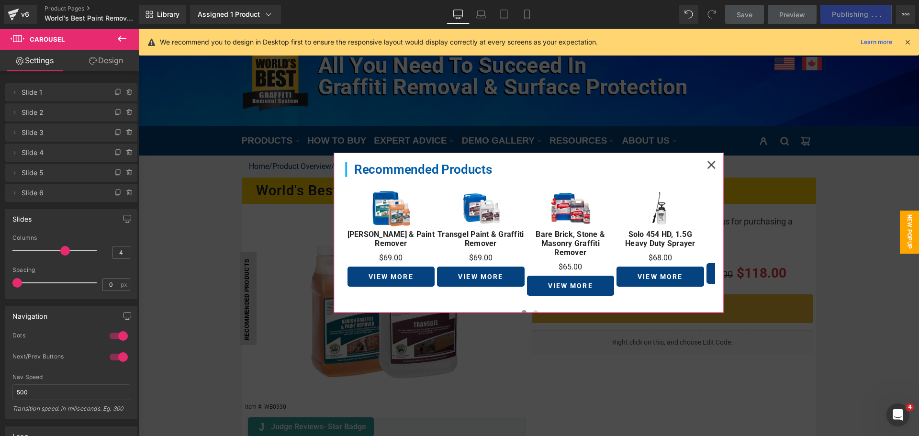
click at [707, 164] on icon at bounding box center [711, 165] width 8 height 8
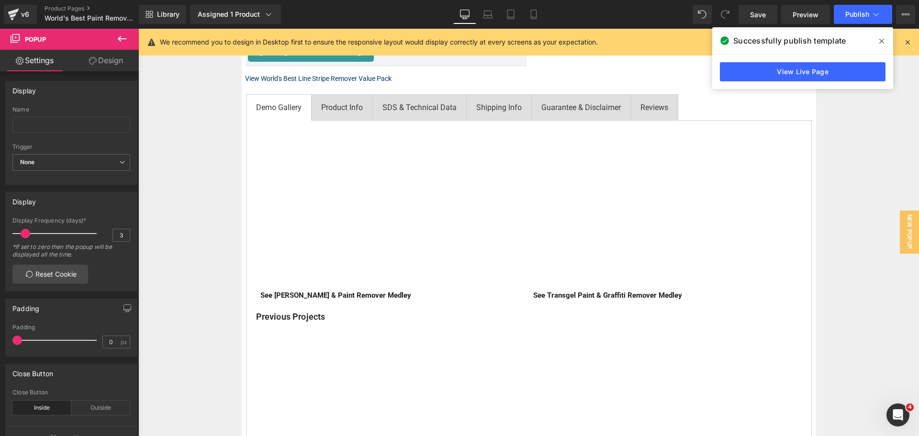
scroll to position [391, 0]
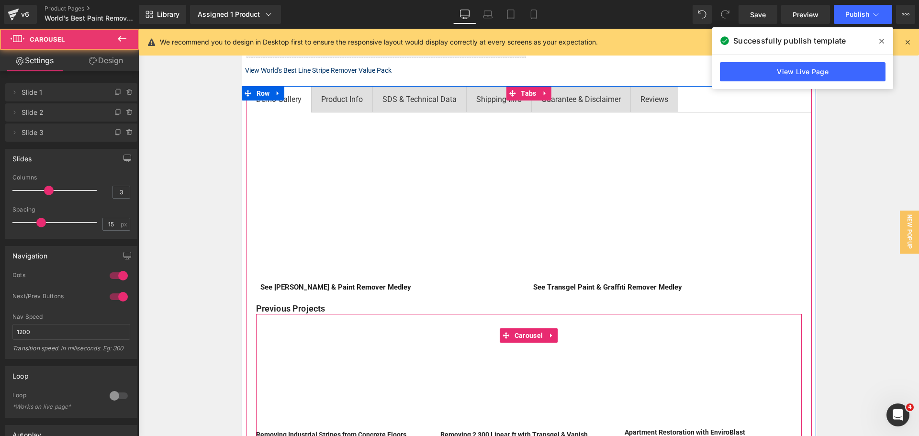
click at [545, 317] on div "Vimeo Removing Industrial Stripes from Concrete Floors View Case Study Text Blo…" at bounding box center [528, 386] width 545 height 144
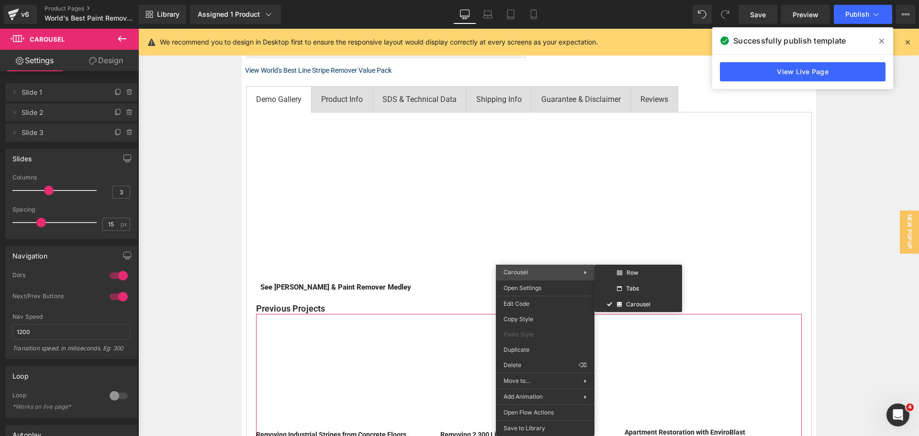
click at [560, 274] on span "Carousel" at bounding box center [543, 272] width 80 height 9
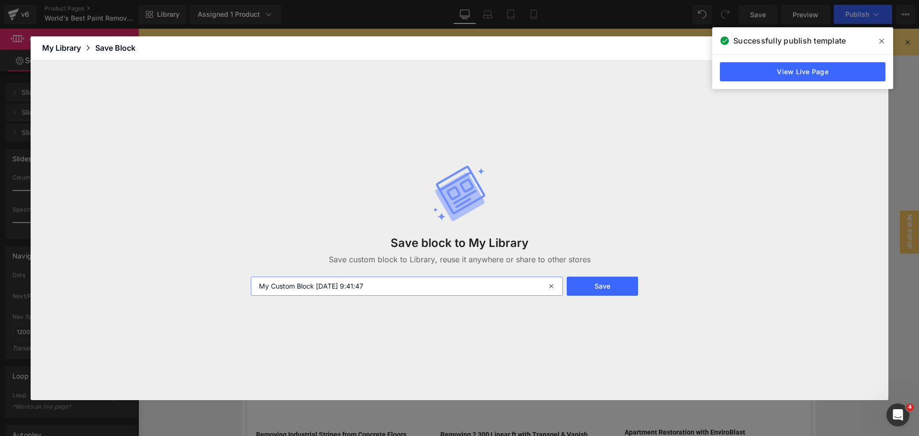
drag, startPoint x: 389, startPoint y: 289, endPoint x: 162, endPoint y: 270, distance: 227.6
click at [162, 270] on div "Save block to My Library Save custom block to Library, reuse it anywhere or sha…" at bounding box center [459, 230] width 857 height 340
type input "line stripe carousel"
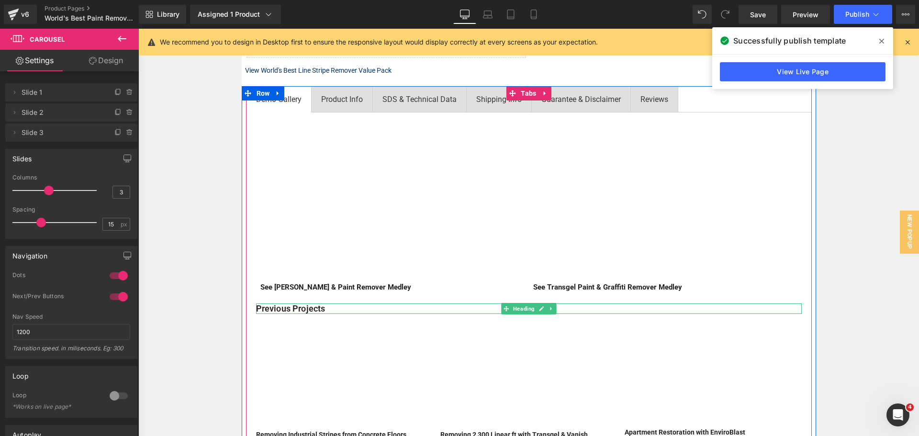
click at [326, 311] on h5 "Previous Projects" at bounding box center [528, 308] width 545 height 11
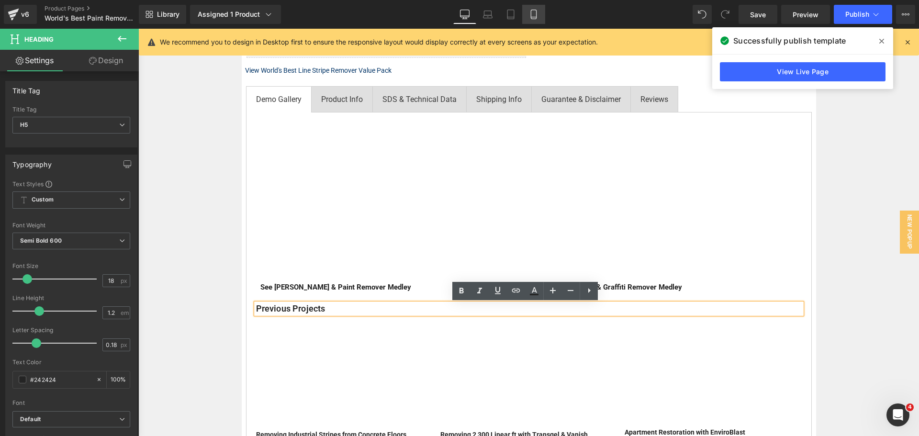
click at [539, 17] on link "Mobile" at bounding box center [533, 14] width 23 height 19
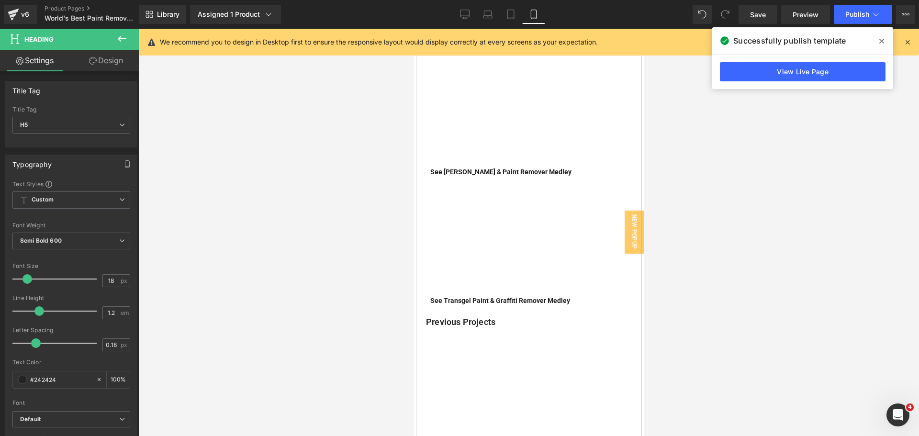
scroll to position [497, 0]
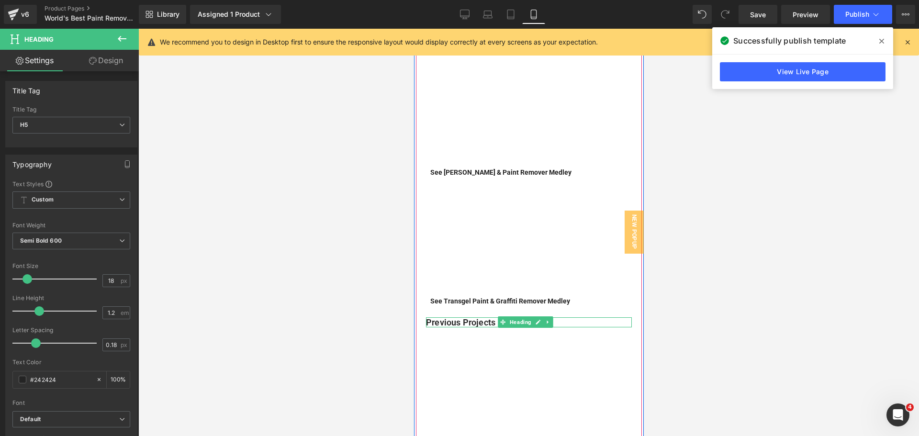
click at [437, 317] on h5 "Previous Projects" at bounding box center [528, 322] width 206 height 11
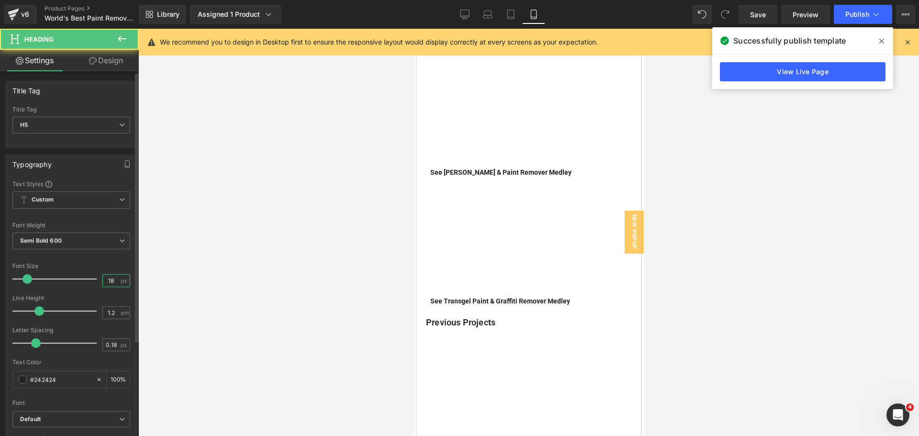
click at [111, 278] on input "18" at bounding box center [111, 281] width 17 height 12
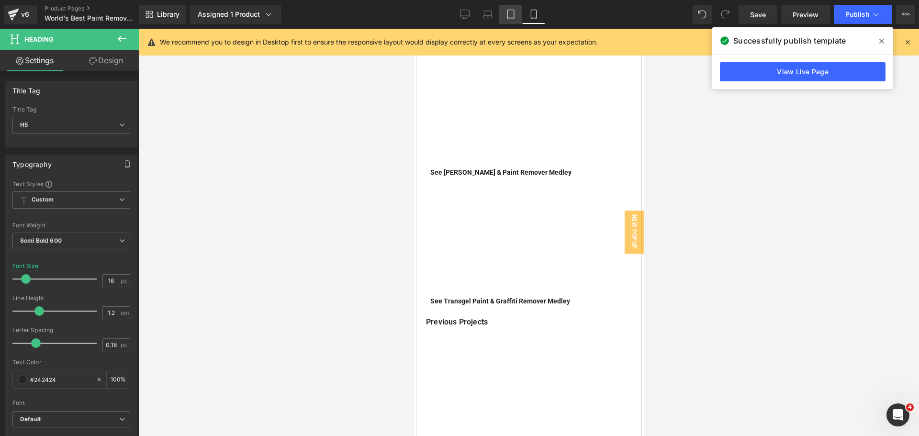
click at [510, 12] on icon at bounding box center [511, 15] width 10 height 10
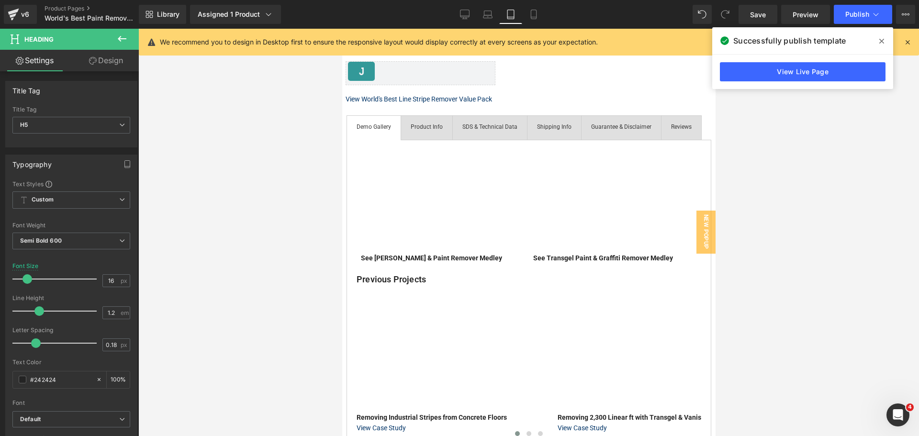
scroll to position [298, 0]
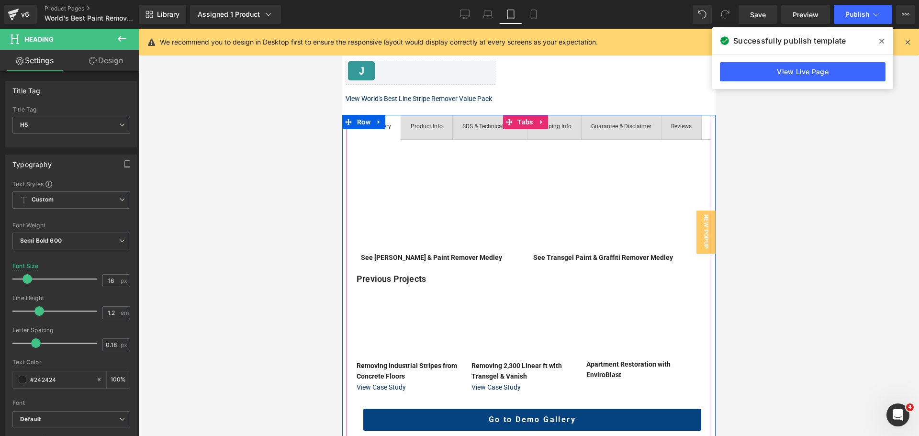
click at [342, 29] on div at bounding box center [342, 29] width 0 height 0
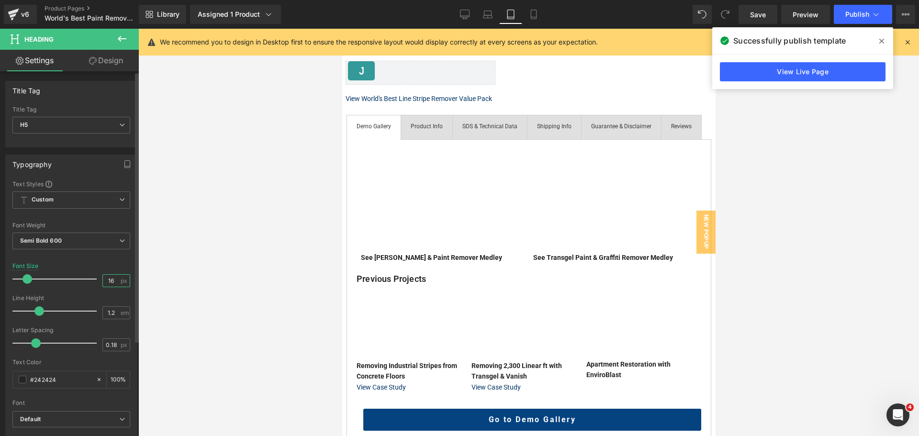
click at [106, 285] on input "16" at bounding box center [111, 281] width 17 height 12
type input "16"
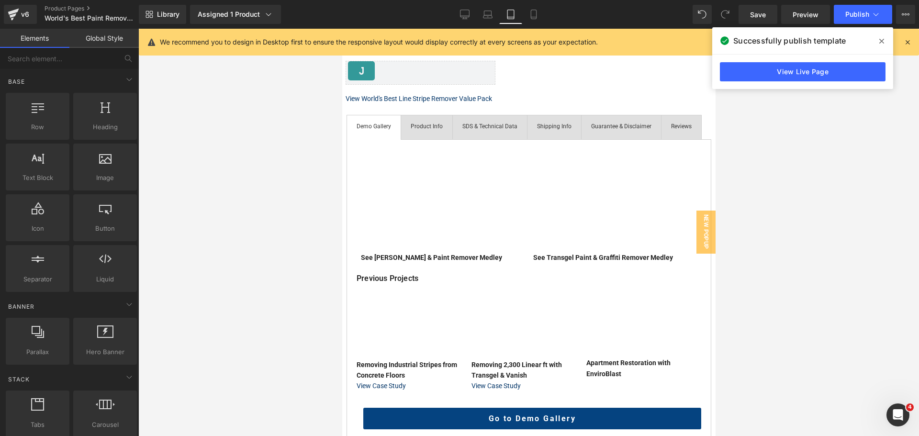
click at [819, 275] on div at bounding box center [528, 232] width 780 height 407
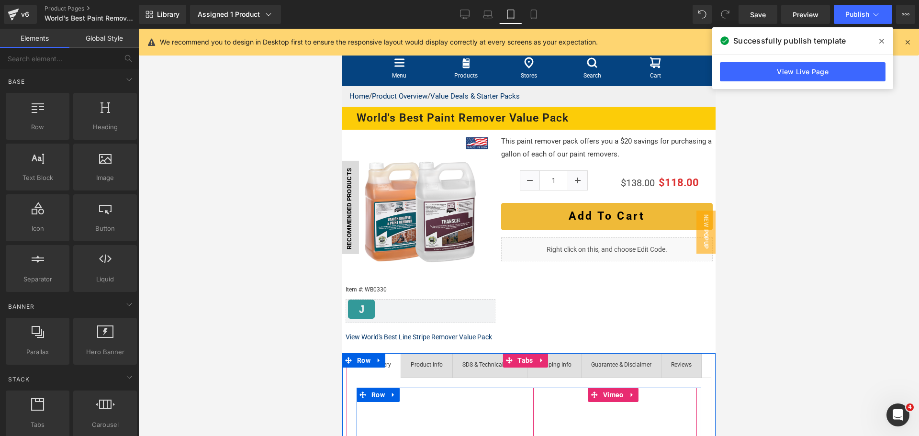
scroll to position [59, 0]
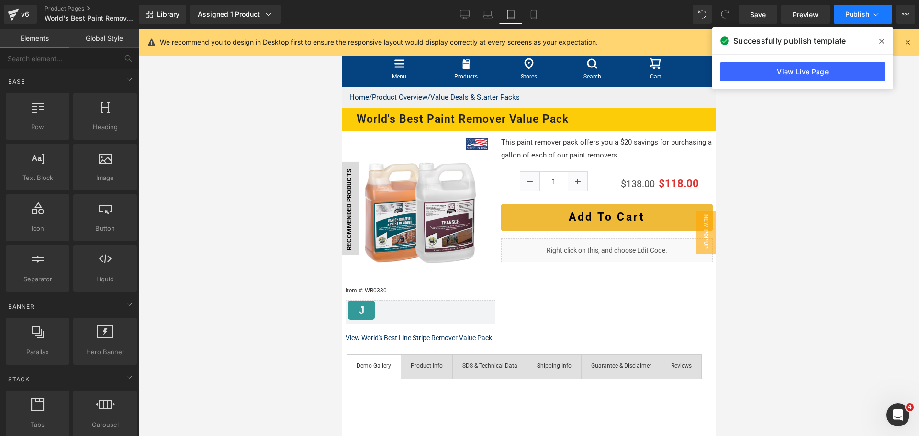
click at [864, 14] on span "Publish" at bounding box center [857, 15] width 24 height 8
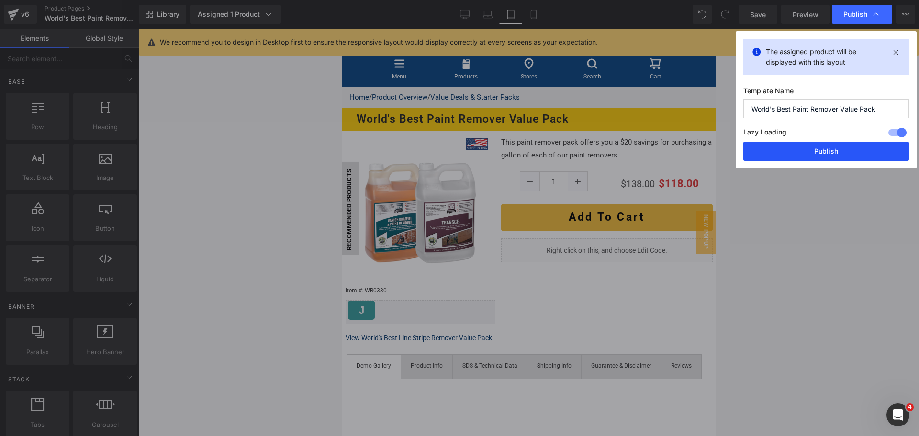
click at [804, 154] on button "Publish" at bounding box center [826, 151] width 166 height 19
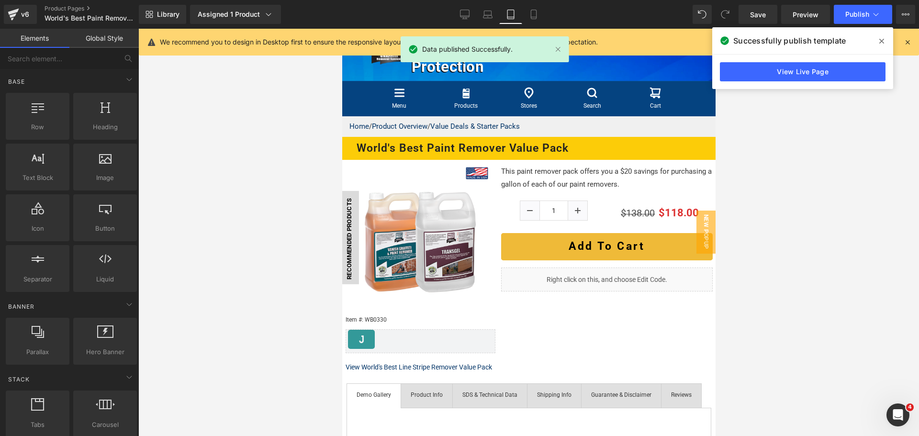
scroll to position [0, 0]
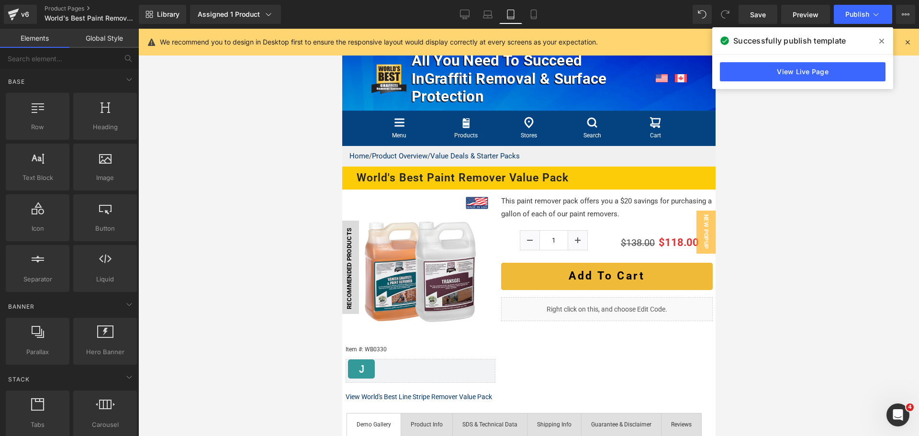
click at [846, 300] on div at bounding box center [528, 232] width 780 height 407
click at [823, 317] on div at bounding box center [528, 232] width 780 height 407
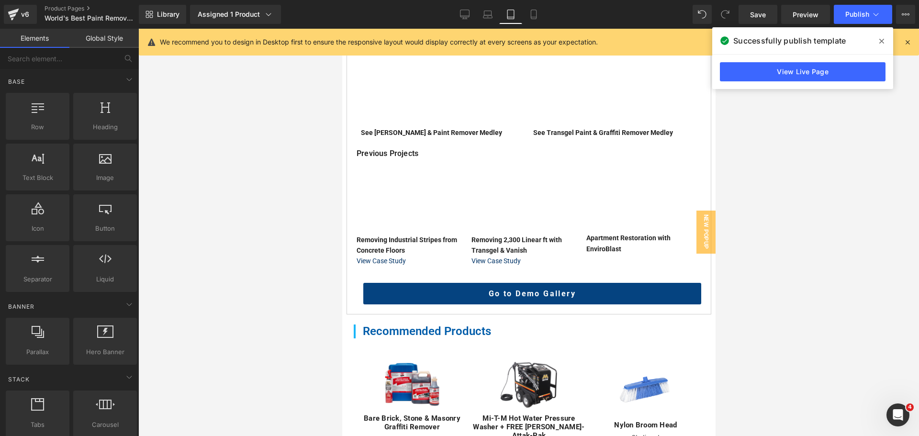
scroll to position [431, 0]
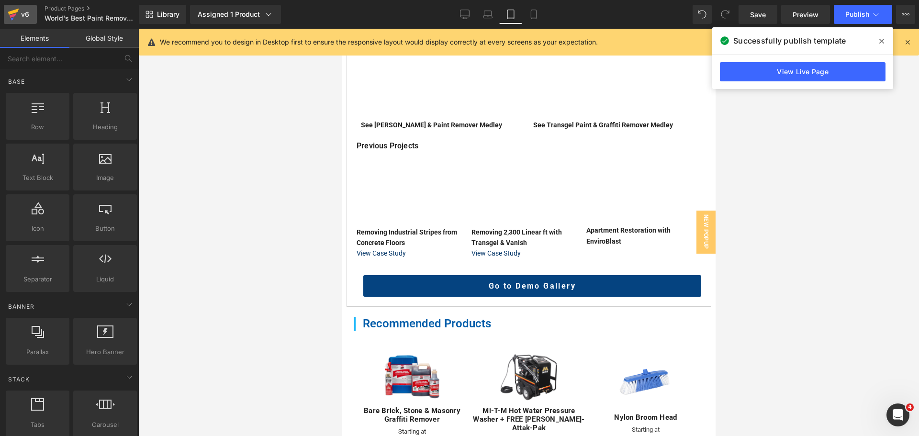
click at [28, 14] on div "v6" at bounding box center [25, 14] width 12 height 12
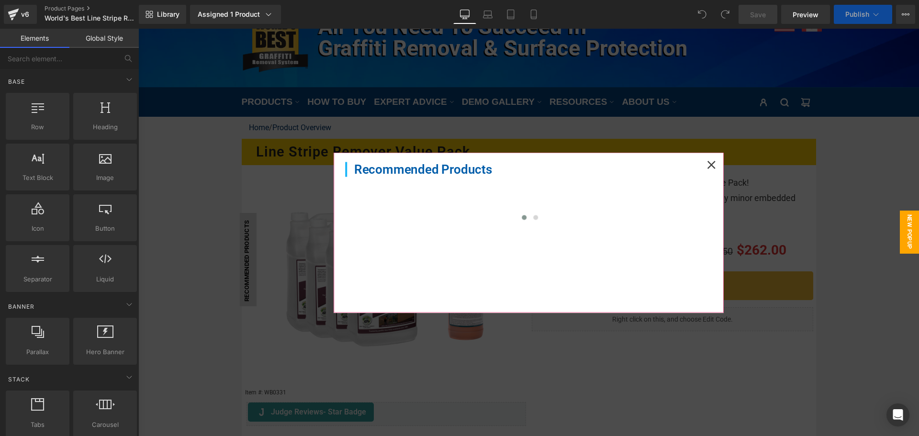
scroll to position [48, 0]
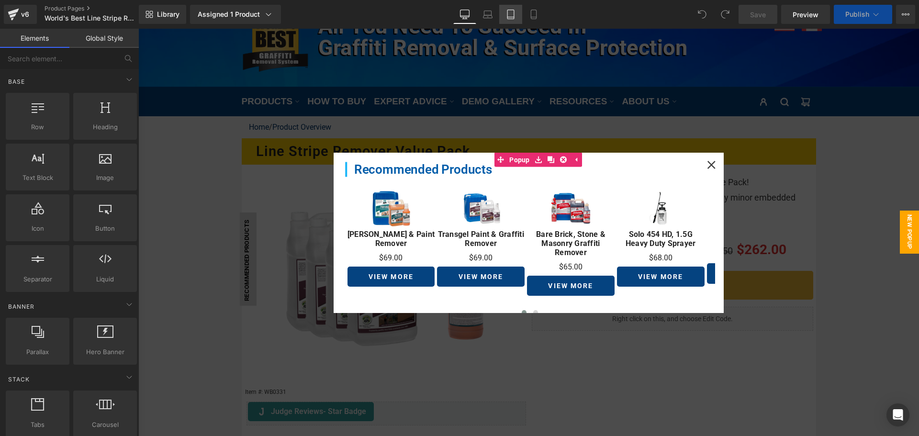
click at [511, 18] on icon at bounding box center [511, 15] width 10 height 10
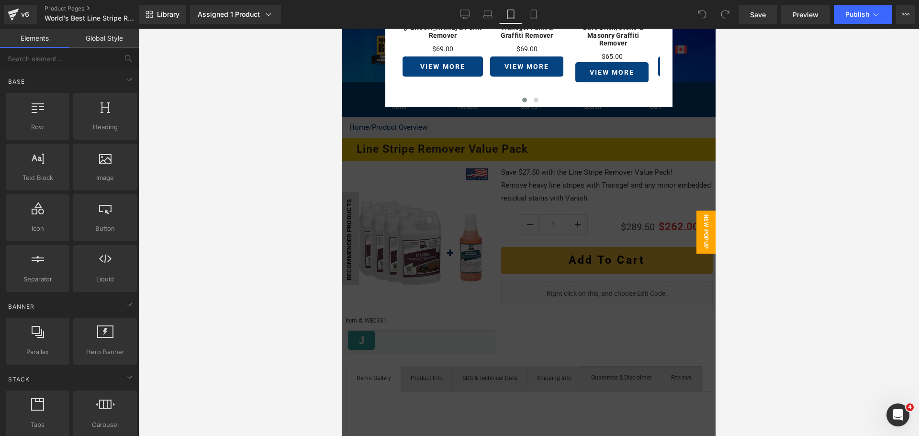
scroll to position [0, 0]
click at [385, 81] on div at bounding box center [387, 29] width 5 height 156
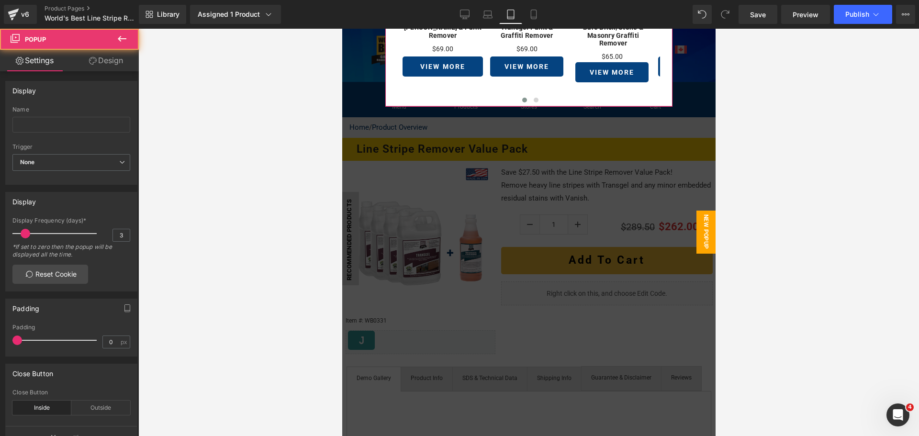
click at [102, 64] on link "Design" at bounding box center [105, 61] width 69 height 22
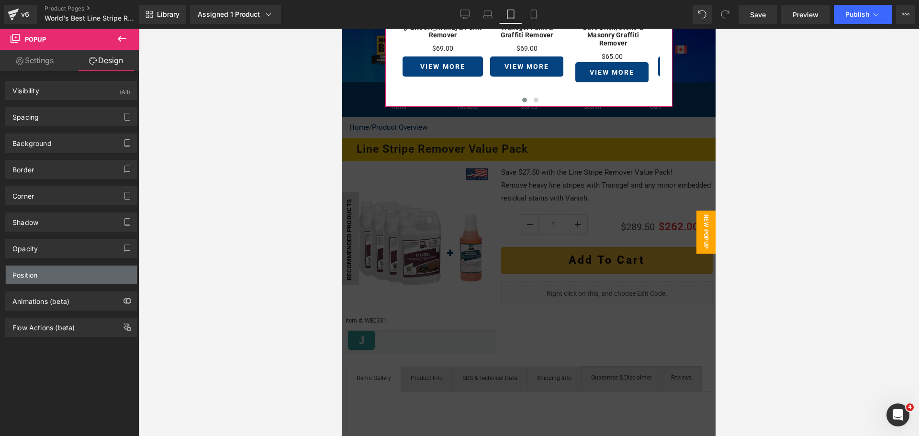
click at [61, 280] on div "Position" at bounding box center [71, 275] width 131 height 18
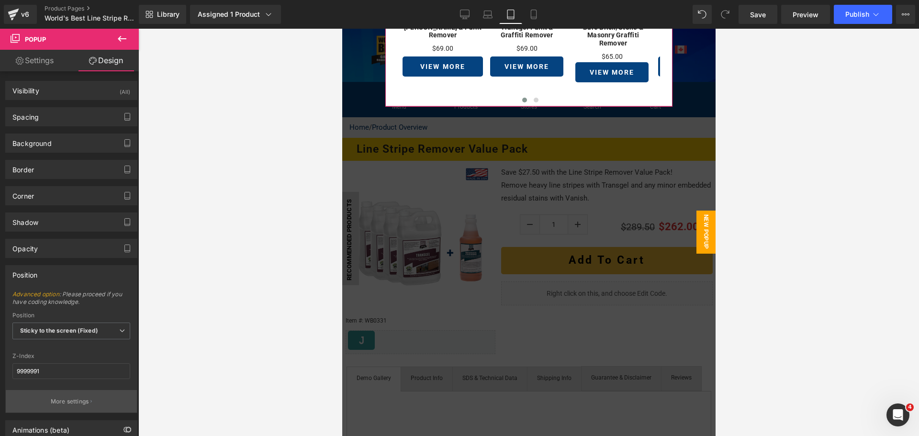
click at [72, 394] on button "More settings" at bounding box center [71, 401] width 131 height 22
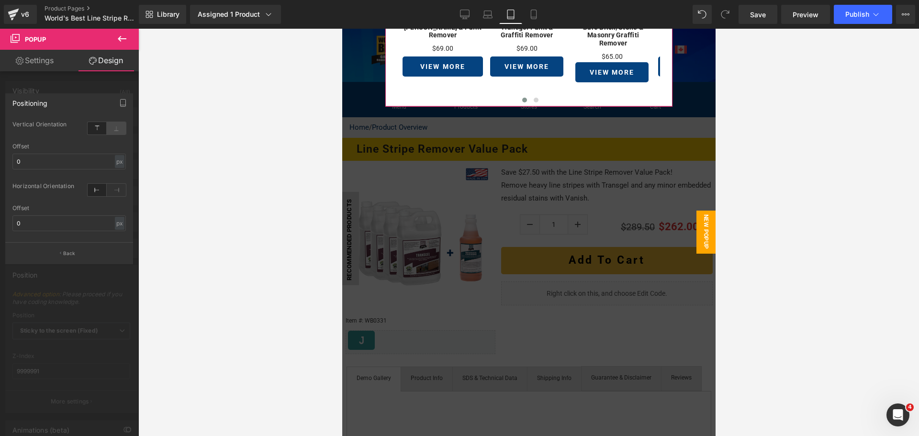
click at [116, 126] on icon at bounding box center [116, 128] width 19 height 12
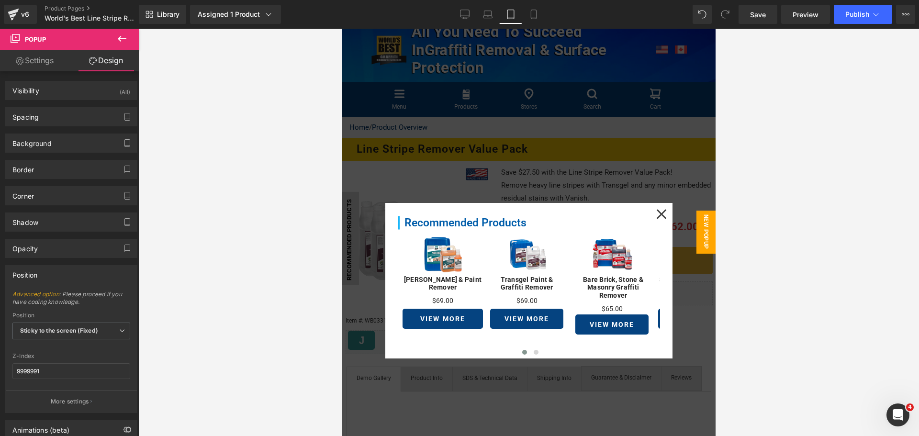
drag, startPoint x: 235, startPoint y: 143, endPoint x: 49, endPoint y: 80, distance: 196.9
click at [235, 143] on div at bounding box center [528, 232] width 780 height 407
click at [529, 13] on icon at bounding box center [534, 15] width 10 height 10
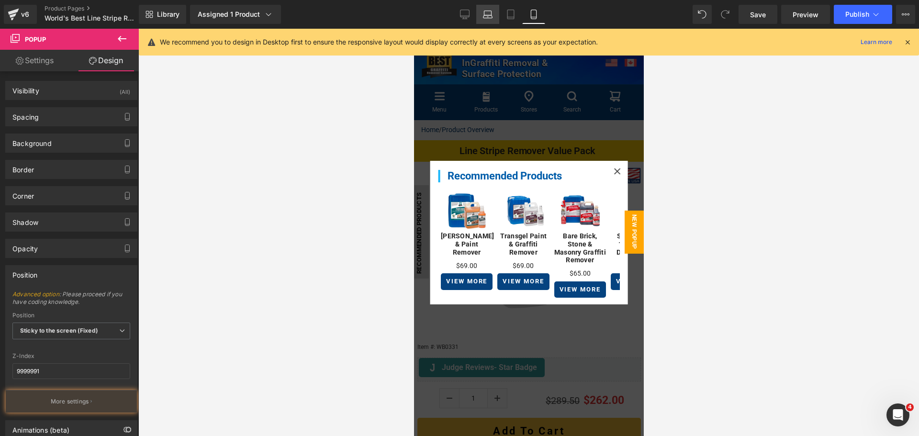
click at [492, 15] on icon at bounding box center [487, 16] width 9 height 3
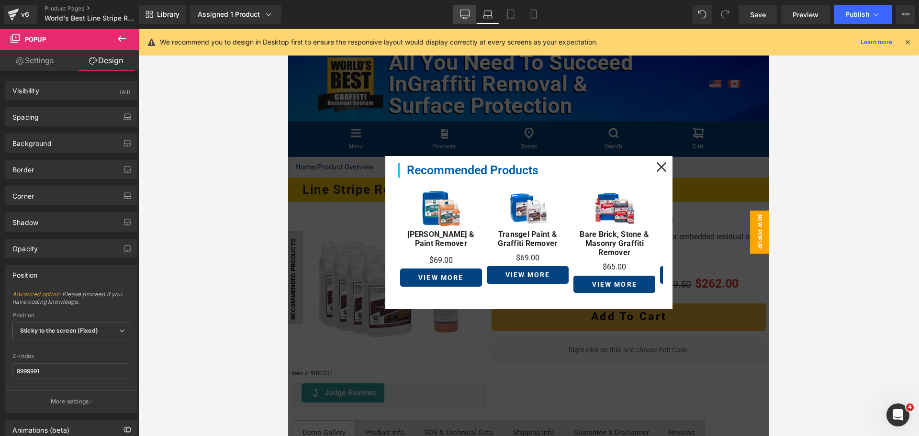
click at [472, 15] on link "Desktop" at bounding box center [464, 14] width 23 height 19
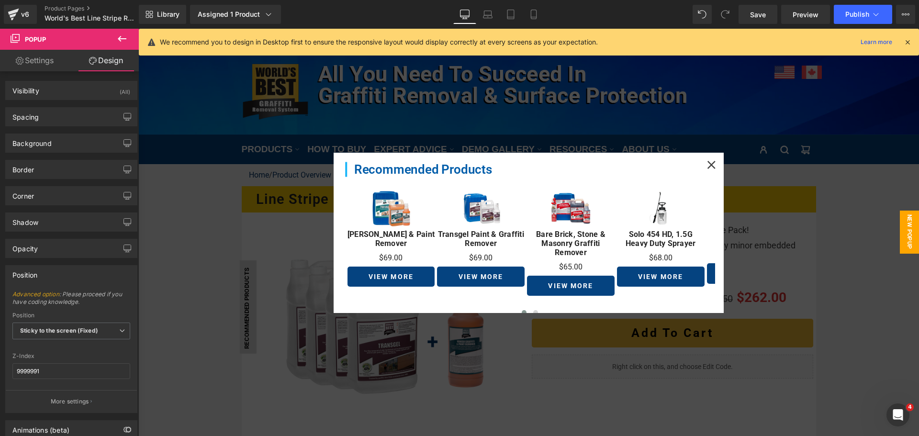
click at [193, 306] on div at bounding box center [528, 232] width 780 height 407
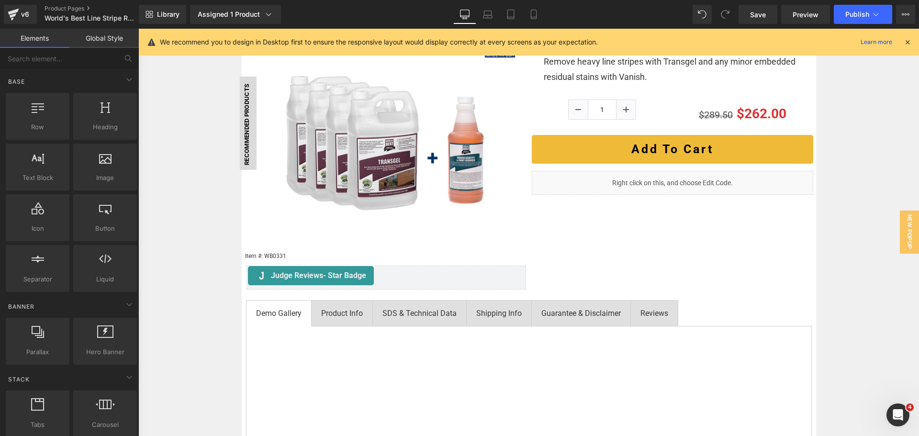
scroll to position [191, 0]
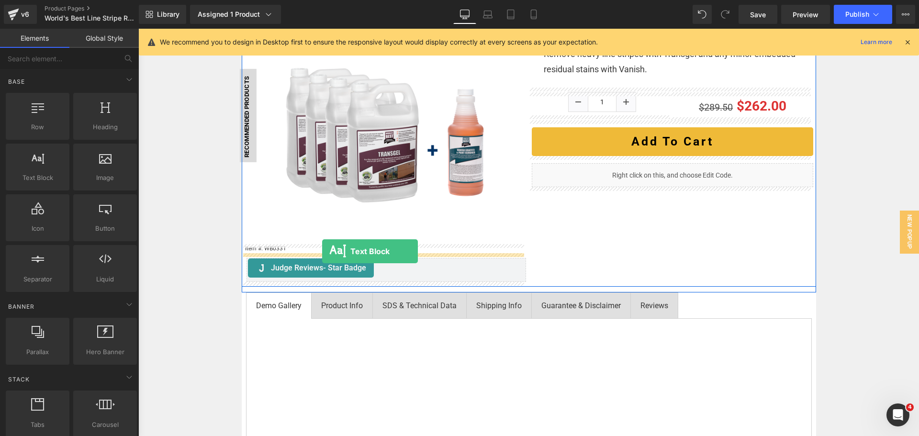
drag, startPoint x: 178, startPoint y: 200, endPoint x: 322, endPoint y: 251, distance: 153.1
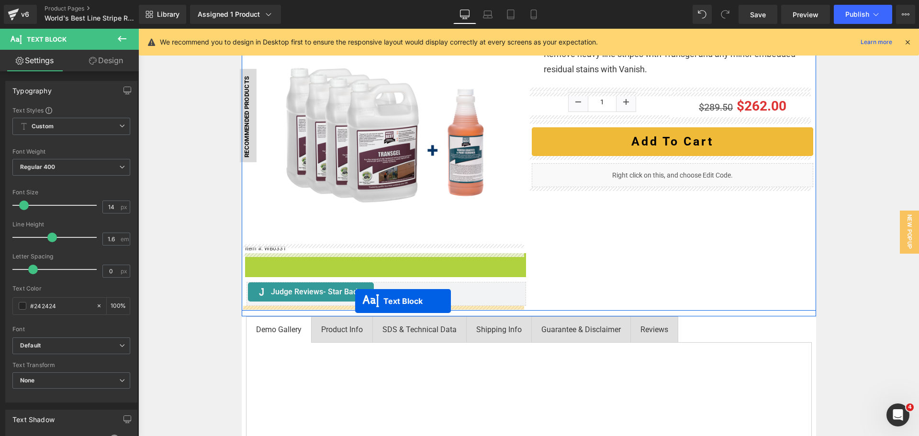
drag, startPoint x: 372, startPoint y: 282, endPoint x: 355, endPoint y: 301, distance: 25.4
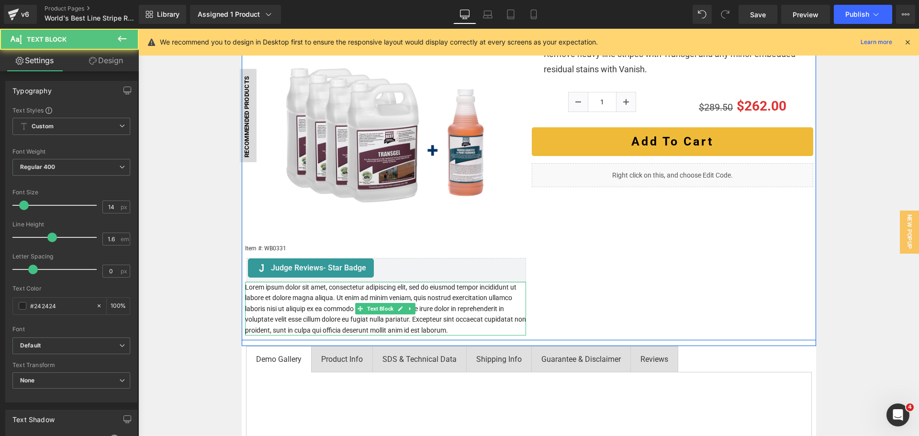
click at [339, 302] on p "Lorem ipsum dolor sit amet, consectetur adipiscing elit, sed do eiusmod tempor …" at bounding box center [385, 309] width 281 height 54
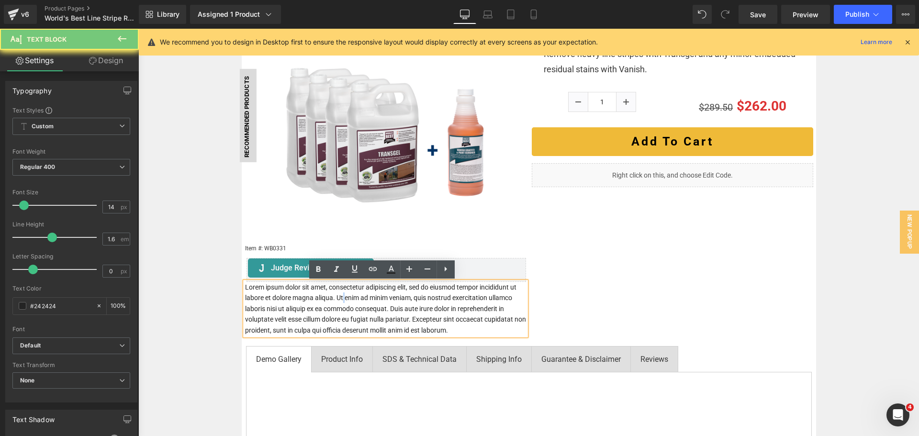
click at [339, 302] on p "Lorem ipsum dolor sit amet, consectetur adipiscing elit, sed do eiusmod tempor …" at bounding box center [385, 309] width 281 height 54
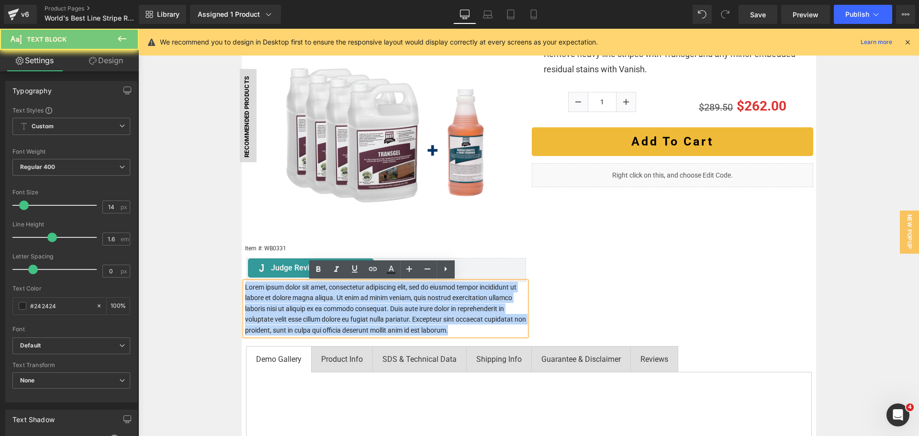
click at [339, 302] on p "Lorem ipsum dolor sit amet, consectetur adipiscing elit, sed do eiusmod tempor …" at bounding box center [385, 309] width 281 height 54
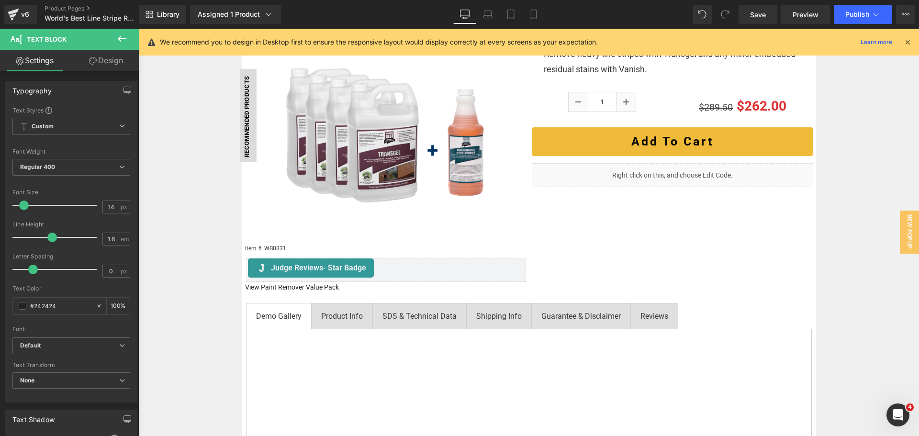
drag, startPoint x: 100, startPoint y: 61, endPoint x: 80, endPoint y: 95, distance: 39.4
click at [100, 61] on link "Design" at bounding box center [105, 61] width 69 height 22
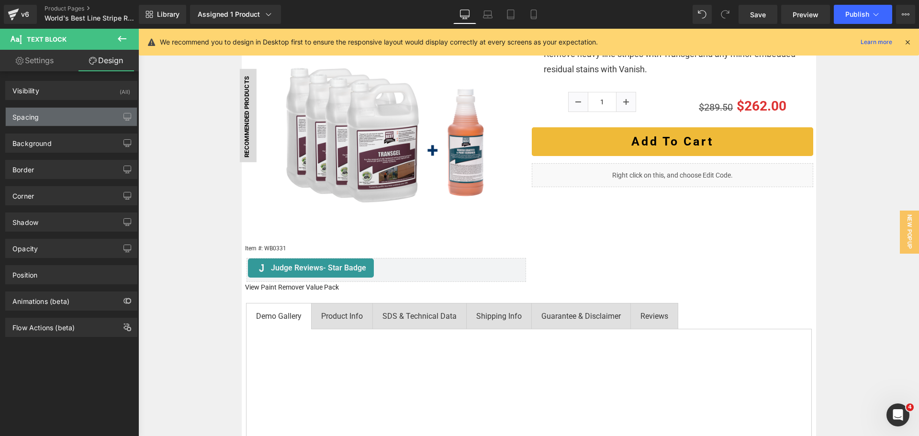
click at [67, 116] on div "Spacing" at bounding box center [71, 117] width 131 height 18
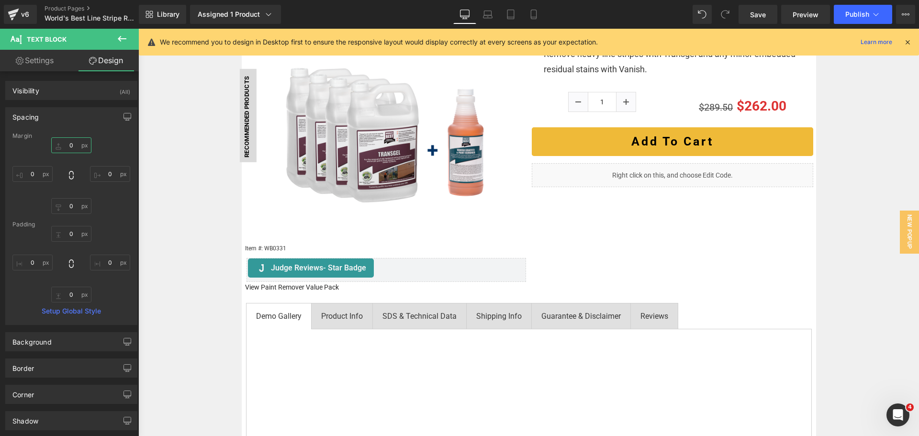
click at [78, 141] on input "0" at bounding box center [71, 145] width 40 height 16
type input "15"
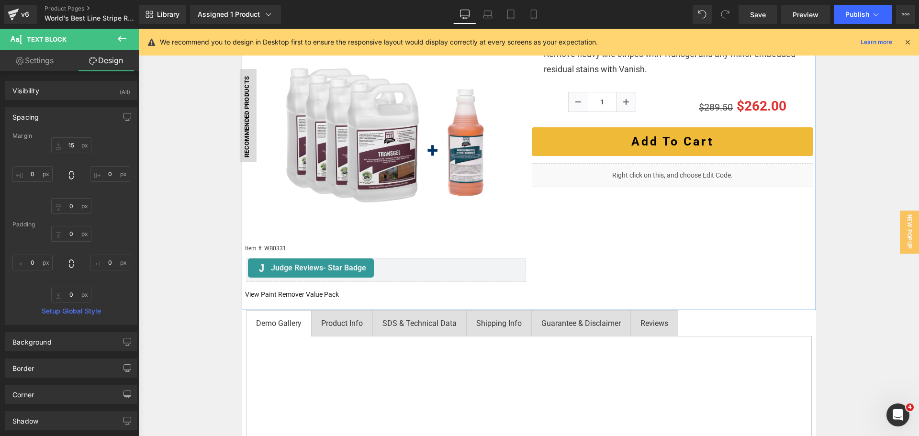
click at [298, 292] on p "View Paint Remover Value Pack" at bounding box center [385, 294] width 281 height 11
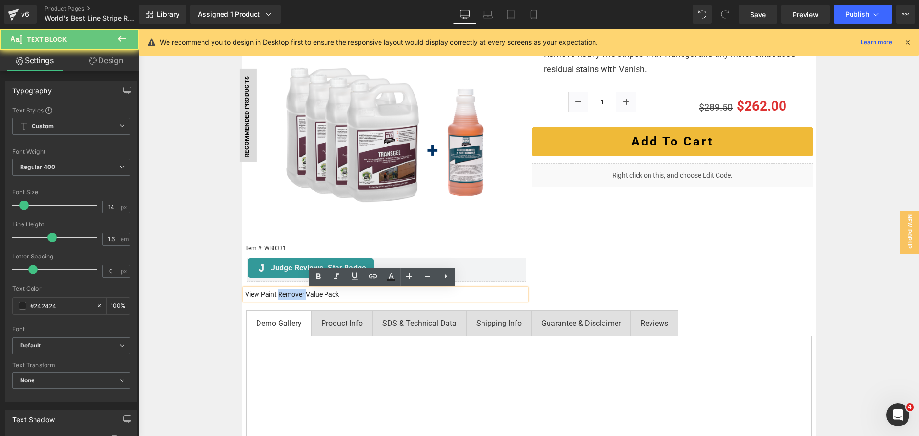
click at [298, 292] on p "View Paint Remover Value Pack" at bounding box center [385, 294] width 281 height 11
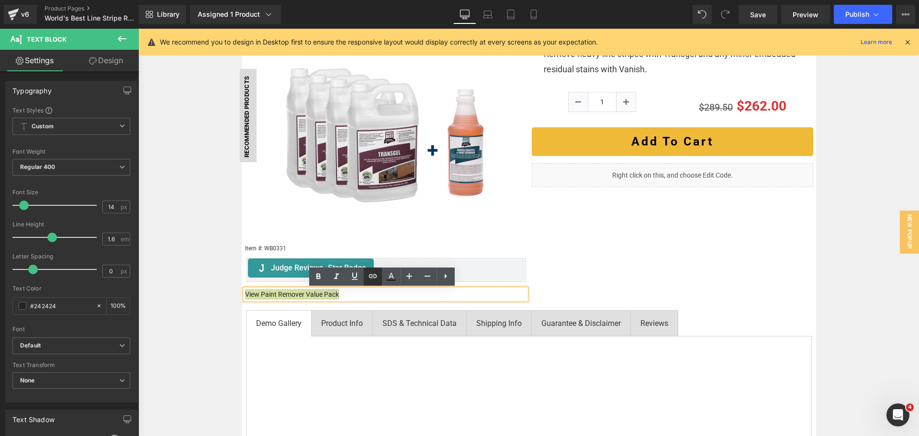
click at [377, 278] on icon at bounding box center [372, 275] width 11 height 11
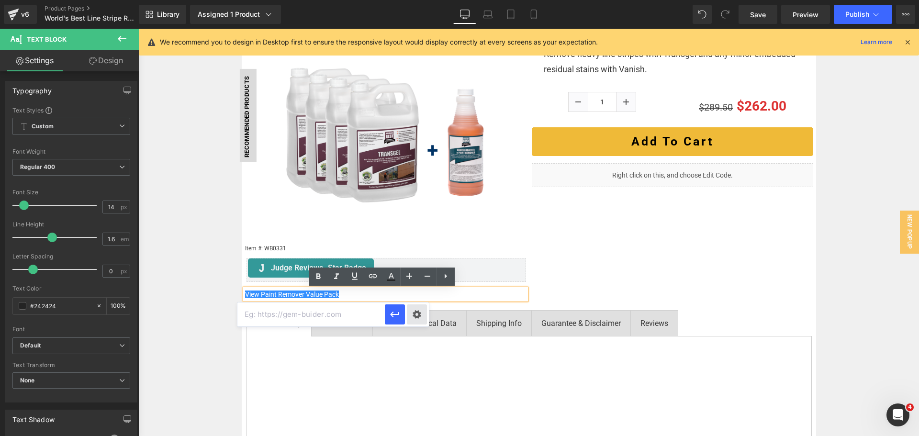
click at [421, 0] on div "Text Color Highlight Color #333333 Edit or remove link: Edit - Unlink - Cancel" at bounding box center [459, 0] width 919 height 0
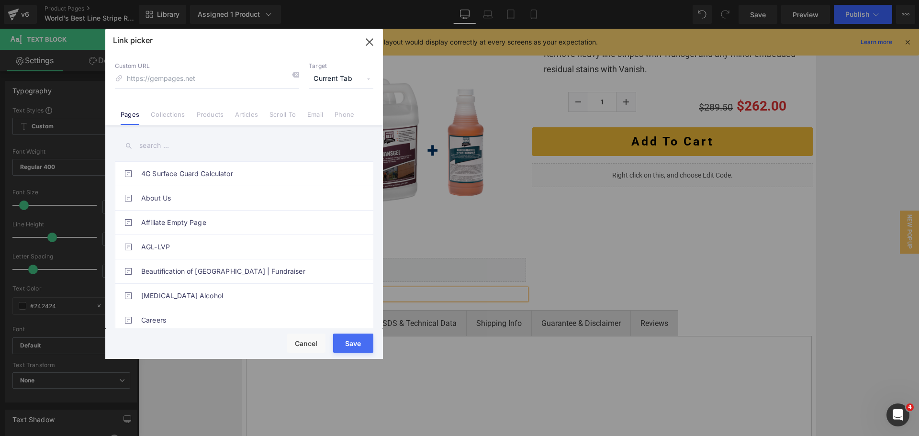
click at [214, 154] on input "text" at bounding box center [244, 146] width 258 height 22
click at [214, 120] on link "Products" at bounding box center [210, 118] width 27 height 14
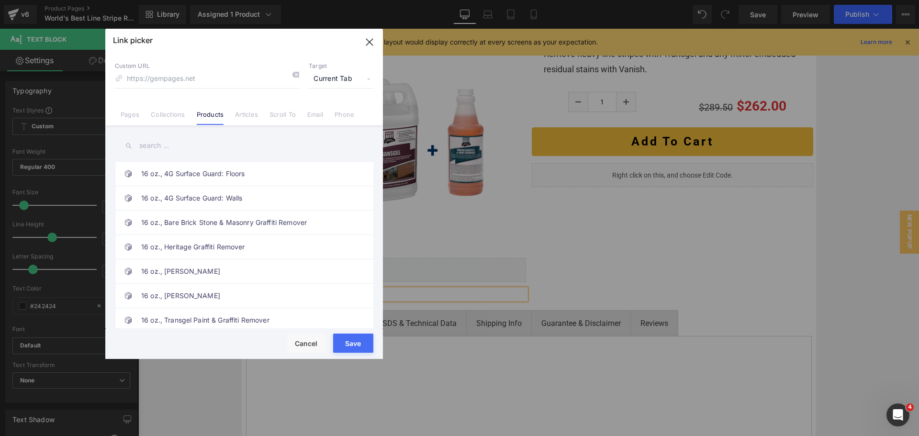
click at [167, 147] on input "text" at bounding box center [244, 146] width 258 height 22
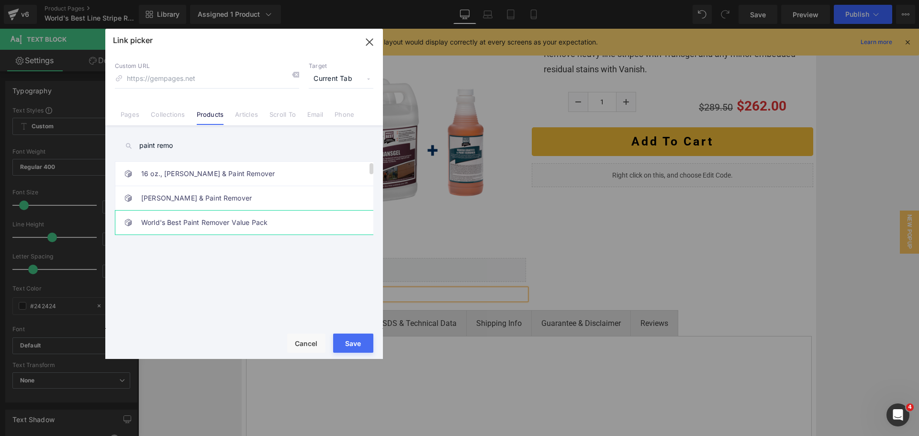
type input "paint remo"
click at [216, 224] on link "World's Best Paint Remover Value Pack" at bounding box center [246, 223] width 211 height 24
click at [343, 342] on button "Save" at bounding box center [353, 342] width 40 height 19
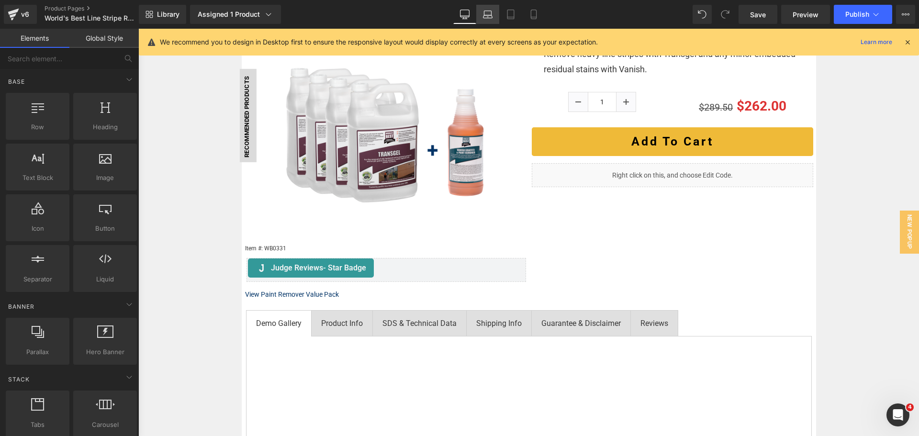
click at [486, 16] on icon at bounding box center [488, 15] width 10 height 10
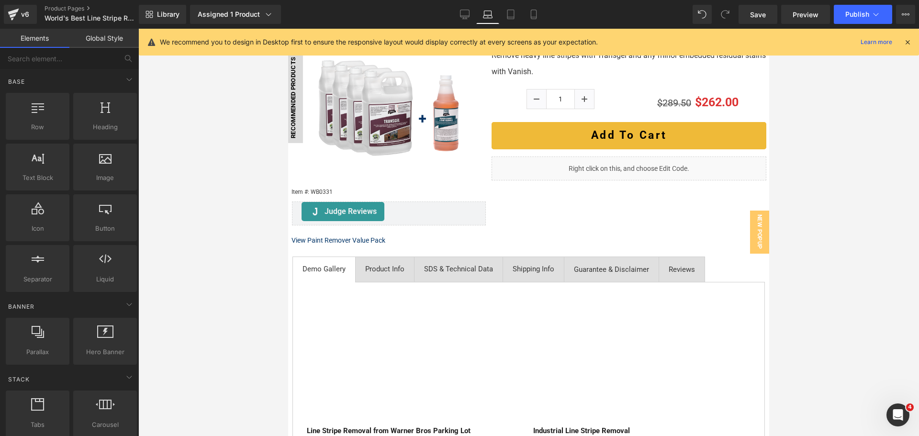
scroll to position [181, 0]
click at [513, 13] on icon at bounding box center [511, 15] width 10 height 10
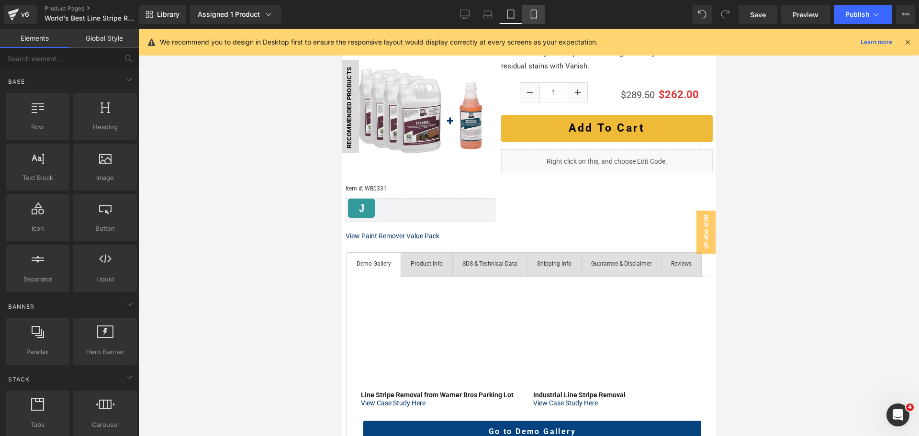
click at [529, 17] on icon at bounding box center [534, 15] width 10 height 10
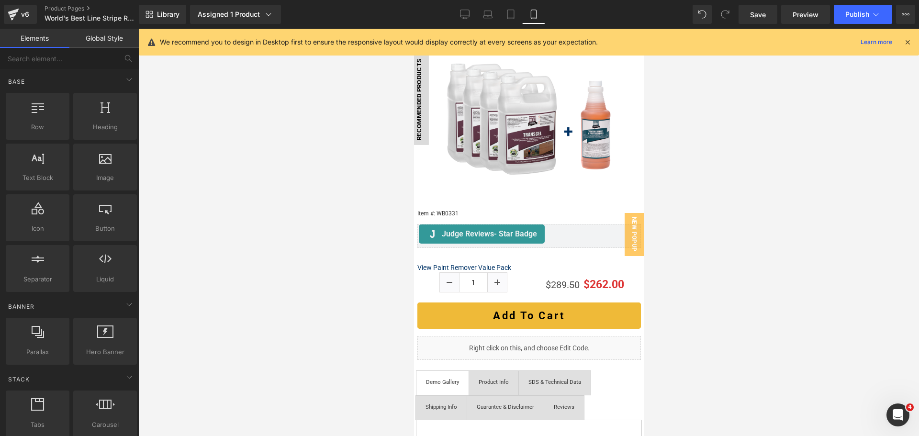
scroll to position [133, 0]
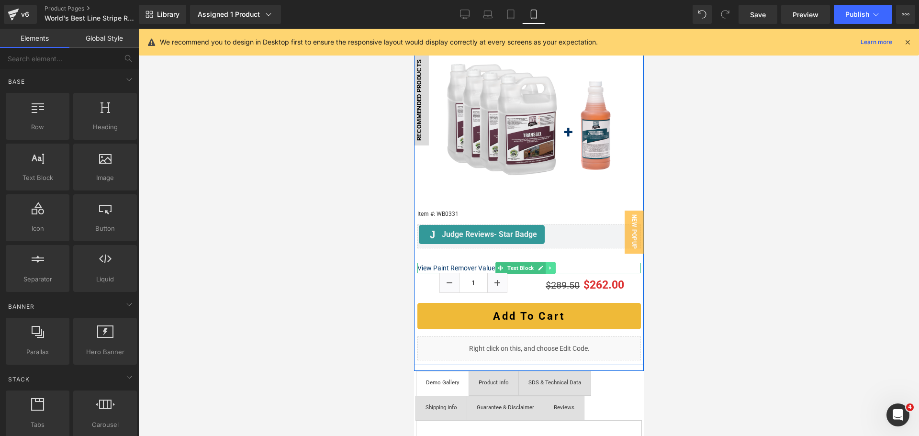
click at [550, 267] on icon at bounding box center [549, 268] width 1 height 3
click at [545, 265] on icon at bounding box center [544, 267] width 5 height 5
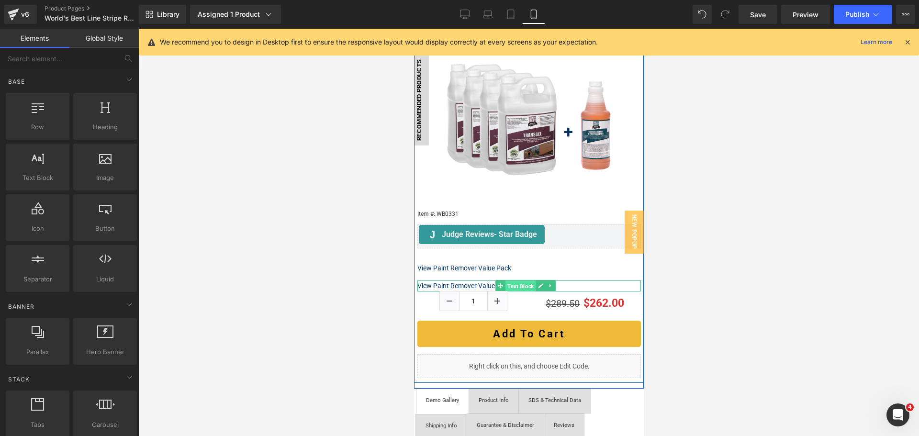
click at [514, 280] on span "Text Block" at bounding box center [520, 285] width 30 height 11
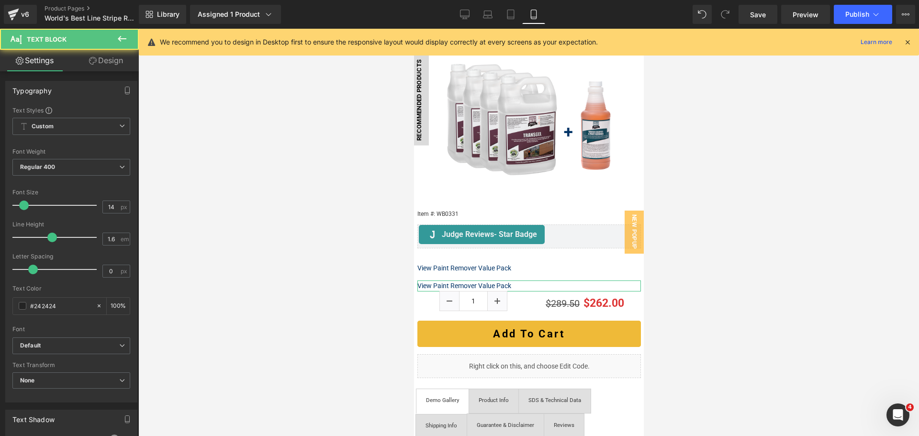
click at [112, 57] on link "Design" at bounding box center [105, 61] width 69 height 22
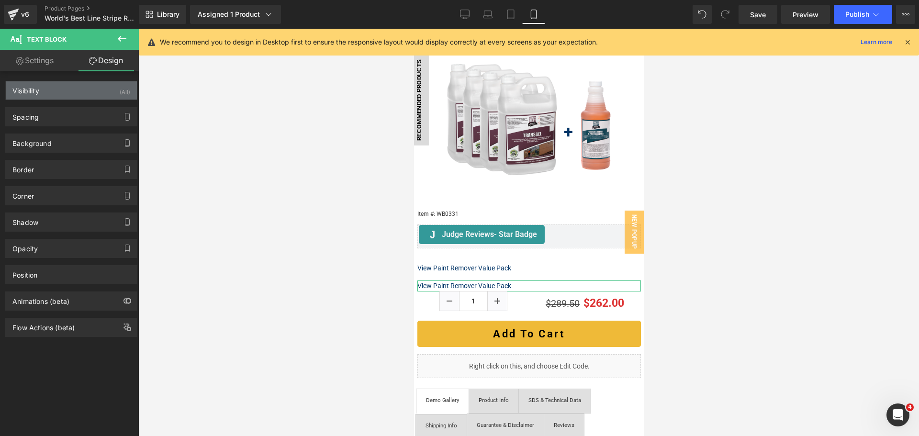
click at [75, 90] on div "Visibility (All)" at bounding box center [71, 90] width 131 height 18
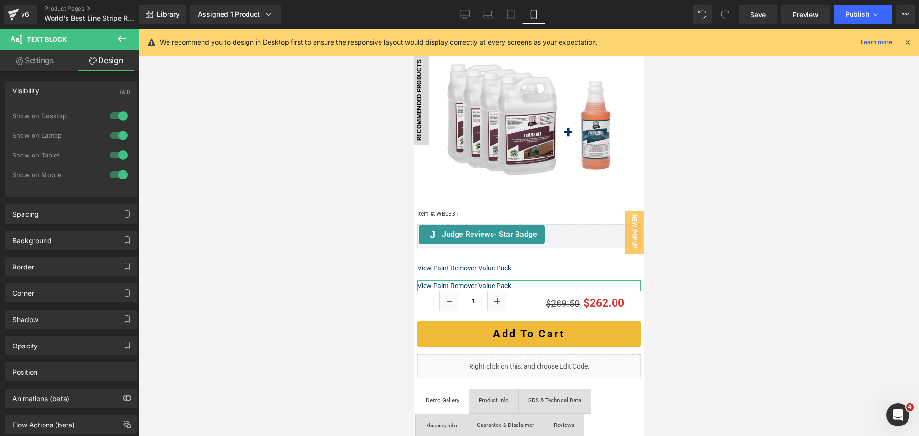
click at [114, 172] on div at bounding box center [118, 174] width 23 height 15
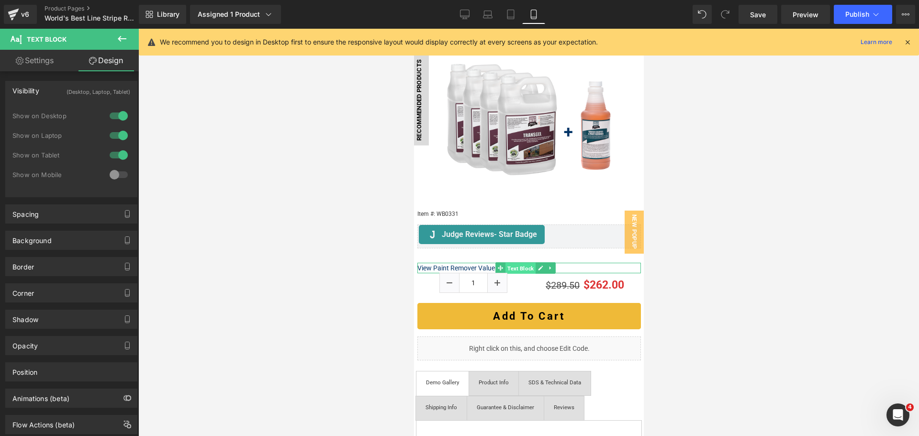
click at [500, 265] on link "Text Block" at bounding box center [515, 267] width 40 height 11
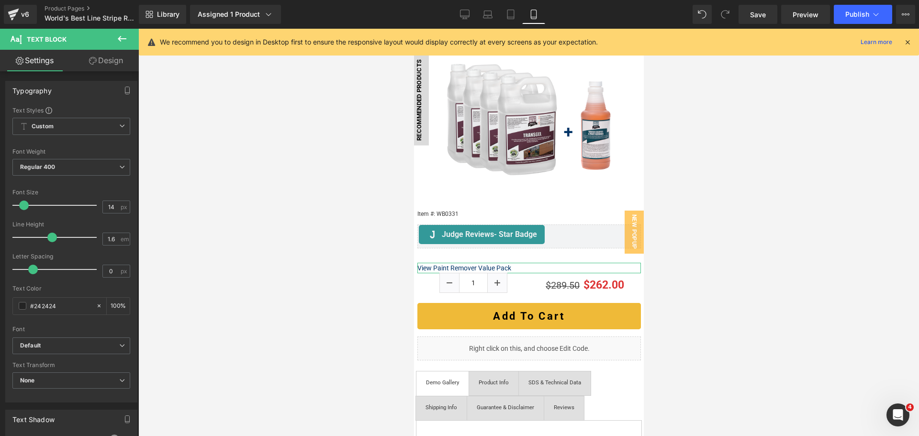
click at [94, 65] on link "Design" at bounding box center [105, 61] width 69 height 22
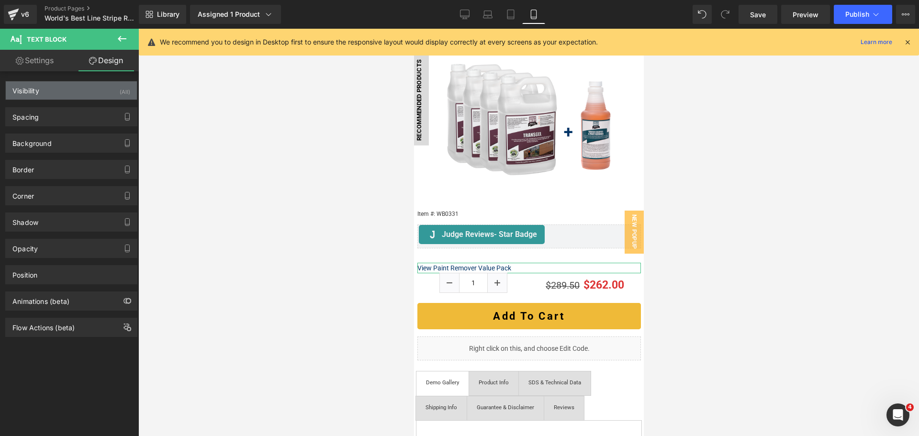
click at [103, 90] on div "Visibility (All)" at bounding box center [71, 90] width 131 height 18
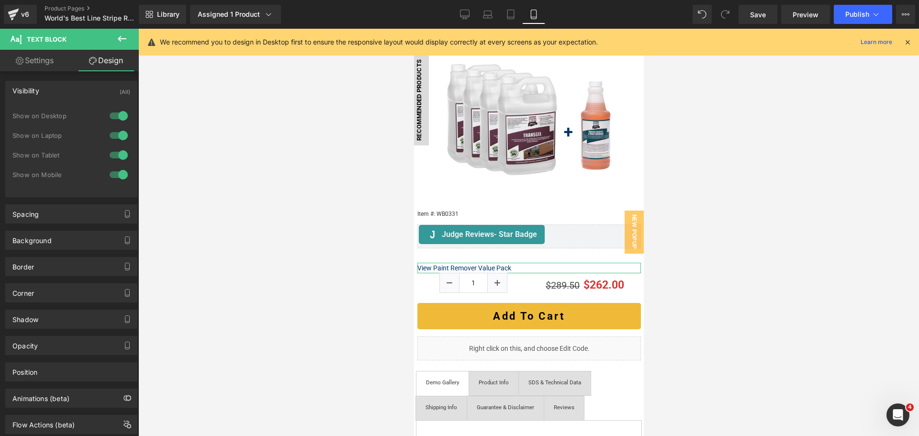
click at [120, 156] on div at bounding box center [118, 154] width 23 height 15
click at [121, 133] on div at bounding box center [118, 135] width 23 height 15
click at [119, 113] on div at bounding box center [118, 115] width 23 height 15
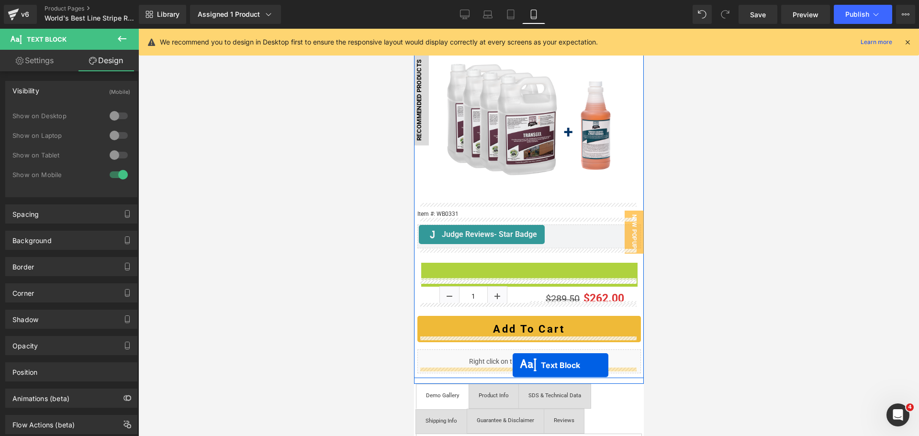
drag, startPoint x: 496, startPoint y: 260, endPoint x: 512, endPoint y: 365, distance: 106.0
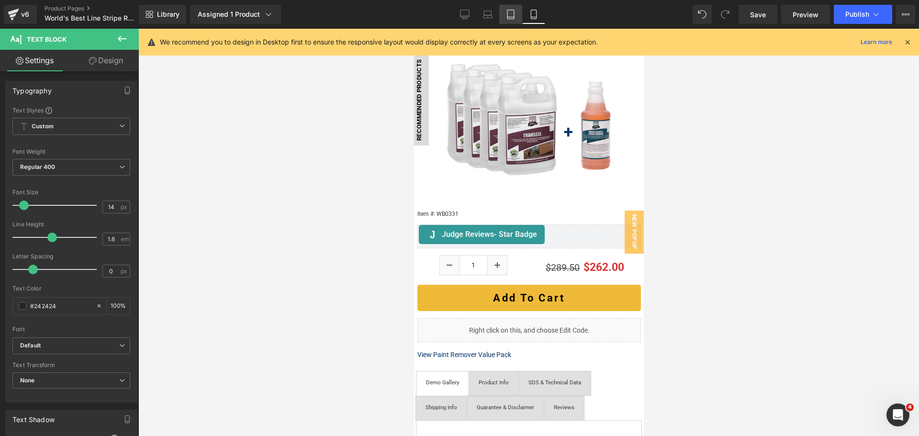
click at [500, 15] on link "Tablet" at bounding box center [510, 14] width 23 height 19
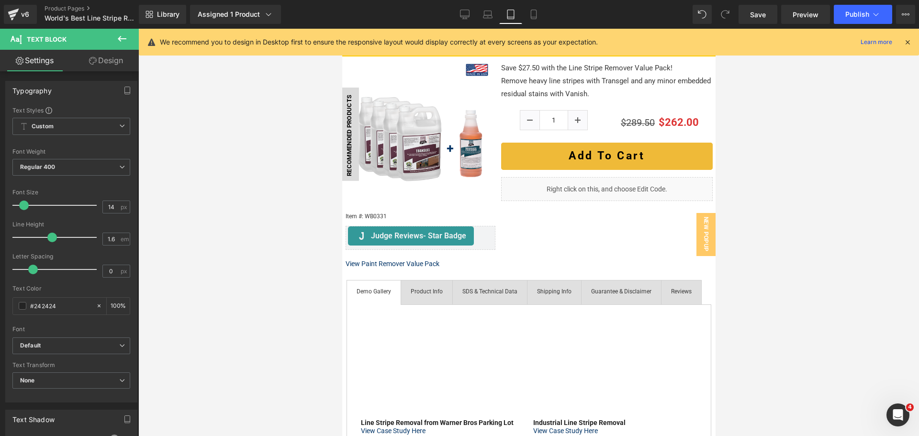
scroll to position [0, 0]
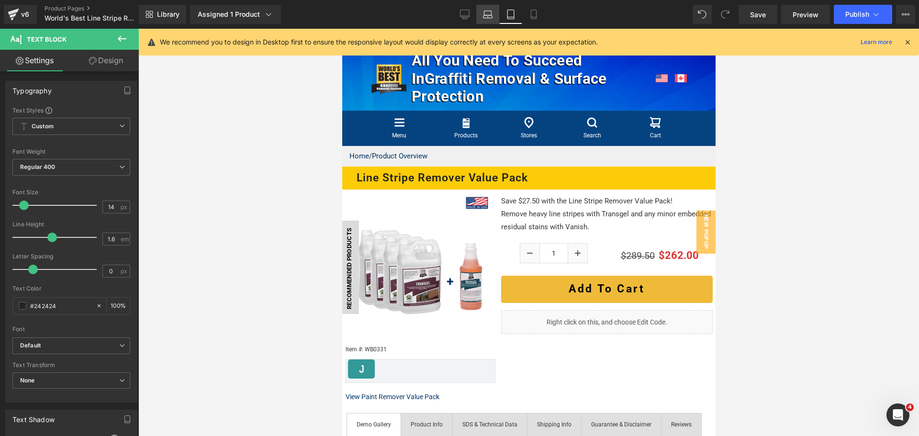
click at [487, 12] on icon at bounding box center [488, 15] width 10 height 10
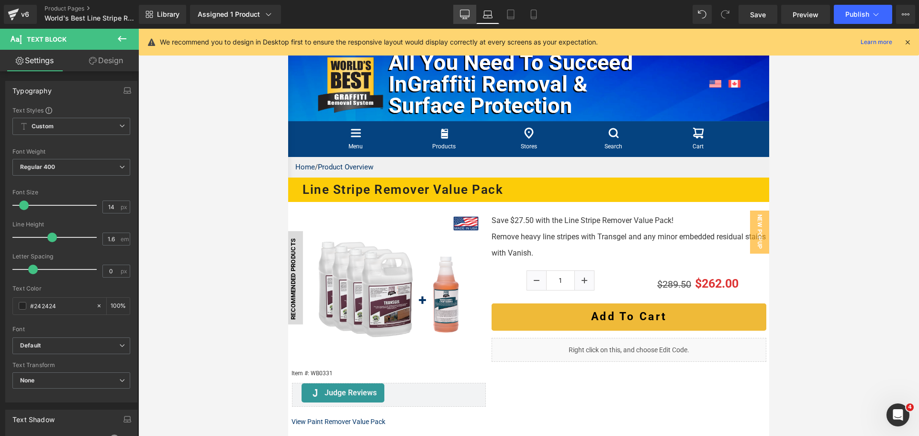
click at [469, 11] on icon at bounding box center [465, 15] width 10 height 10
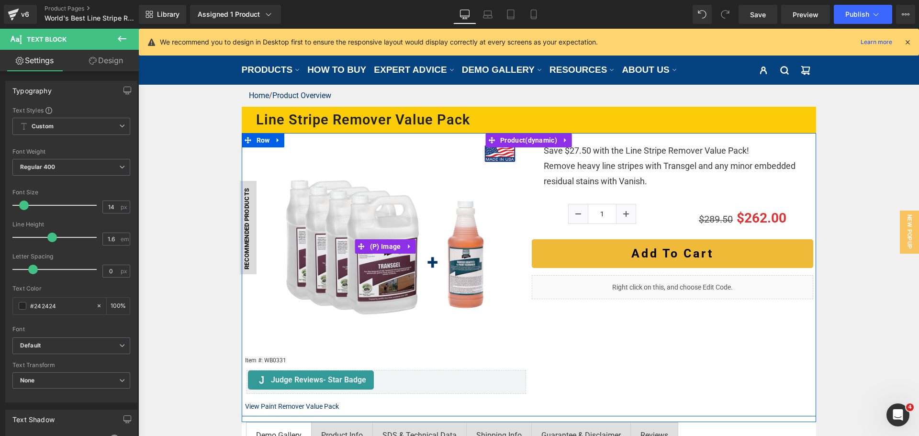
scroll to position [191, 0]
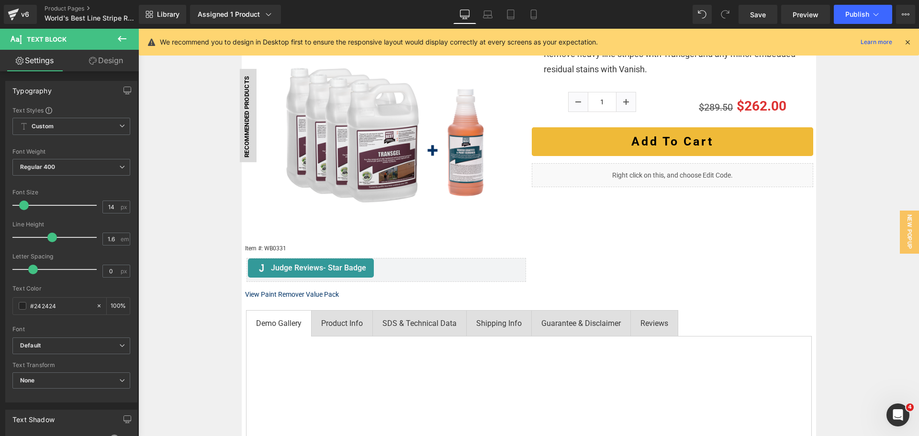
click at [485, 4] on div "Library Assigned 1 Product Product Preview World's Best Line Stripe Remover Val…" at bounding box center [529, 14] width 780 height 29
click at [486, 12] on icon at bounding box center [488, 15] width 10 height 10
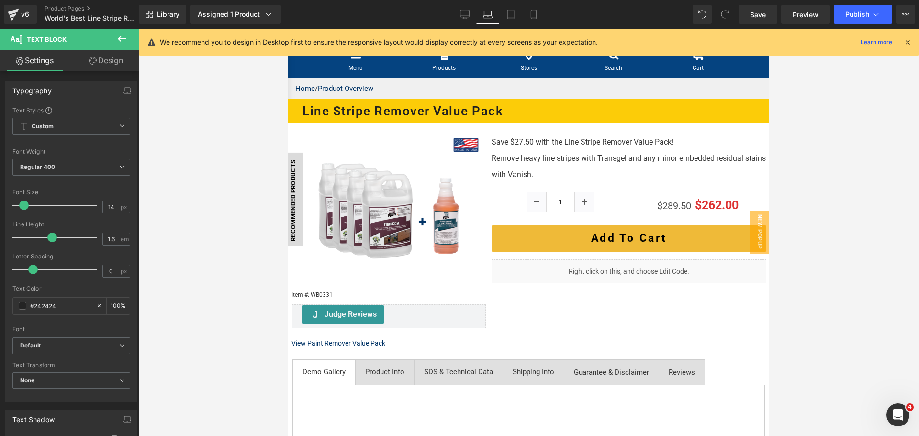
scroll to position [96, 0]
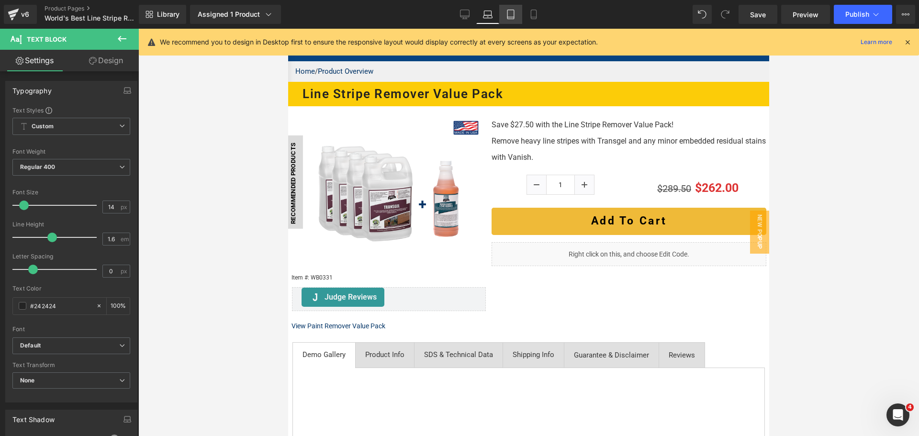
click at [515, 16] on icon at bounding box center [511, 15] width 10 height 10
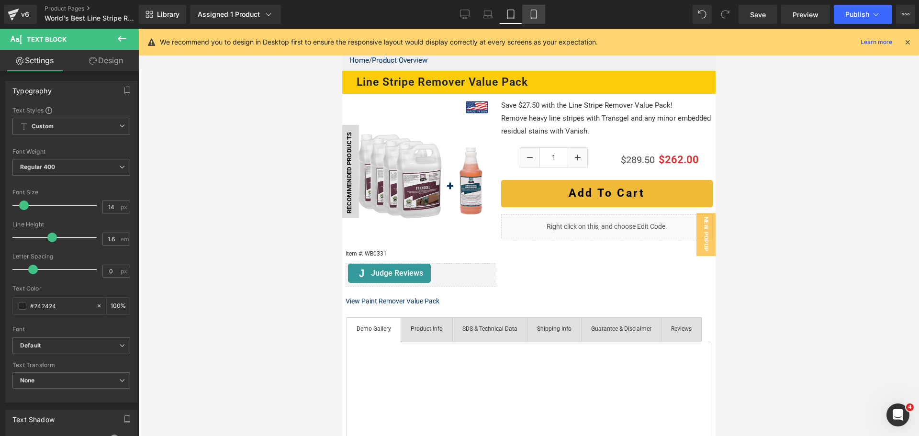
scroll to position [0, 0]
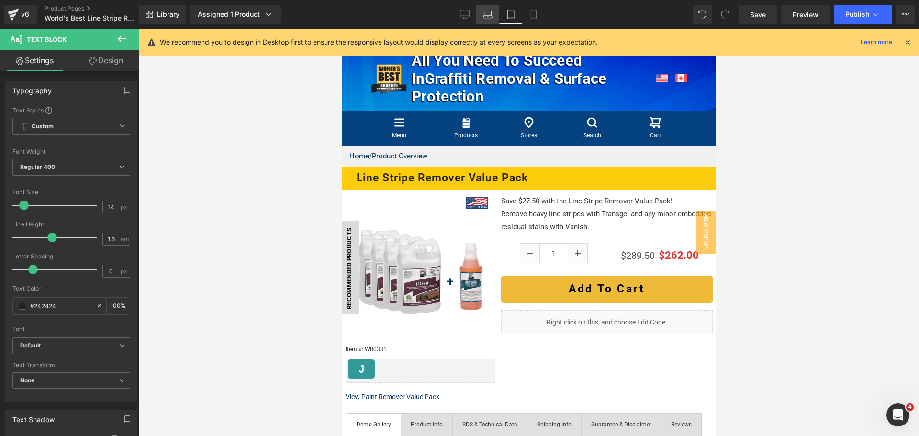
click at [494, 11] on link "Laptop" at bounding box center [487, 14] width 23 height 19
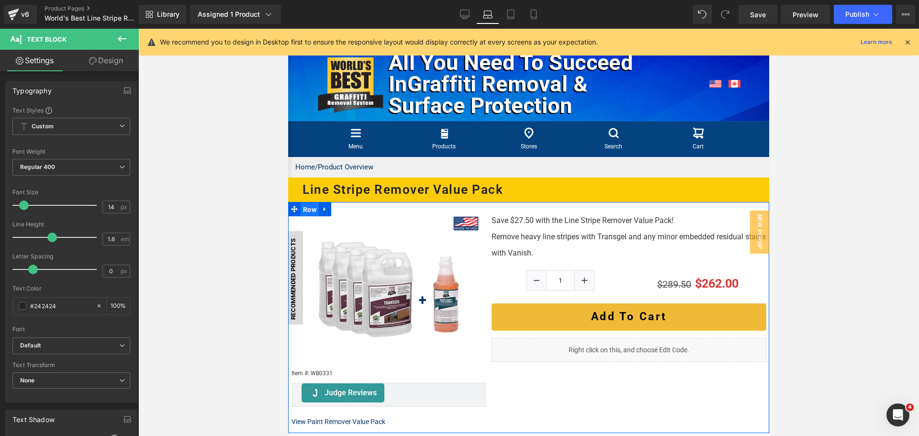
click at [312, 217] on span "Row" at bounding box center [309, 209] width 18 height 14
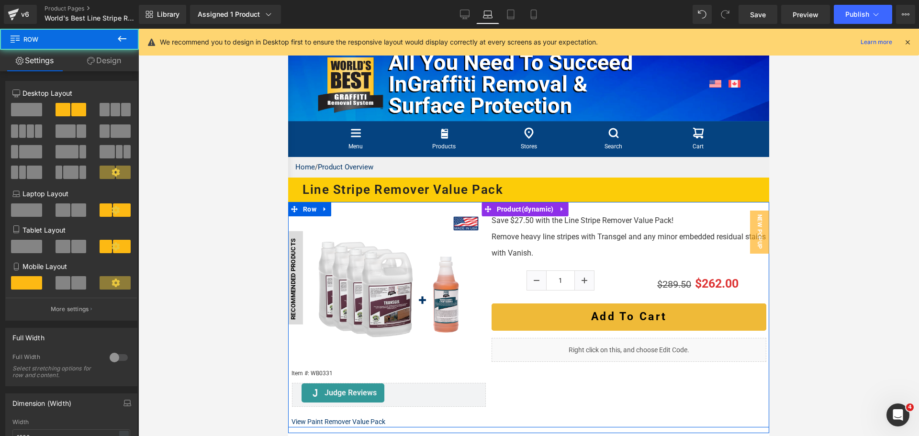
click at [353, 228] on div "Image Recommended Products Button (P) Image Item #: WB0331 Text Block Judge Rev…" at bounding box center [528, 314] width 481 height 225
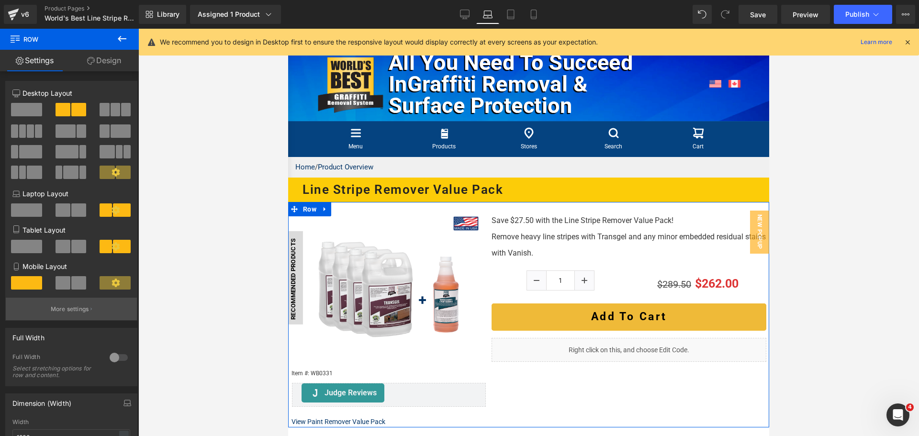
click at [50, 317] on button "More settings" at bounding box center [71, 309] width 131 height 22
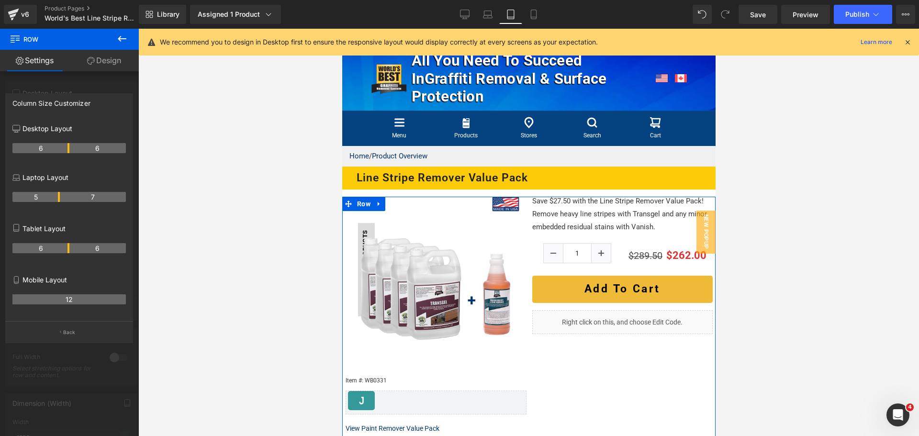
drag, startPoint x: 57, startPoint y: 248, endPoint x: 67, endPoint y: 246, distance: 9.9
click at [67, 246] on th "6" at bounding box center [40, 248] width 57 height 10
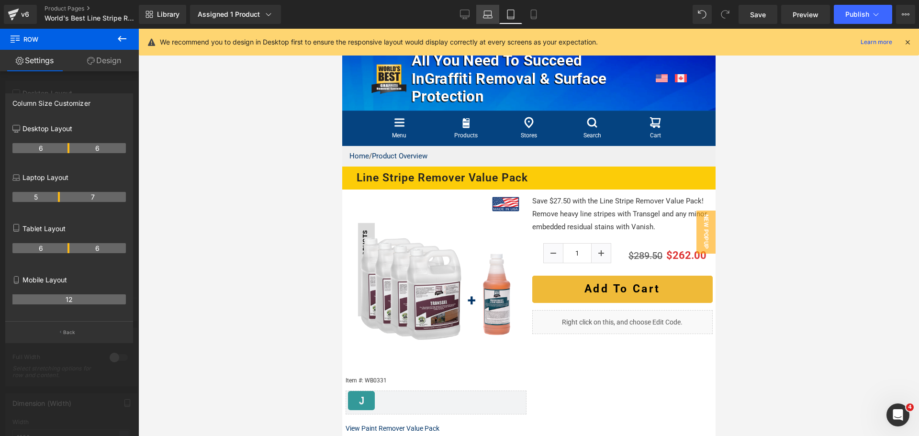
click at [490, 19] on icon at bounding box center [488, 15] width 10 height 10
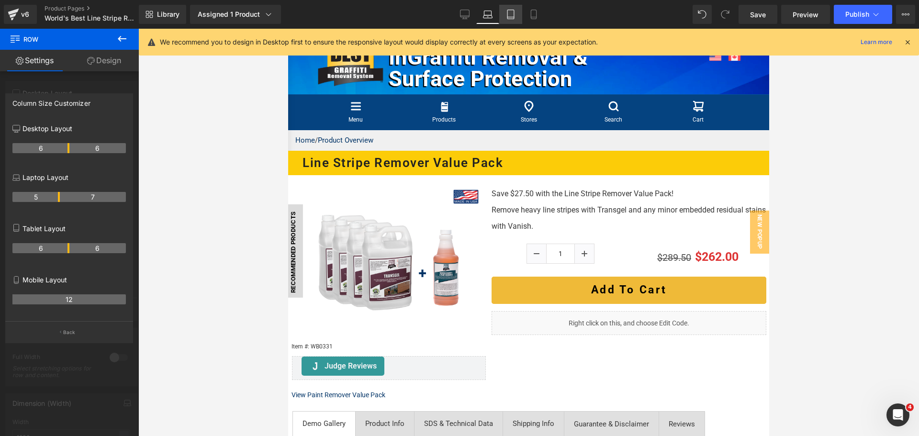
click at [507, 17] on icon at bounding box center [511, 15] width 10 height 10
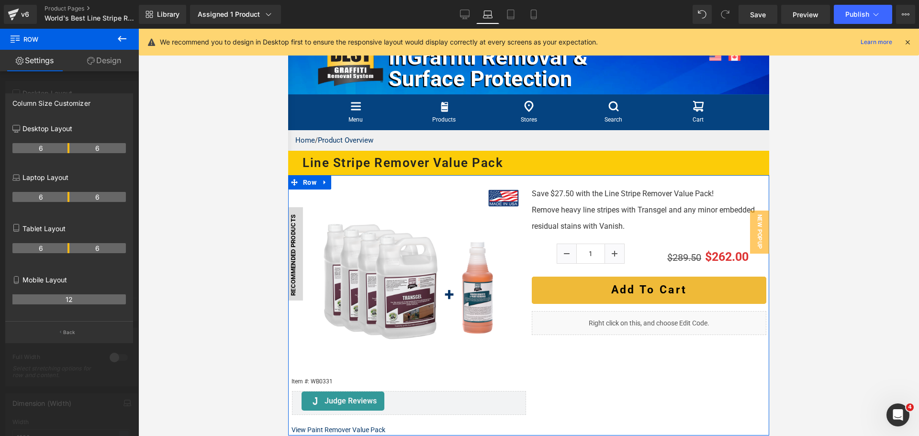
drag, startPoint x: 58, startPoint y: 195, endPoint x: 65, endPoint y: 193, distance: 6.9
click at [65, 193] on th "6" at bounding box center [40, 197] width 57 height 10
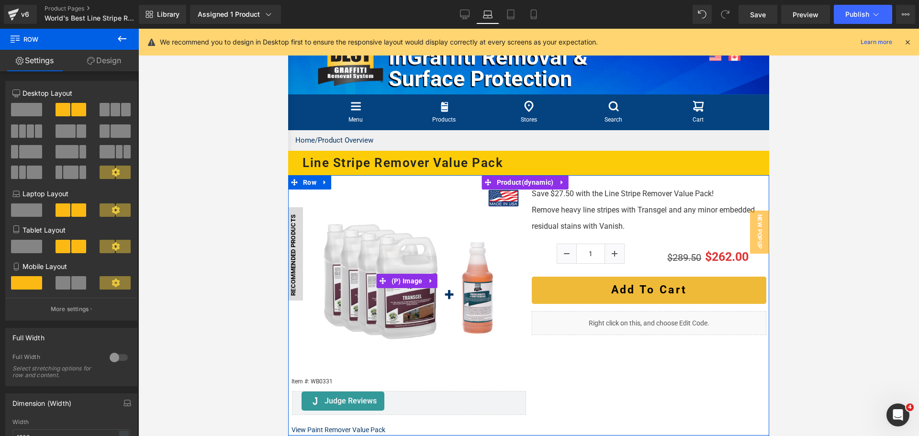
click at [294, 272] on div at bounding box center [408, 281] width 234 height 188
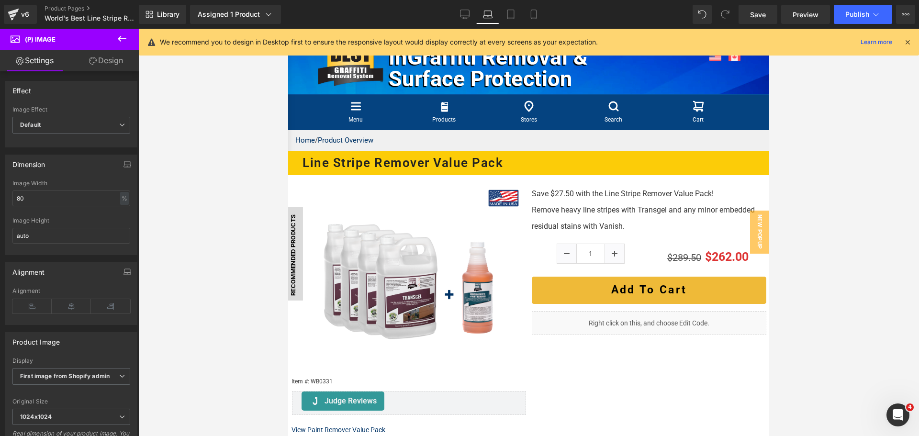
click at [260, 281] on div at bounding box center [528, 232] width 780 height 407
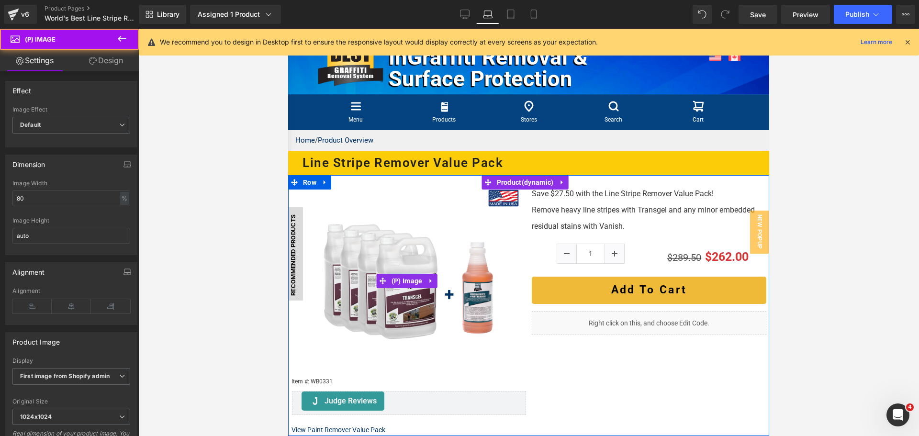
click at [298, 283] on div at bounding box center [408, 281] width 234 height 188
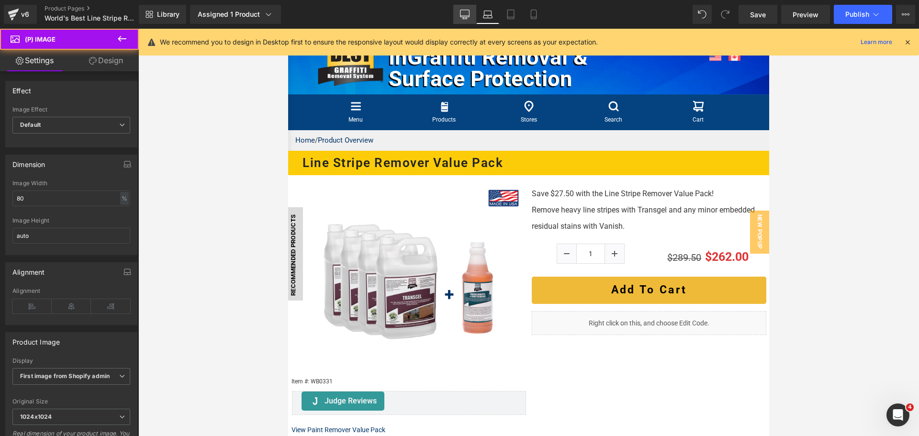
click at [467, 13] on icon at bounding box center [465, 15] width 10 height 10
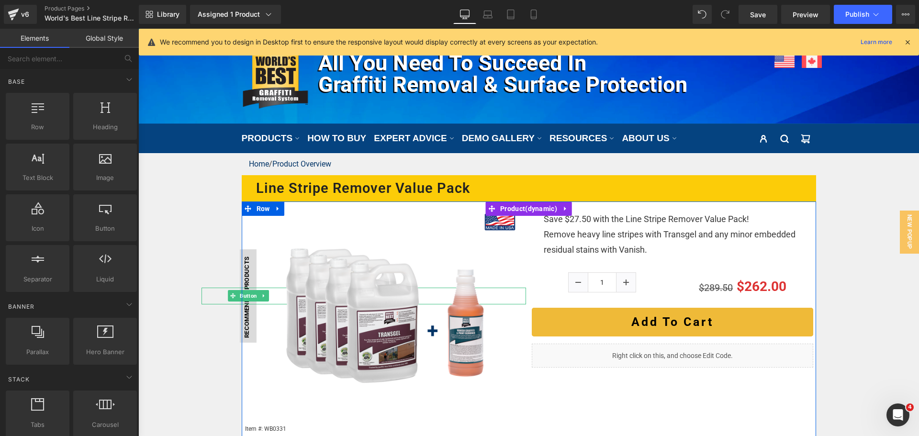
click at [240, 250] on link "Recommended Products" at bounding box center [248, 295] width 17 height 93
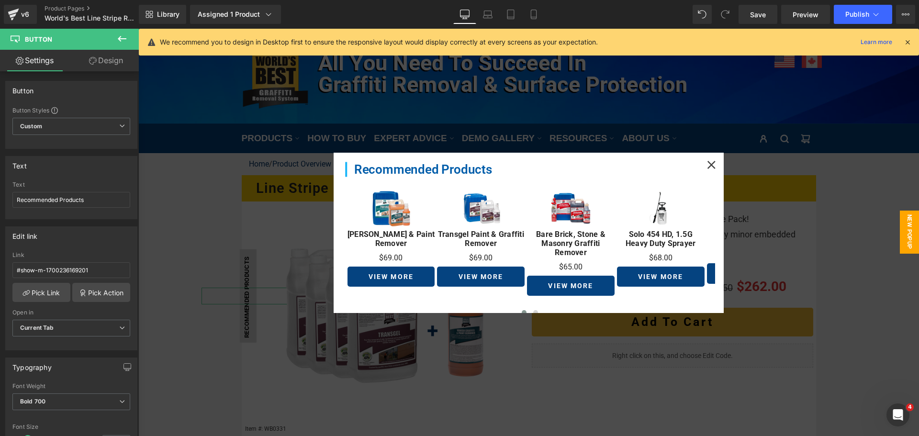
click at [114, 64] on link "Design" at bounding box center [105, 61] width 69 height 22
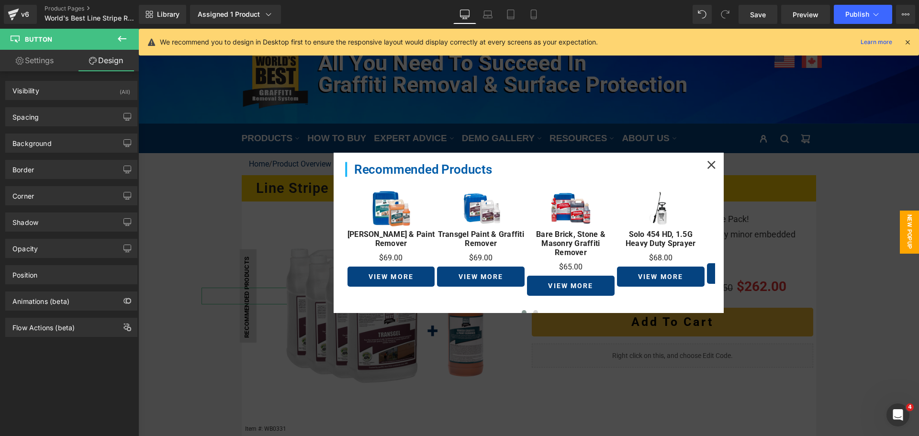
click at [43, 68] on link "Settings" at bounding box center [34, 61] width 69 height 22
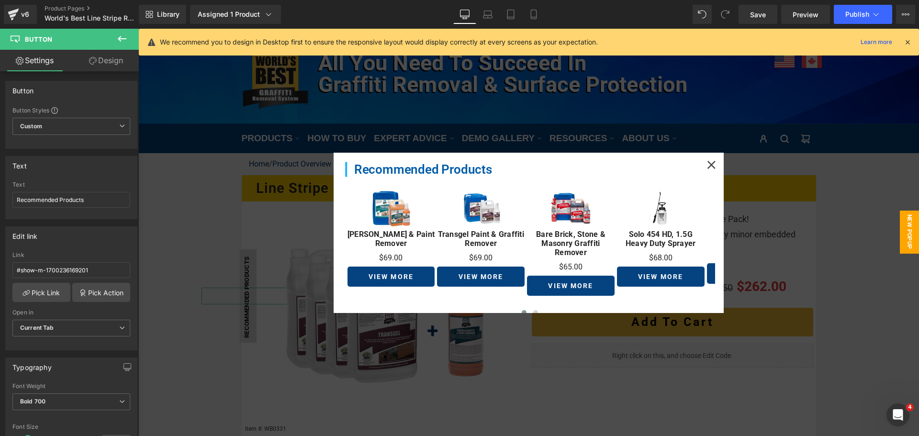
click at [111, 64] on link "Design" at bounding box center [105, 61] width 69 height 22
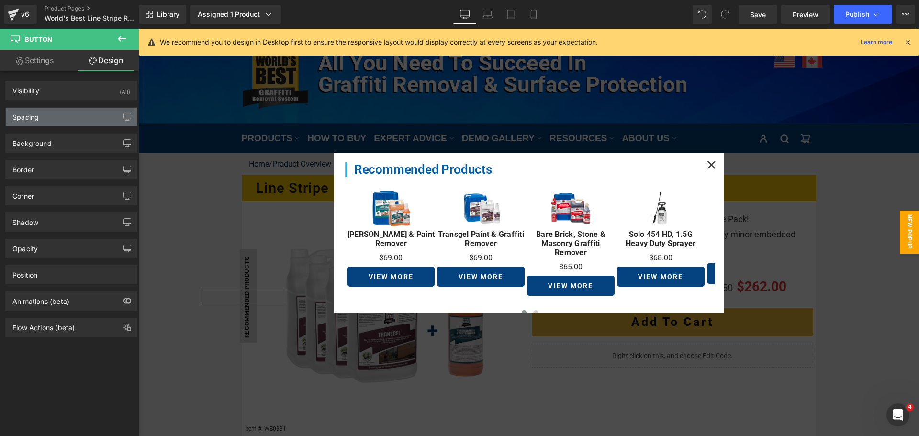
click at [109, 116] on div "Spacing" at bounding box center [71, 117] width 131 height 18
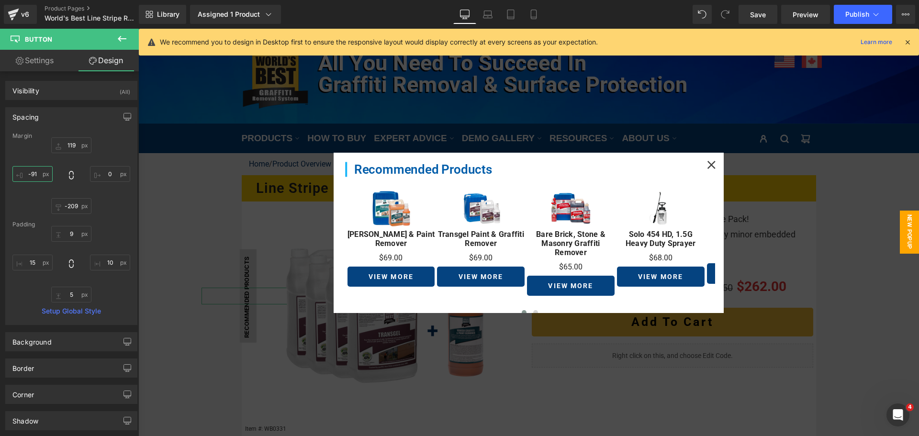
click at [39, 177] on input "-91" at bounding box center [32, 174] width 40 height 16
click at [127, 114] on icon "button" at bounding box center [127, 116] width 7 height 6
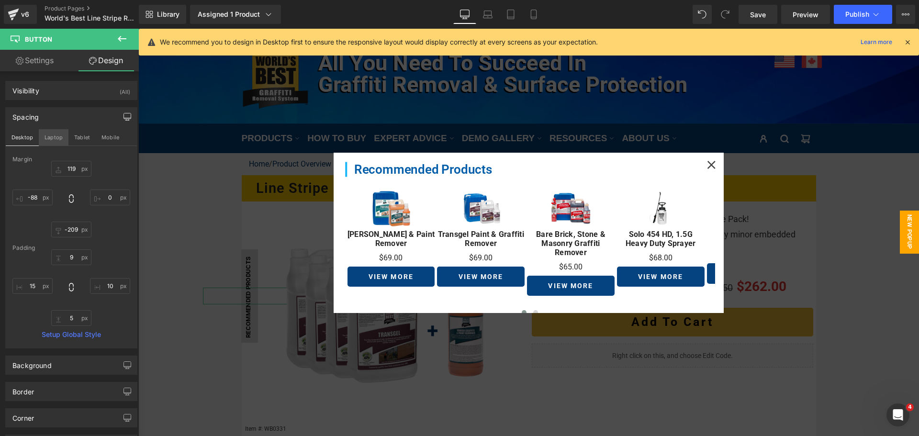
click at [51, 133] on button "Laptop" at bounding box center [54, 137] width 30 height 16
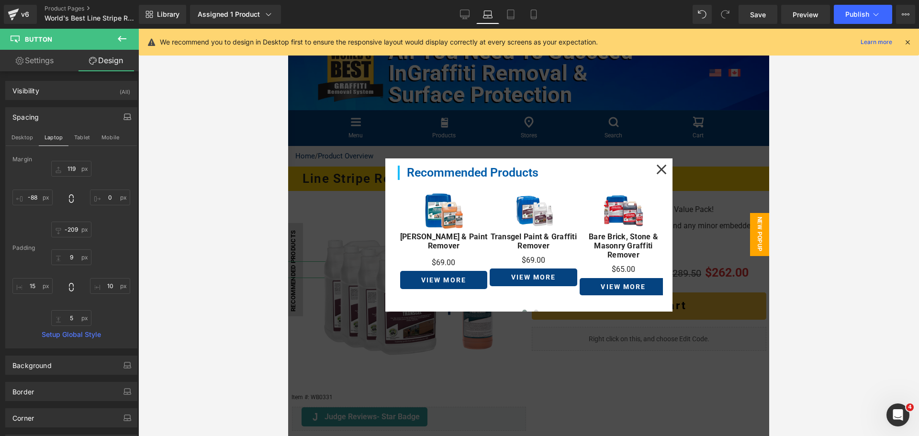
scroll to position [4, 0]
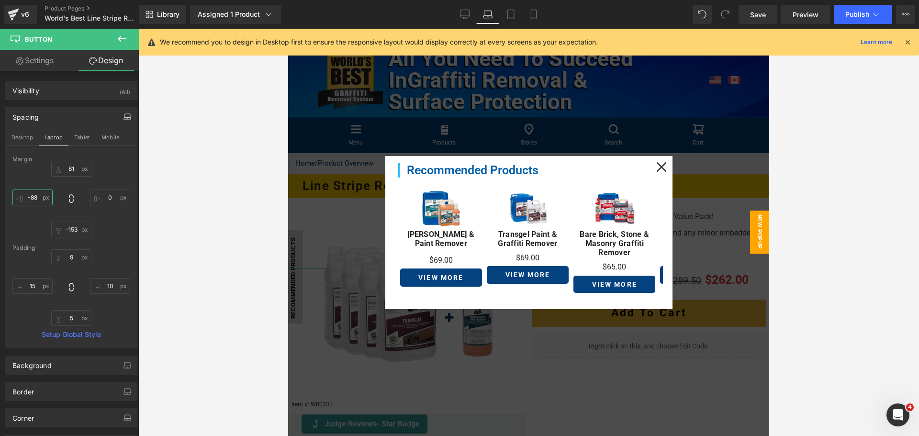
click at [36, 200] on input "-88" at bounding box center [32, 197] width 40 height 16
type input "-88"
click at [67, 165] on input "119" at bounding box center [71, 169] width 40 height 16
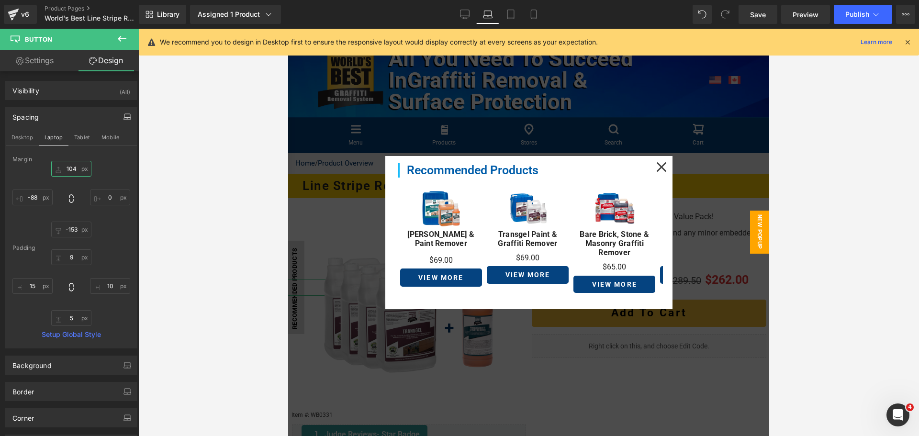
type input "105"
click at [73, 236] on input "-209" at bounding box center [71, 230] width 40 height 16
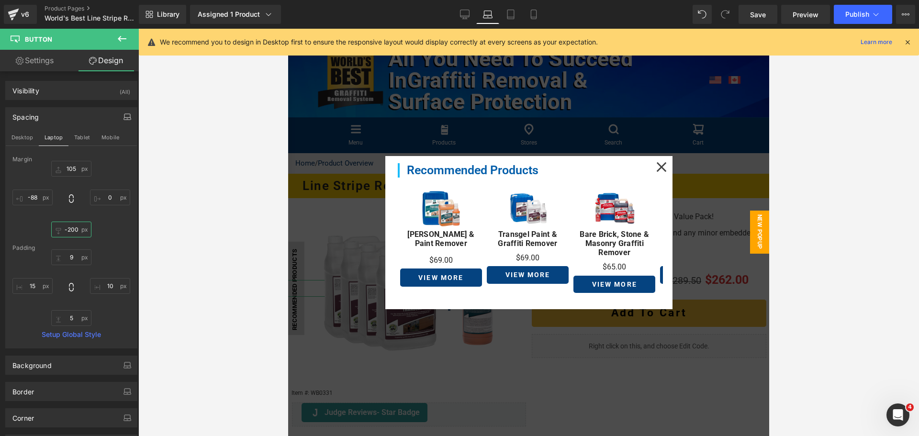
type input "-201"
click at [78, 145] on button "Tablet" at bounding box center [81, 137] width 27 height 16
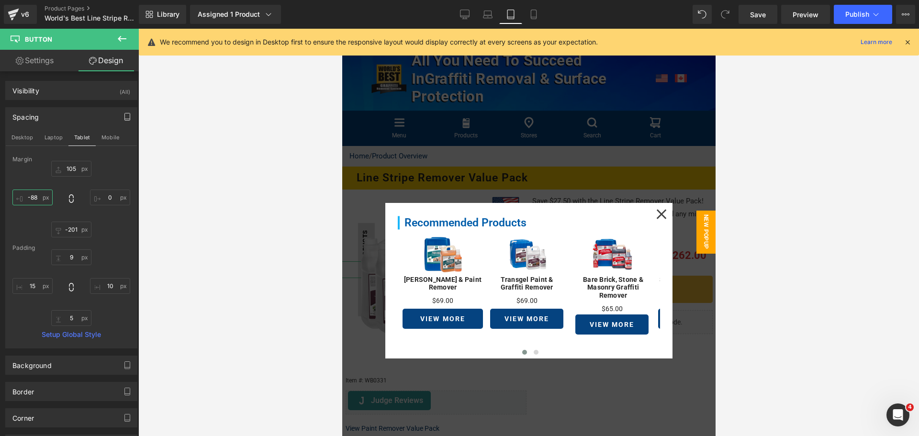
click at [41, 197] on input "-88" at bounding box center [32, 197] width 40 height 16
type input "-350"
click at [76, 171] on input "105" at bounding box center [71, 169] width 40 height 16
type input "123"
click at [70, 232] on input "-201" at bounding box center [71, 230] width 40 height 16
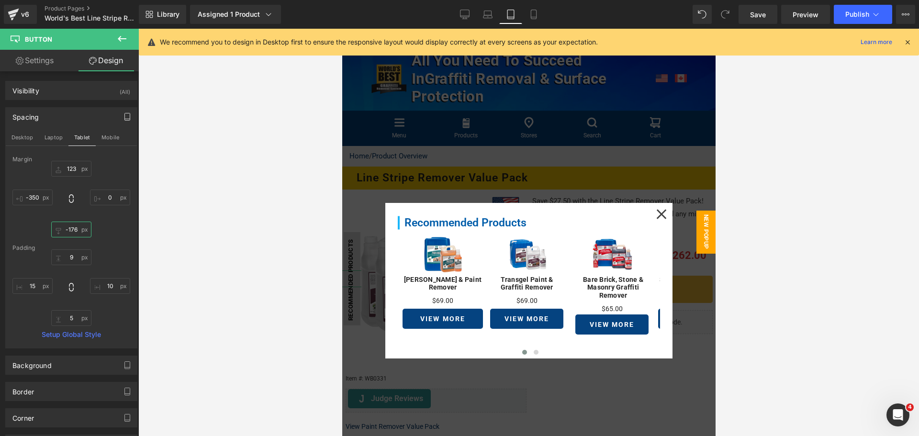
type input "-175"
click at [531, 14] on icon at bounding box center [534, 15] width 10 height 10
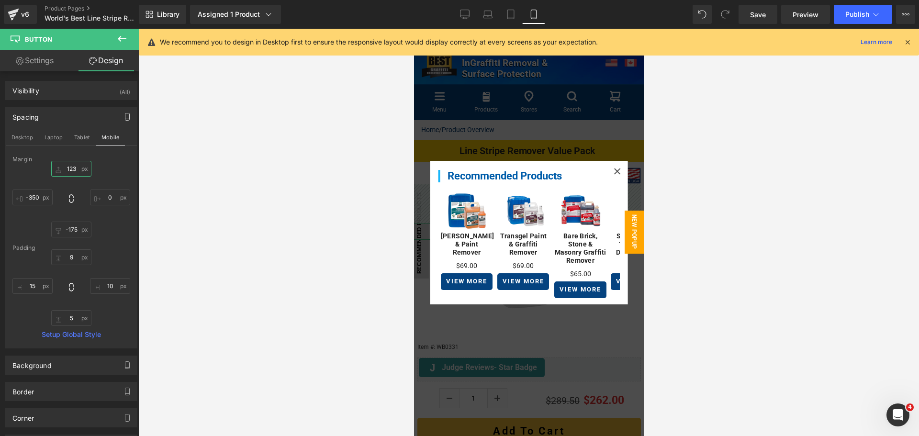
click at [75, 170] on input "123" at bounding box center [71, 169] width 40 height 16
type input "91"
click at [70, 236] on input "-175" at bounding box center [71, 230] width 40 height 16
type input "-169"
click at [608, 167] on div at bounding box center [616, 171] width 17 height 17
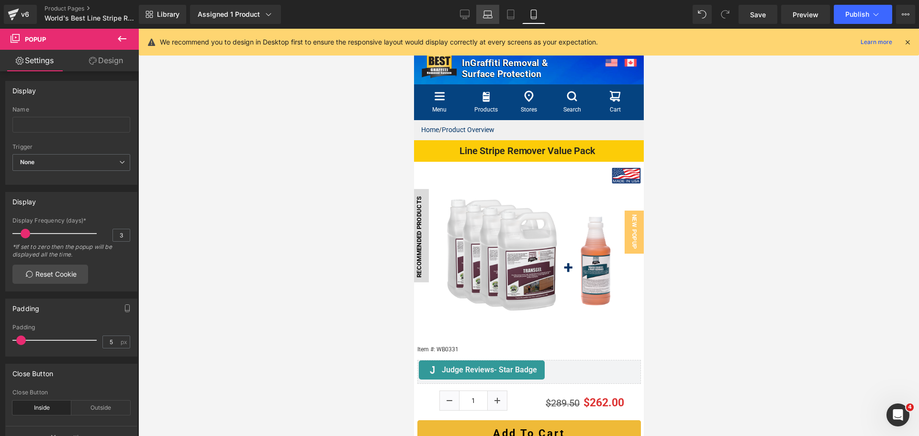
click at [476, 15] on link "Laptop" at bounding box center [487, 14] width 23 height 19
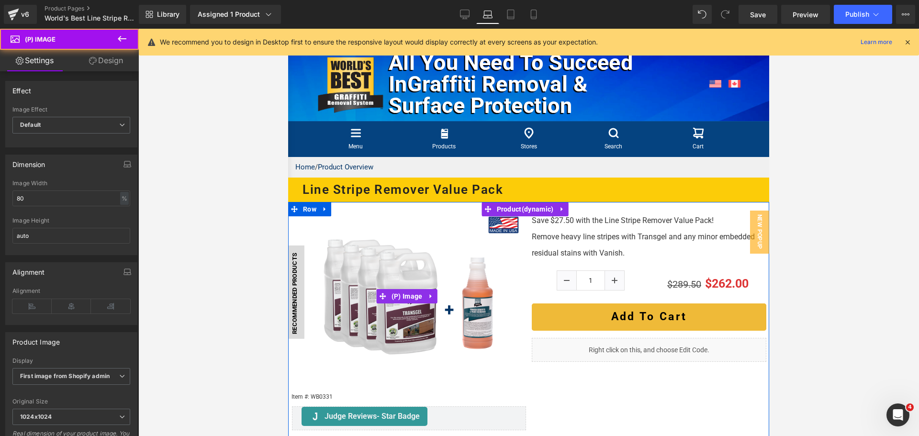
click at [432, 339] on img at bounding box center [409, 296] width 188 height 188
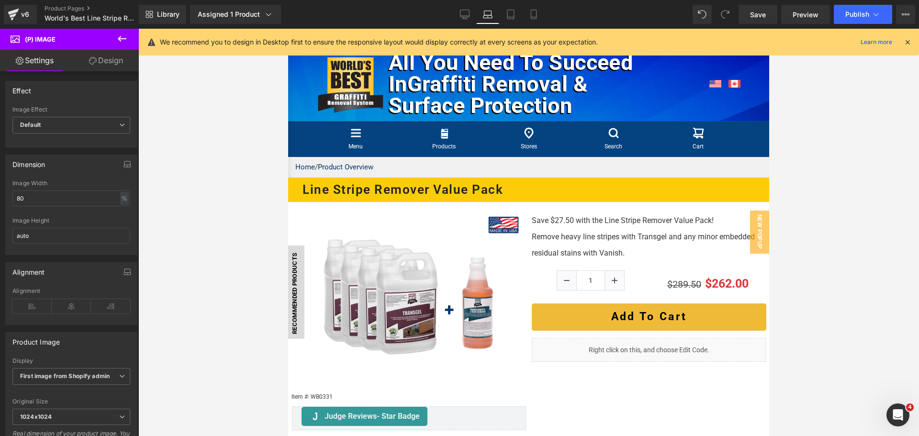
click at [808, 249] on div at bounding box center [528, 232] width 780 height 407
click at [532, 20] on link "Mobile" at bounding box center [533, 14] width 23 height 19
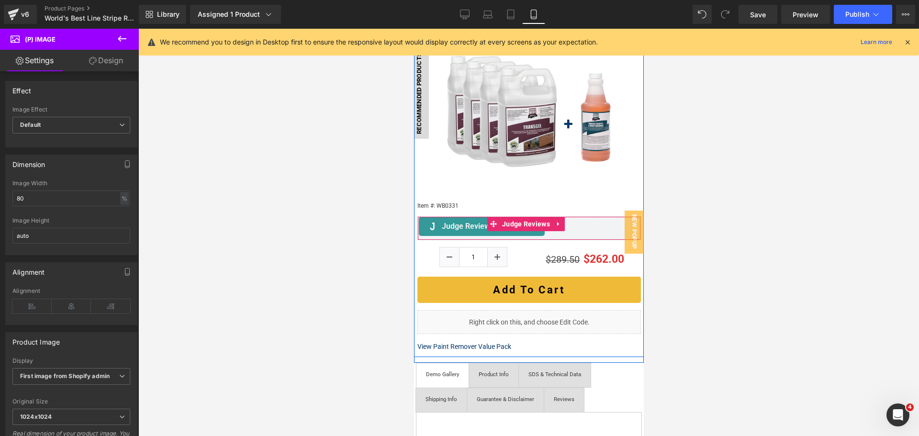
scroll to position [239, 0]
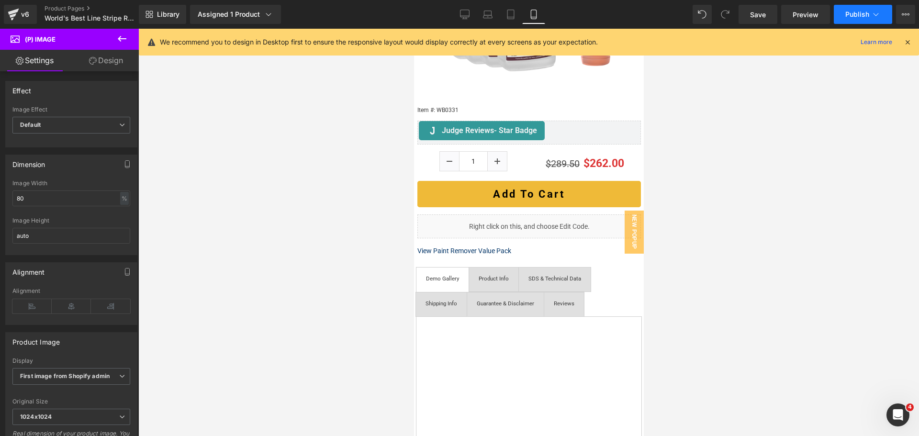
click at [850, 19] on button "Publish" at bounding box center [863, 14] width 58 height 19
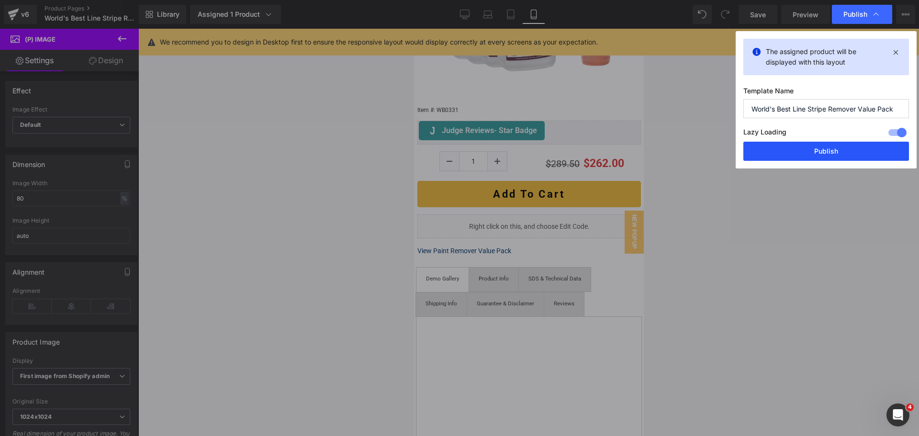
click at [782, 157] on button "Publish" at bounding box center [826, 151] width 166 height 19
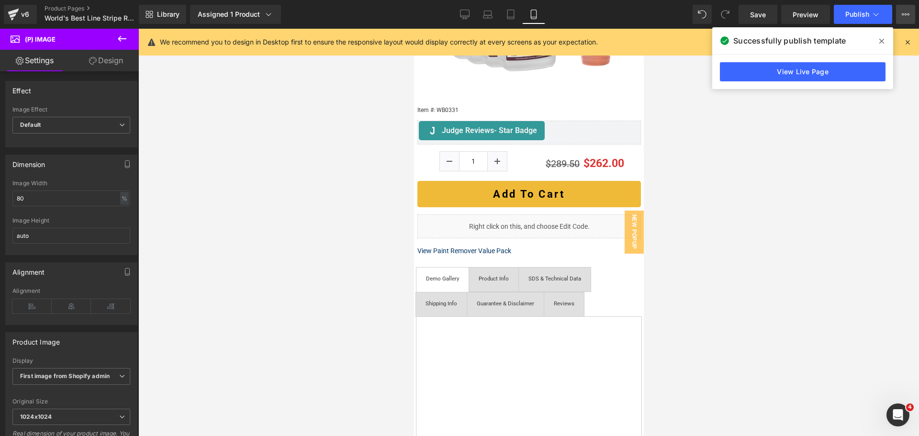
click at [908, 13] on icon at bounding box center [905, 15] width 8 height 8
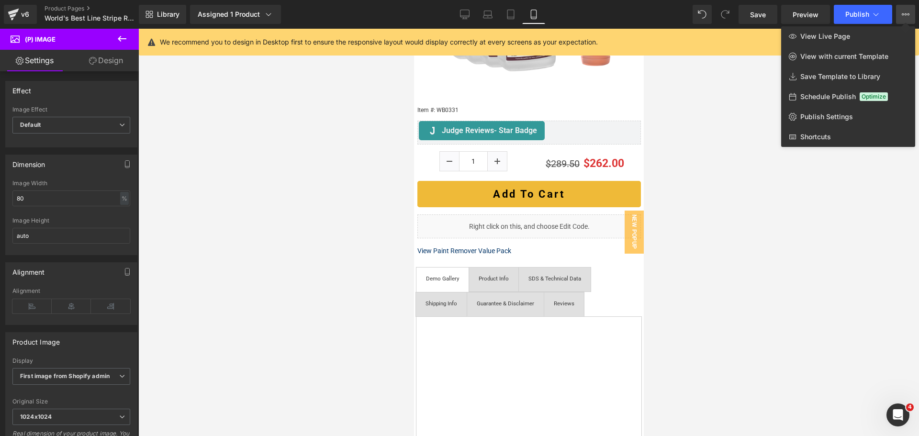
click at [263, 144] on div at bounding box center [528, 232] width 780 height 407
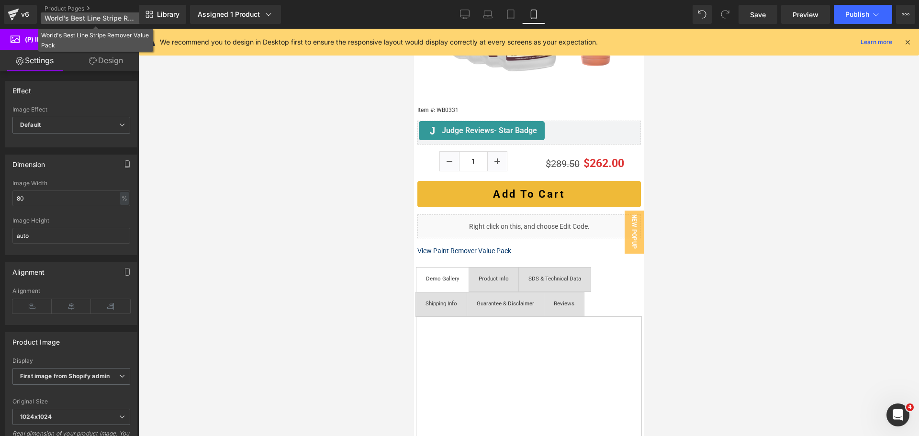
click at [138, 13] on p "World's Best Line Stripe Remover Value Pack" at bounding box center [96, 17] width 110 height 11
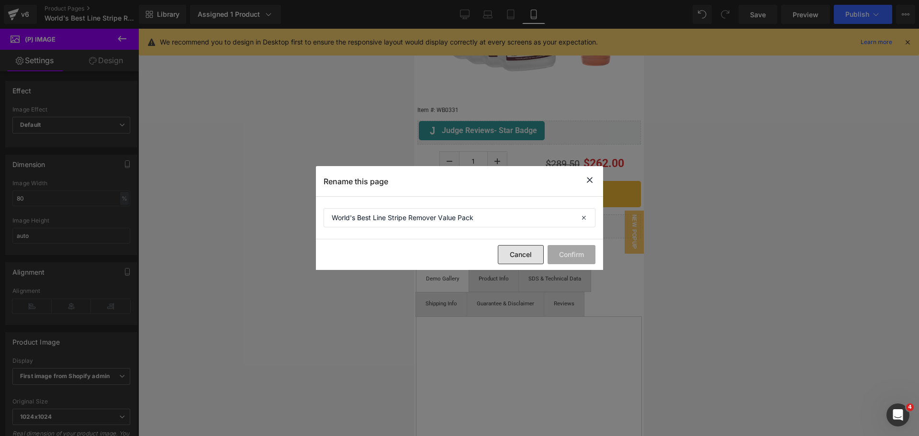
click at [533, 260] on button "Cancel" at bounding box center [521, 254] width 46 height 19
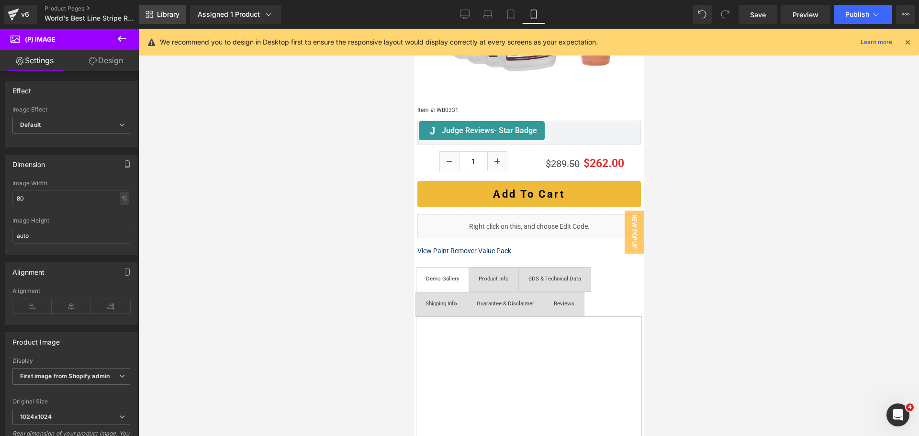
click at [159, 17] on span "Library" at bounding box center [168, 14] width 22 height 9
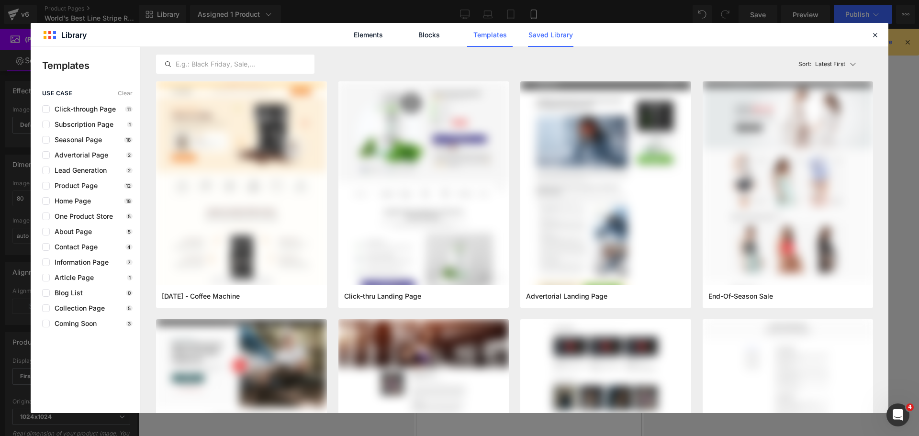
click at [542, 38] on link "Saved Library" at bounding box center [550, 35] width 45 height 24
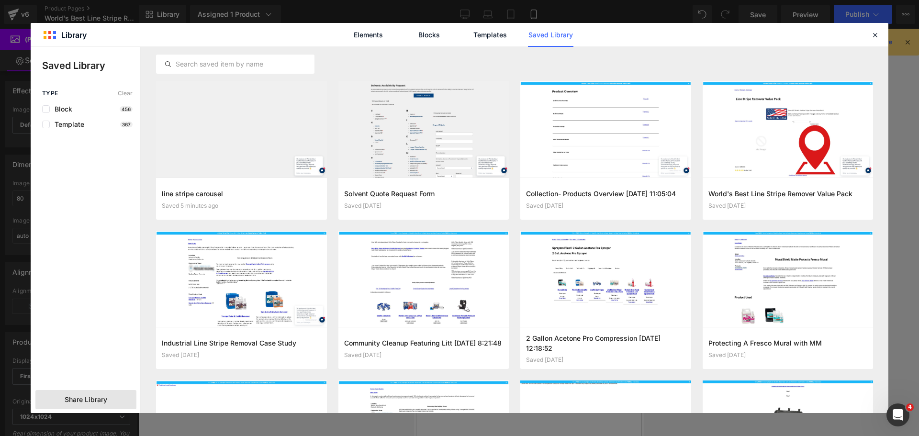
click at [86, 400] on span "Share Library" at bounding box center [86, 400] width 43 height 10
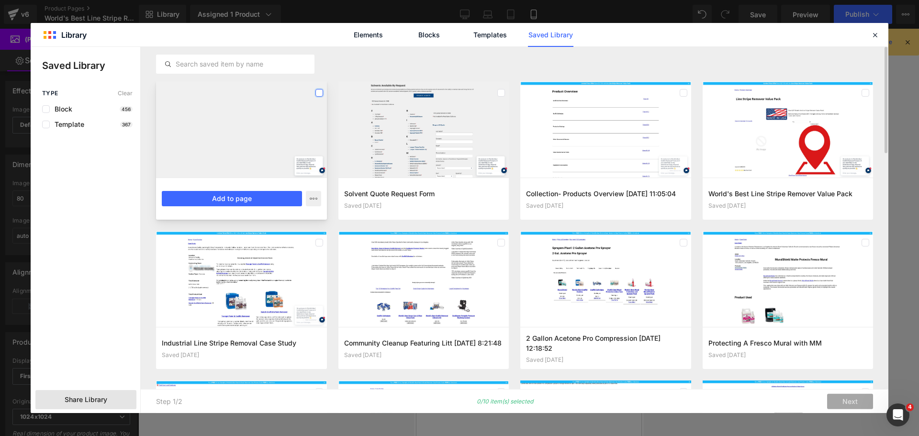
click at [317, 91] on label at bounding box center [319, 93] width 8 height 8
click at [115, 405] on div "Share Library" at bounding box center [85, 399] width 101 height 19
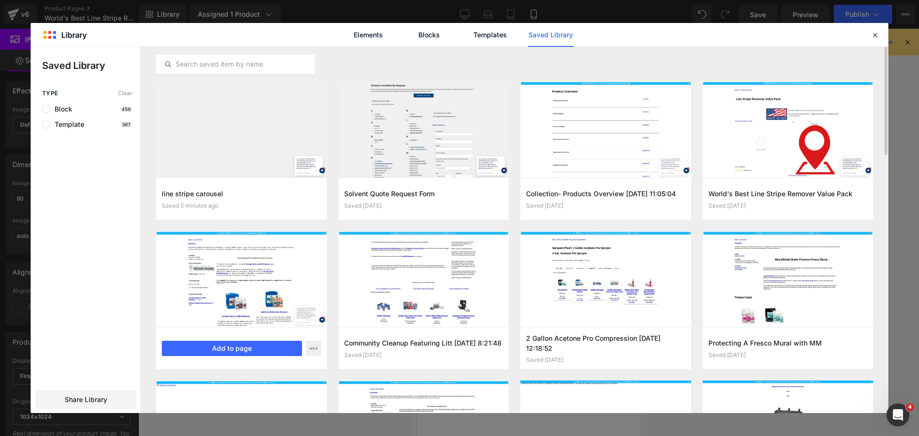
drag, startPoint x: 84, startPoint y: 398, endPoint x: 193, endPoint y: 237, distance: 194.7
click at [84, 397] on span "Share Library" at bounding box center [86, 400] width 43 height 10
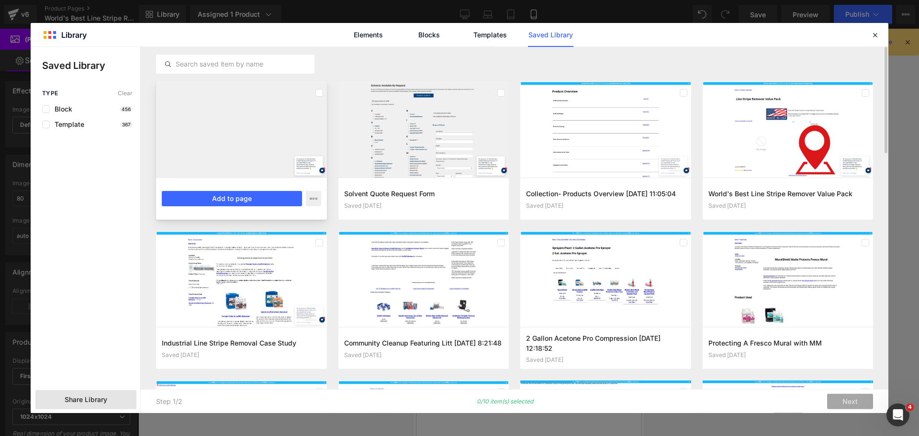
click at [320, 88] on div at bounding box center [319, 92] width 8 height 15
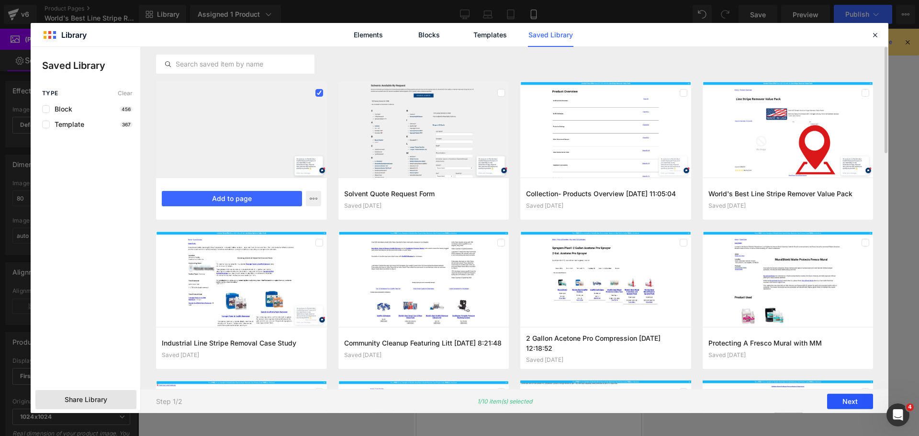
click at [851, 402] on button "Next" at bounding box center [850, 401] width 46 height 15
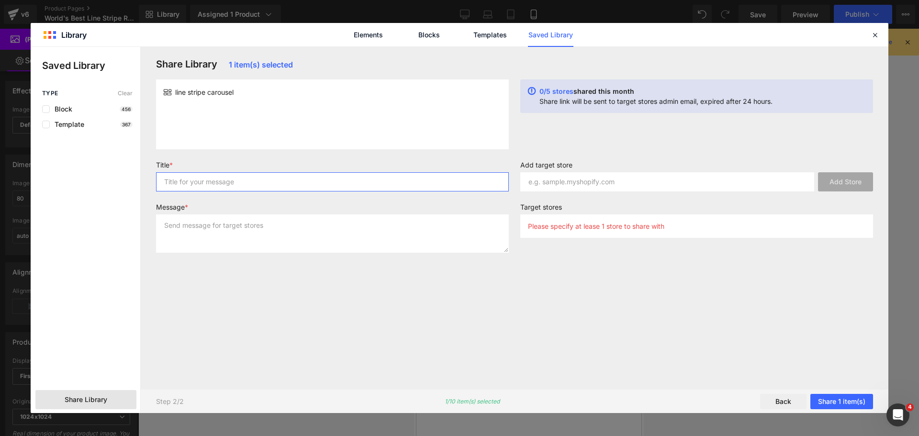
click at [253, 181] on input "text" at bounding box center [332, 181] width 353 height 19
type input "line stripe remover video carousel"
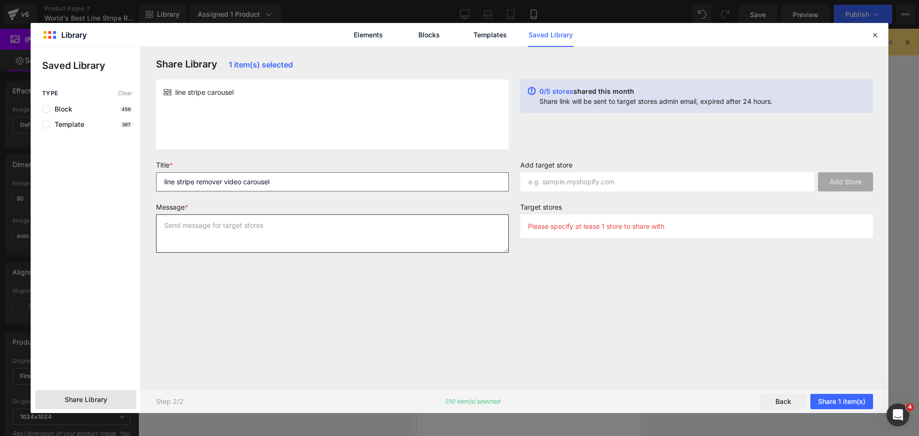
type textarea "t"
type textarea "line stripe removal"
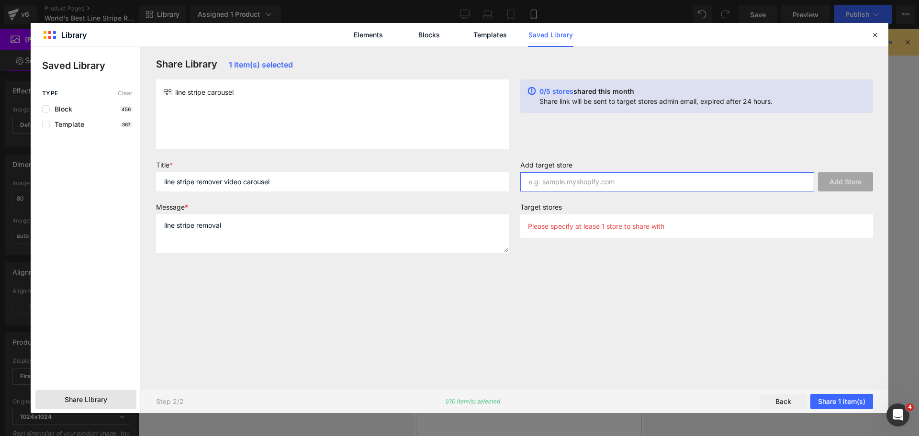
click at [557, 183] on input "text" at bounding box center [667, 181] width 294 height 19
type input "[DOMAIN_NAME]"
click at [856, 182] on button "Add Store" at bounding box center [845, 181] width 55 height 19
click at [849, 404] on button "Share 1 item(s)" at bounding box center [841, 401] width 63 height 15
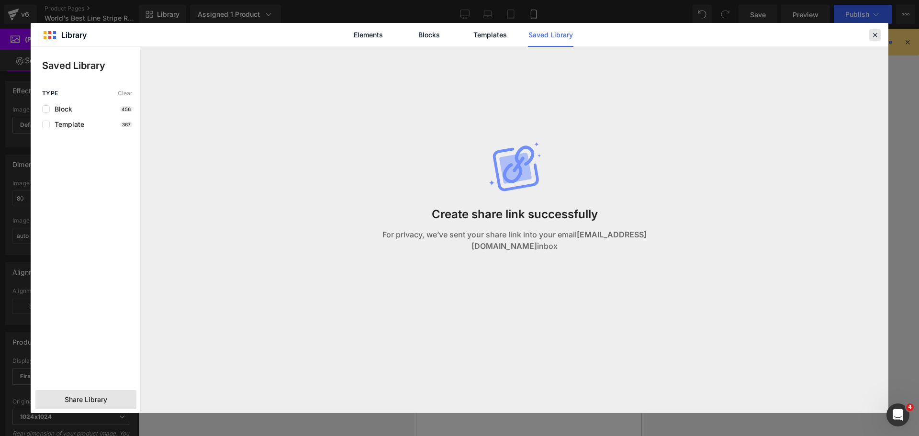
click at [878, 35] on icon at bounding box center [874, 35] width 9 height 9
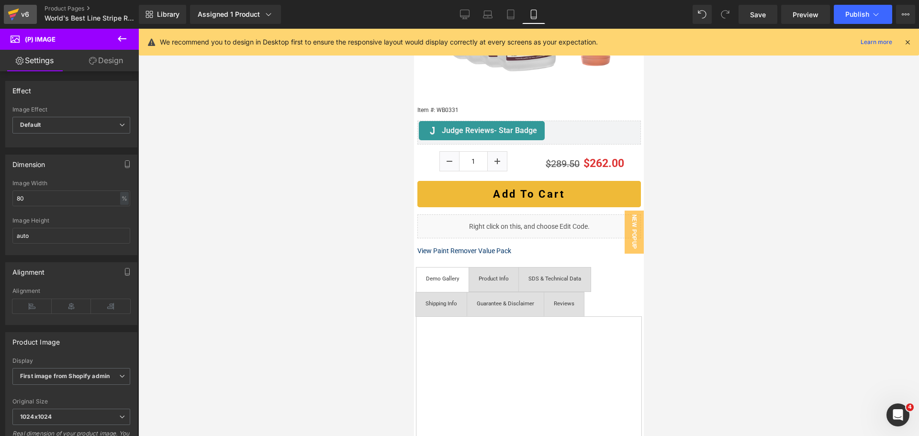
click at [23, 9] on div "v6" at bounding box center [25, 14] width 12 height 12
